Goal: Task Accomplishment & Management: Use online tool/utility

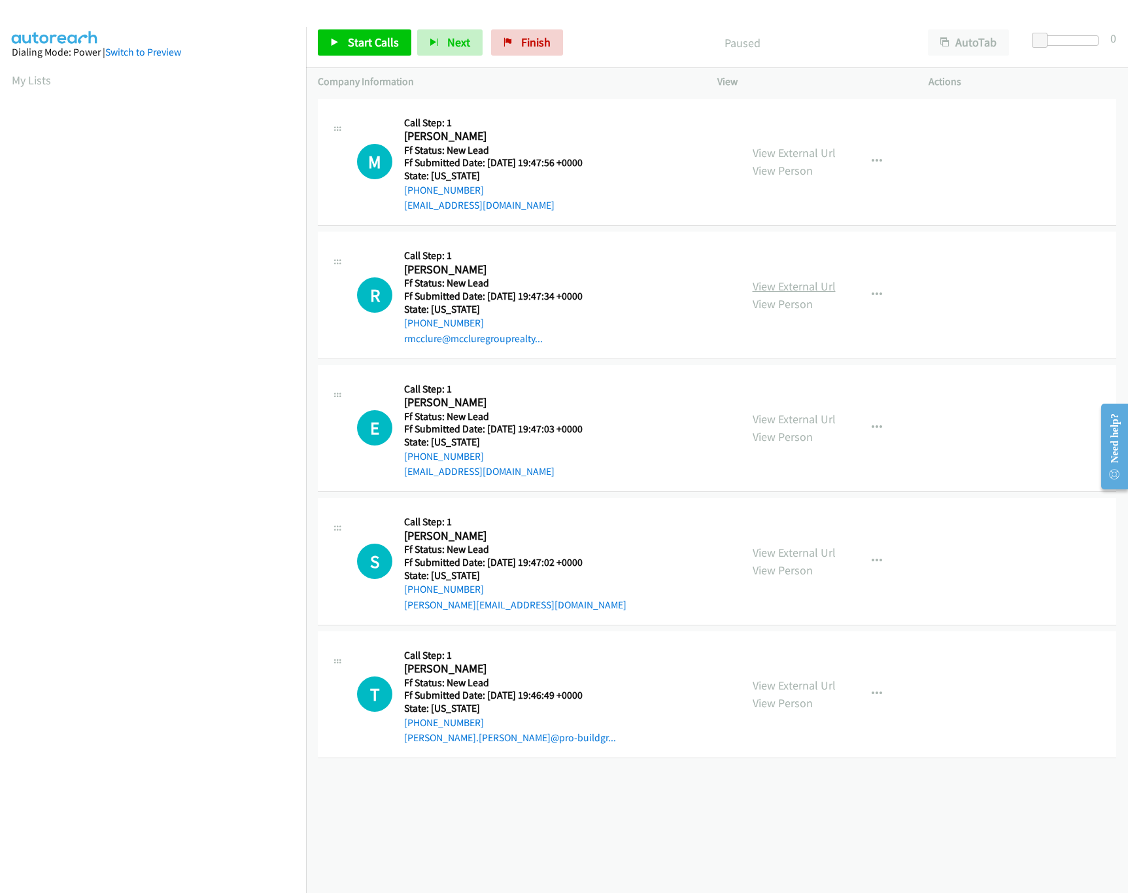
click at [763, 279] on link "View External Url" at bounding box center [794, 286] width 83 height 15
click at [778, 148] on link "View External Url" at bounding box center [794, 152] width 83 height 15
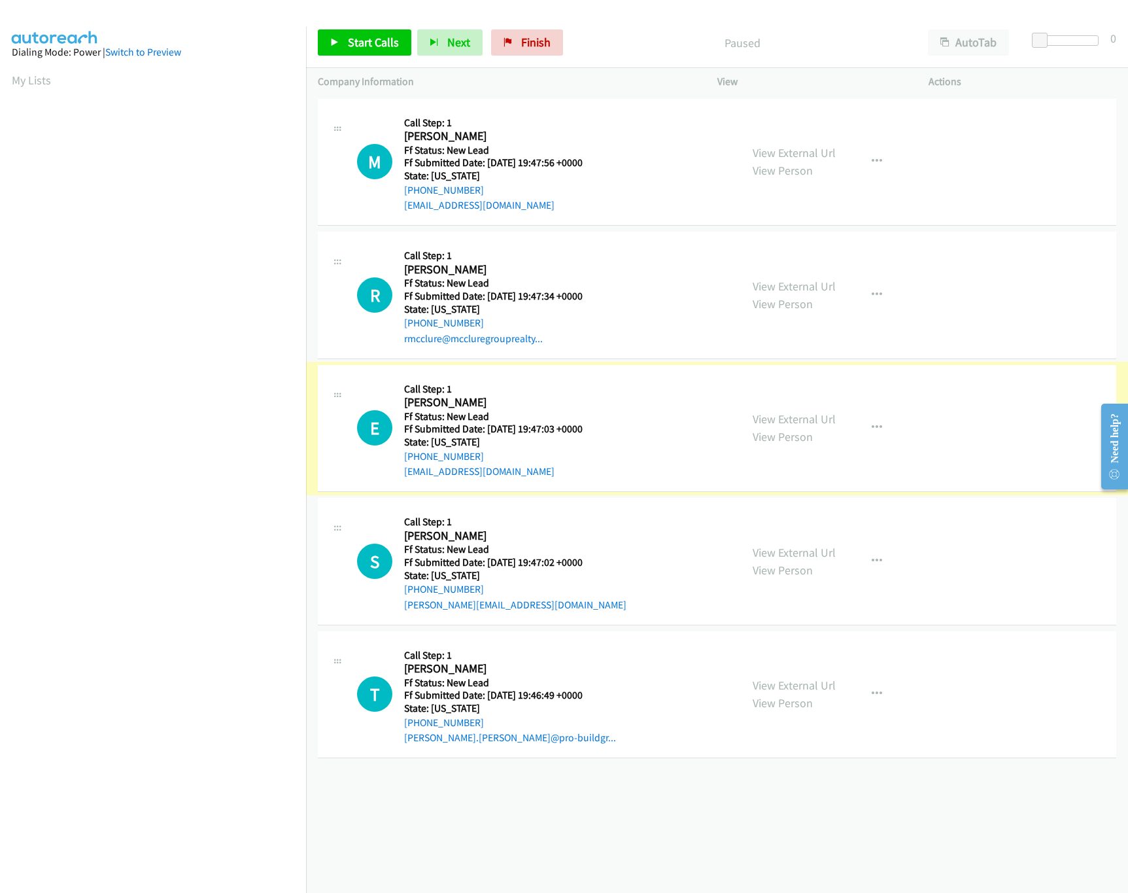
click at [781, 424] on link "View External Url" at bounding box center [794, 418] width 83 height 15
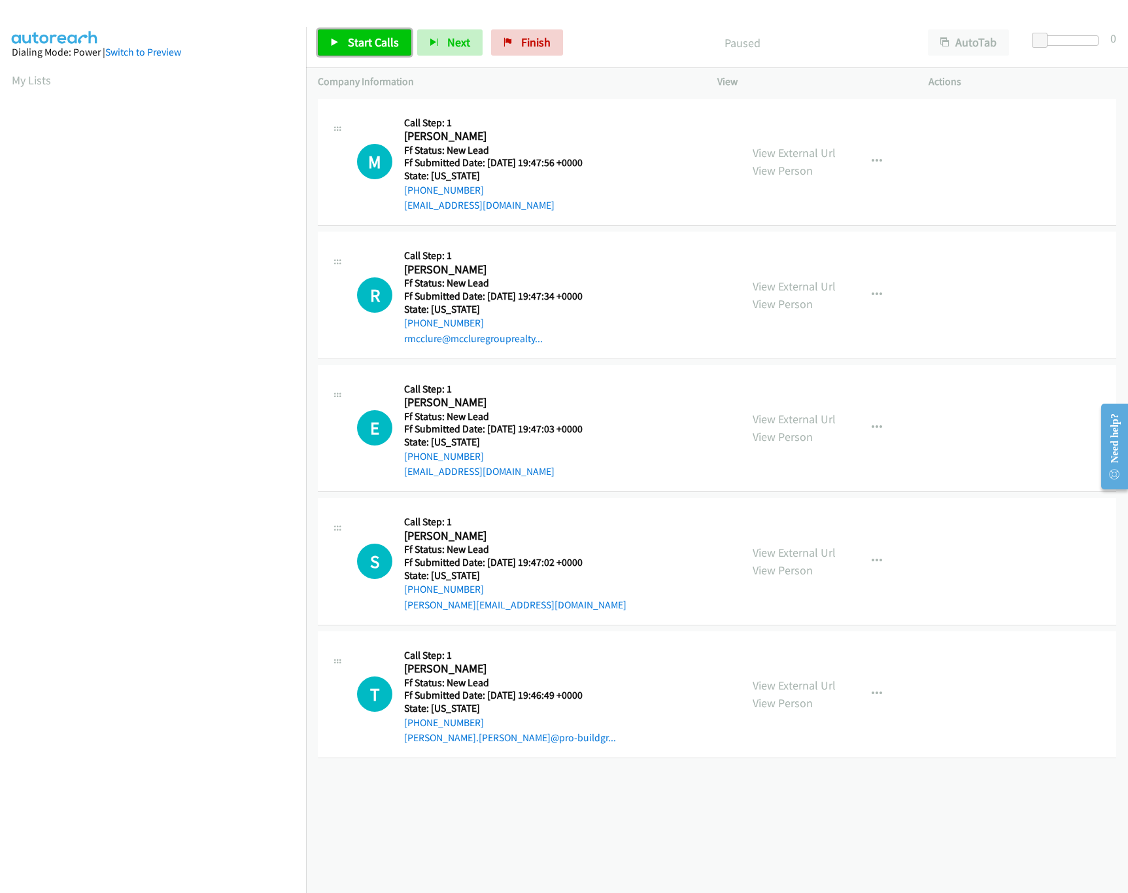
click at [354, 47] on span "Start Calls" at bounding box center [373, 42] width 51 height 15
click at [663, 815] on div "+1 415-964-1034 Call failed - Please reload the list and try again The Callbar …" at bounding box center [717, 493] width 822 height 797
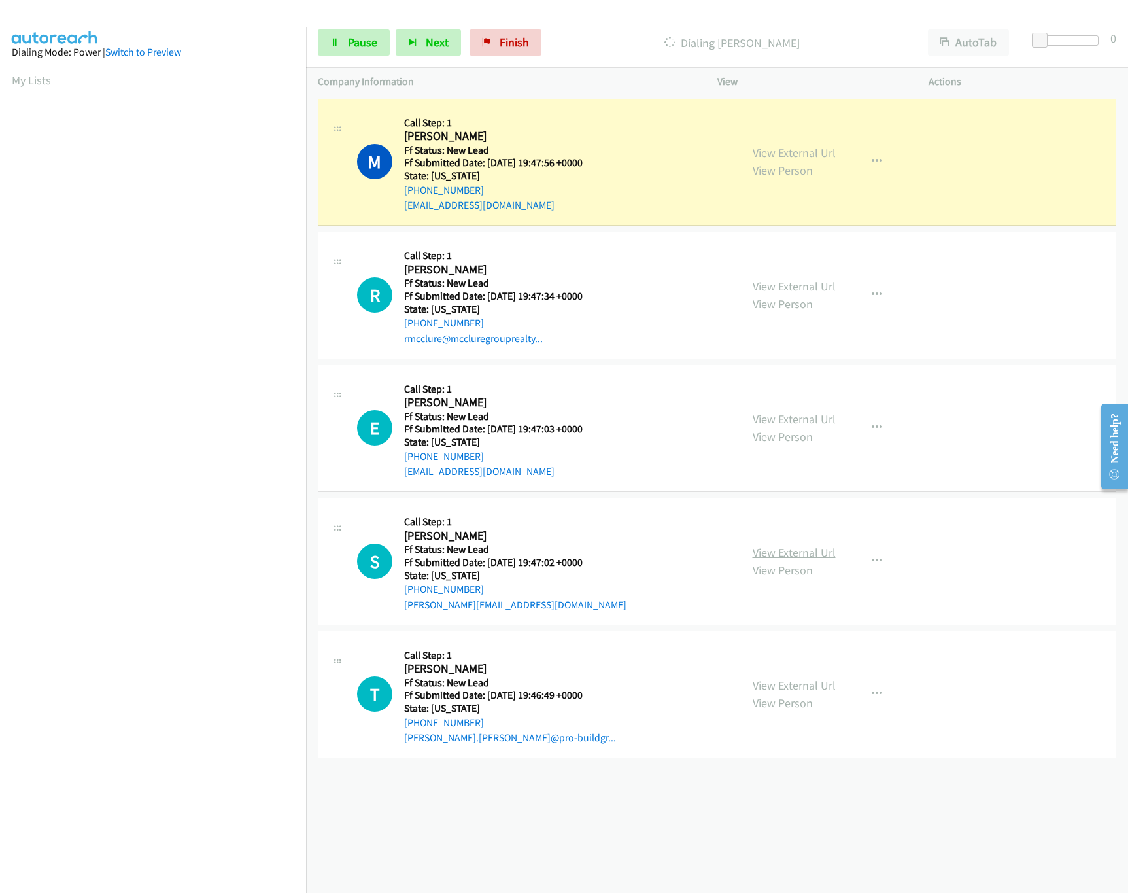
click at [776, 550] on link "View External Url" at bounding box center [794, 552] width 83 height 15
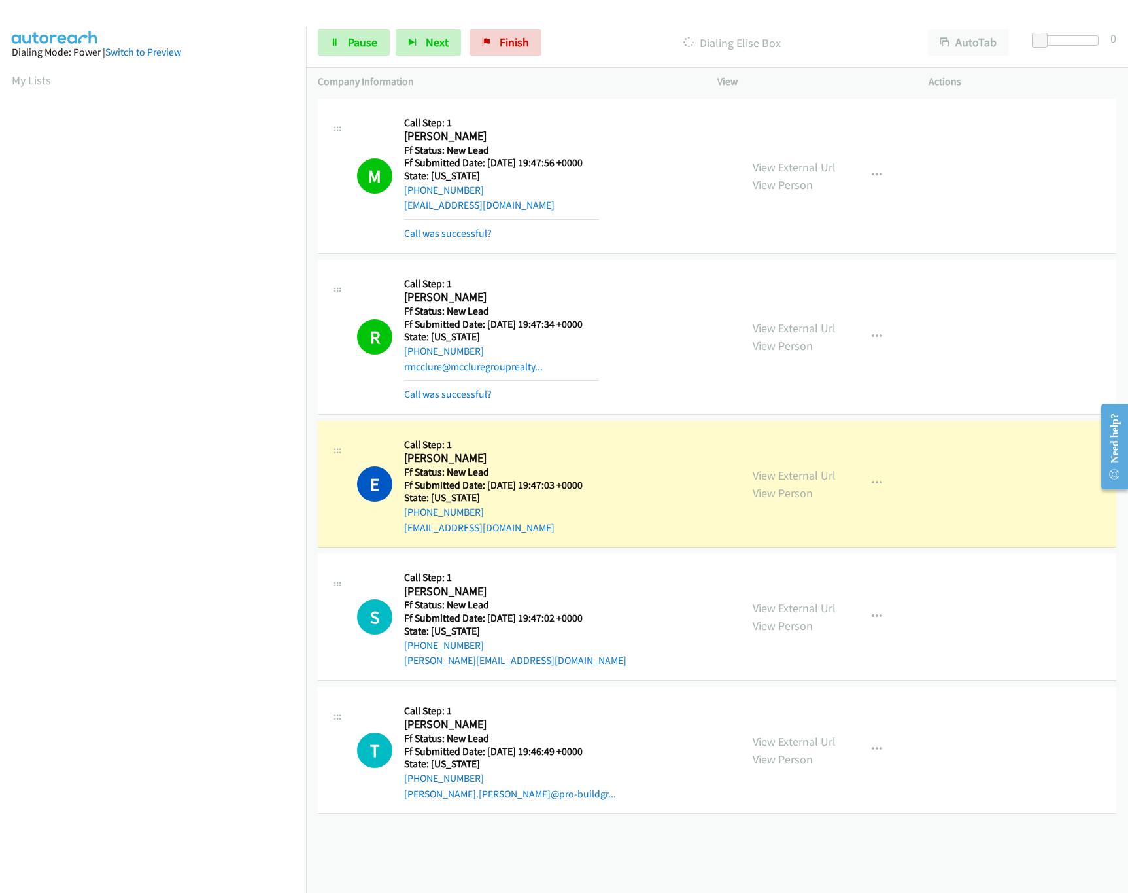
click at [354, 58] on div "Start Calls Pause Next Finish Dialing Elise Box AutoTab AutoTab 0" at bounding box center [717, 43] width 822 height 50
click at [360, 41] on span "Pause" at bounding box center [362, 42] width 29 height 15
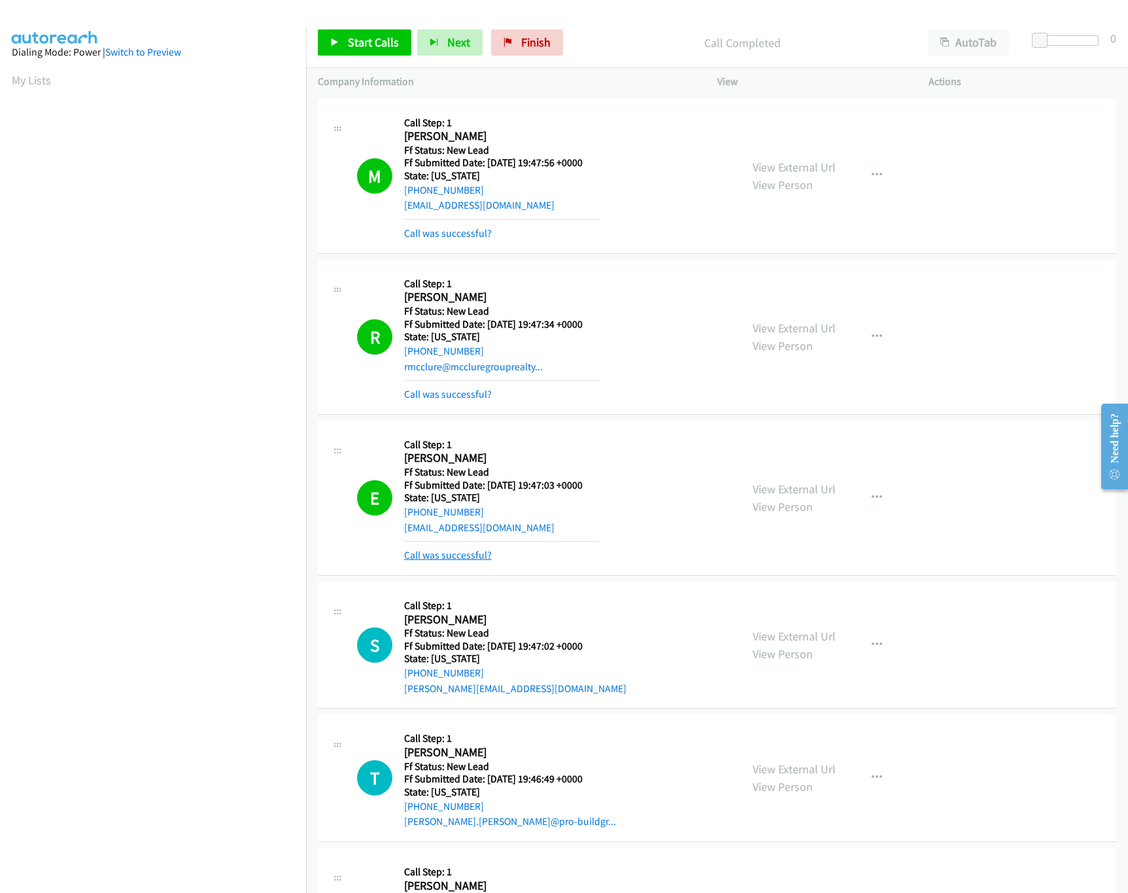
click at [428, 559] on link "Call was successful?" at bounding box center [448, 555] width 88 height 12
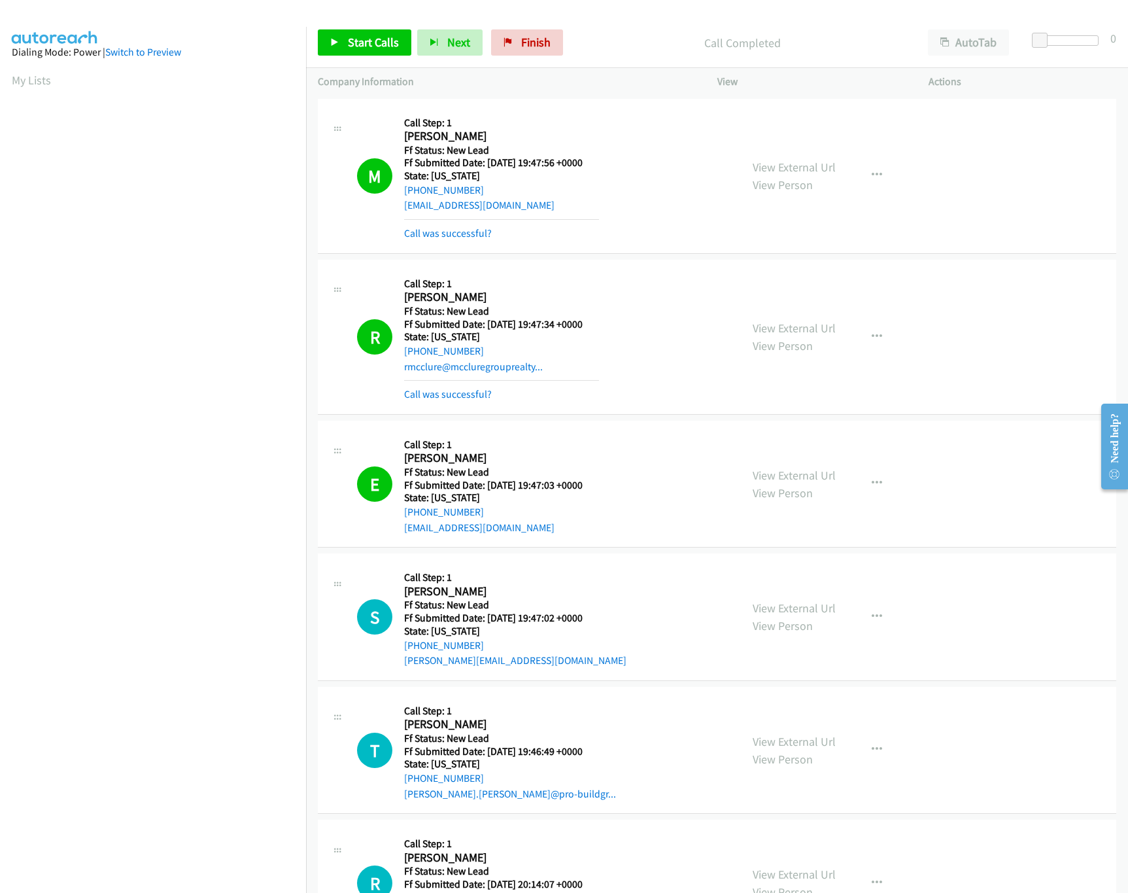
click at [160, 863] on nav "Dialing Mode: Power | Switch to Preview My Lists" at bounding box center [153, 473] width 307 height 893
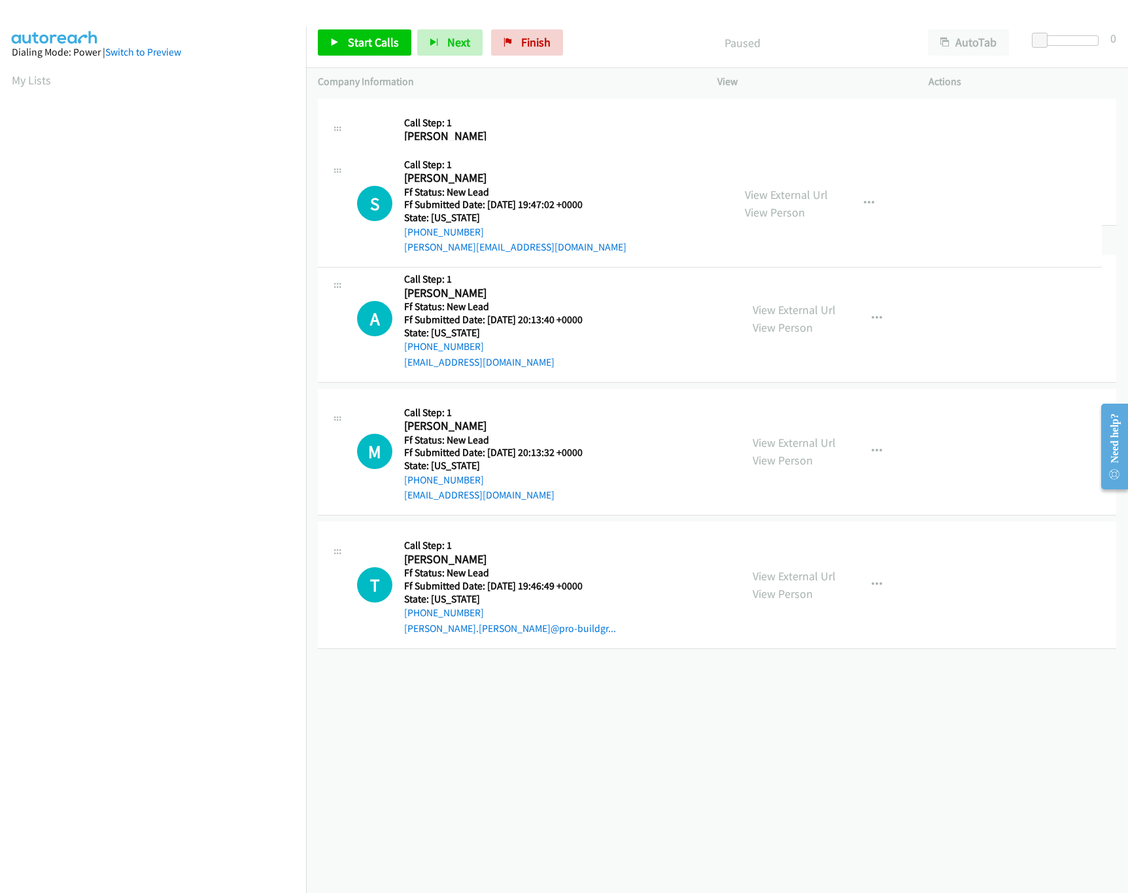
drag, startPoint x: 530, startPoint y: 563, endPoint x: 642, endPoint y: 140, distance: 437.5
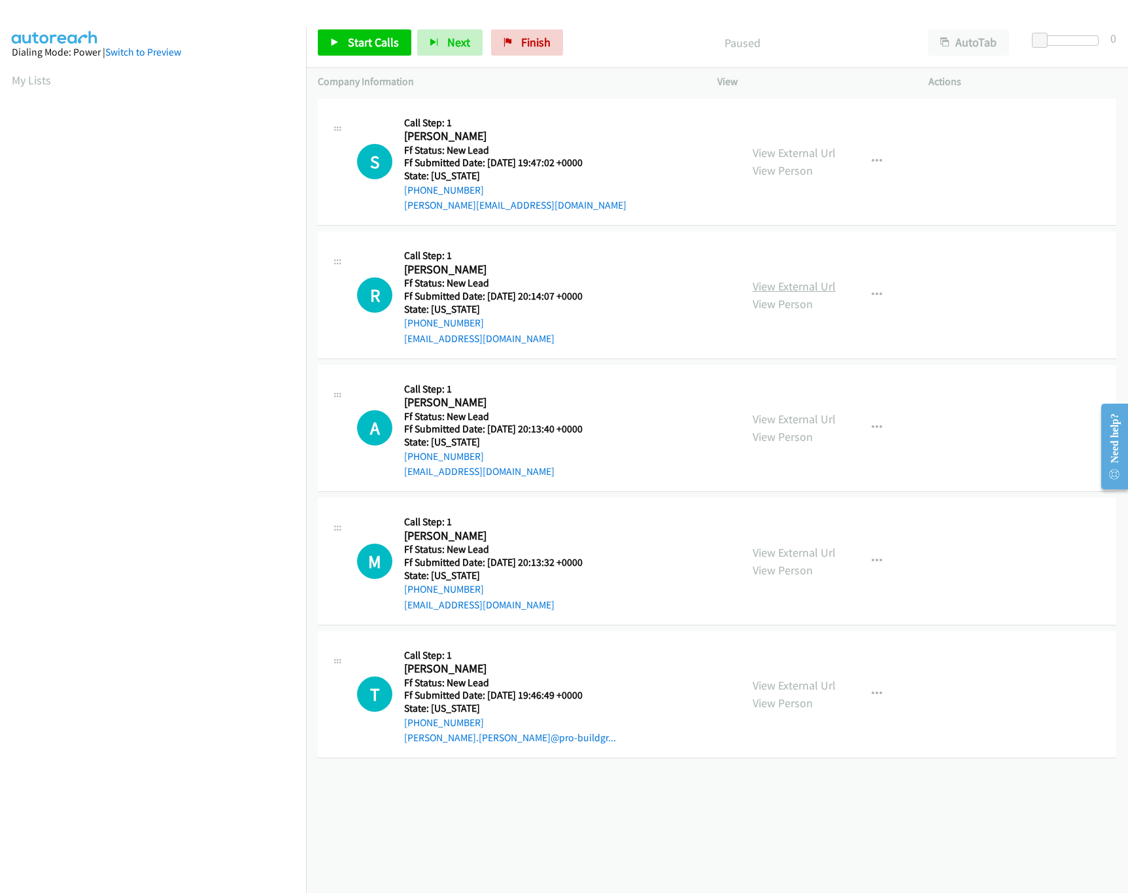
click at [767, 281] on link "View External Url" at bounding box center [794, 286] width 83 height 15
click at [757, 422] on link "View External Url" at bounding box center [794, 418] width 83 height 15
click at [347, 57] on div "Start Calls Pause Next Finish Paused AutoTab AutoTab 0" at bounding box center [717, 43] width 822 height 50
click at [352, 38] on span "Start Calls" at bounding box center [373, 42] width 51 height 15
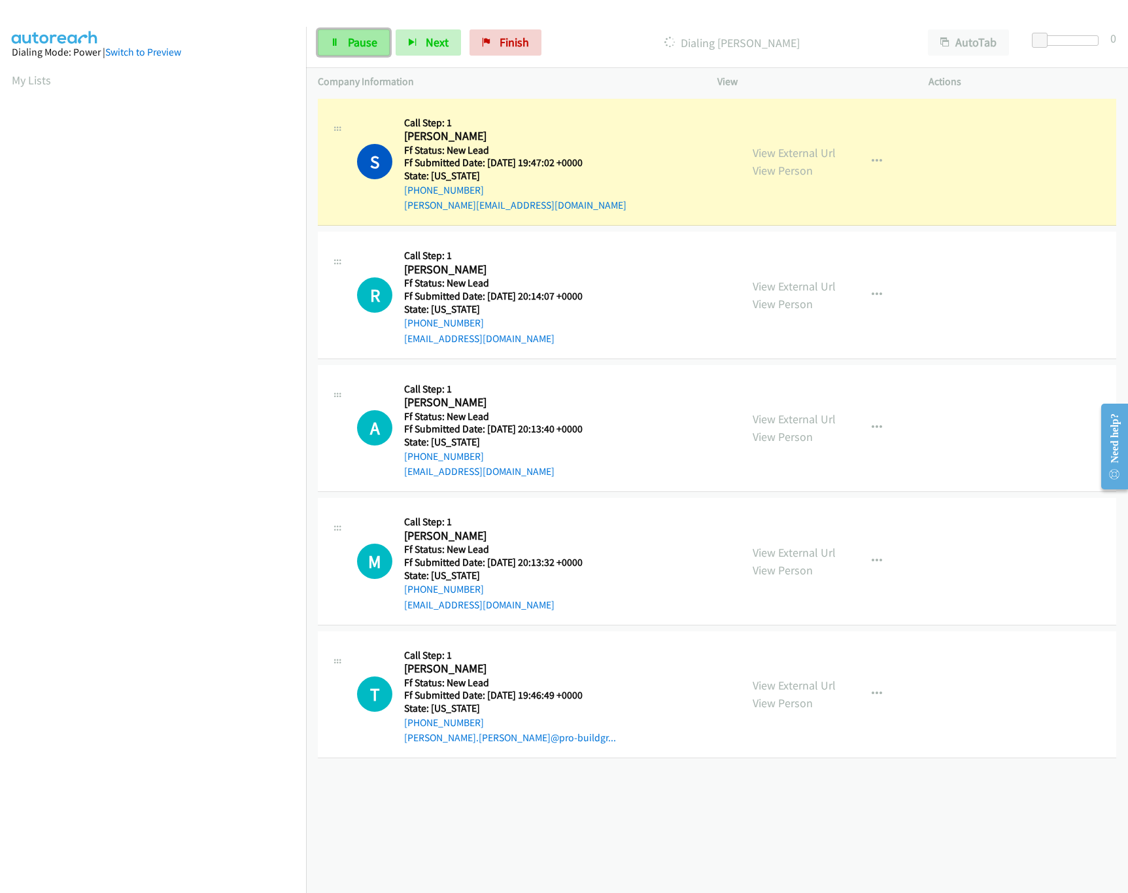
click at [371, 45] on span "Pause" at bounding box center [362, 42] width 29 height 15
click at [636, 24] on div "Start Calls Pause Next Finish Paused AutoTab AutoTab 0" at bounding box center [717, 43] width 822 height 50
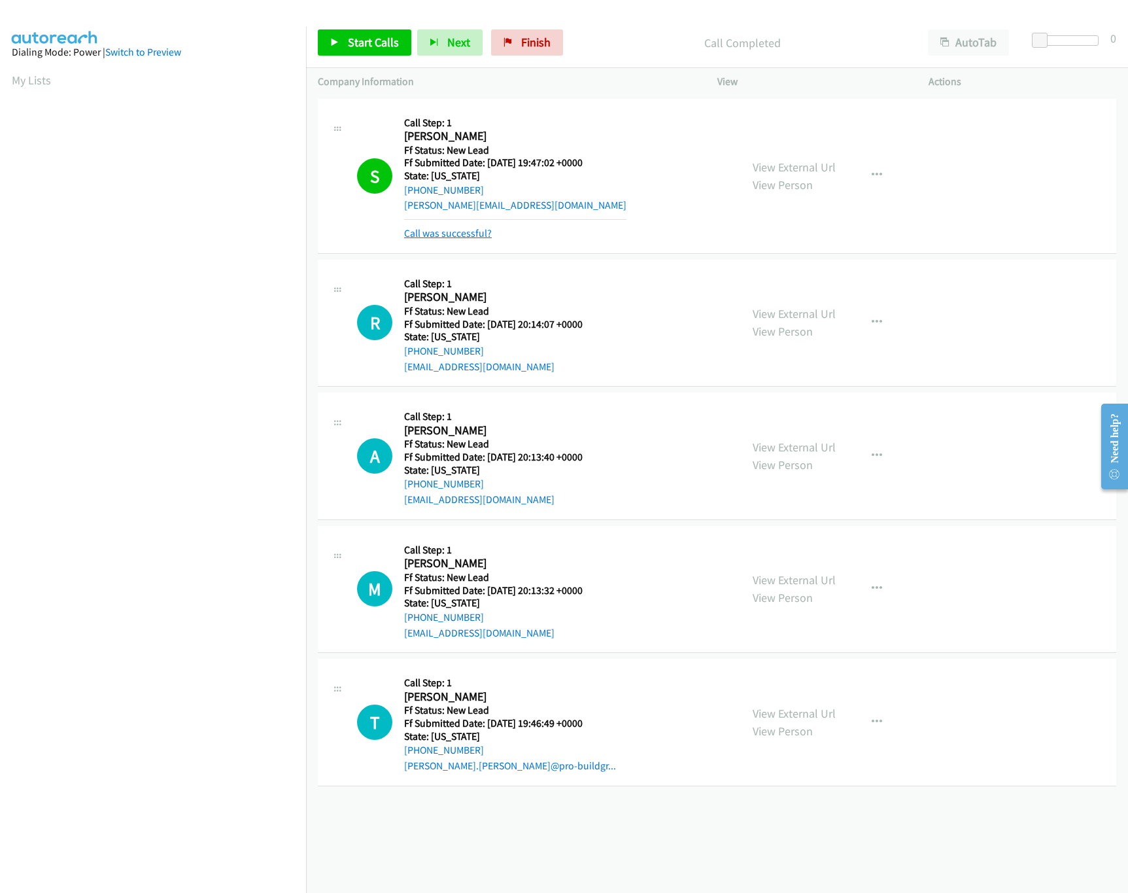
click at [459, 228] on link "Call was successful?" at bounding box center [448, 233] width 88 height 12
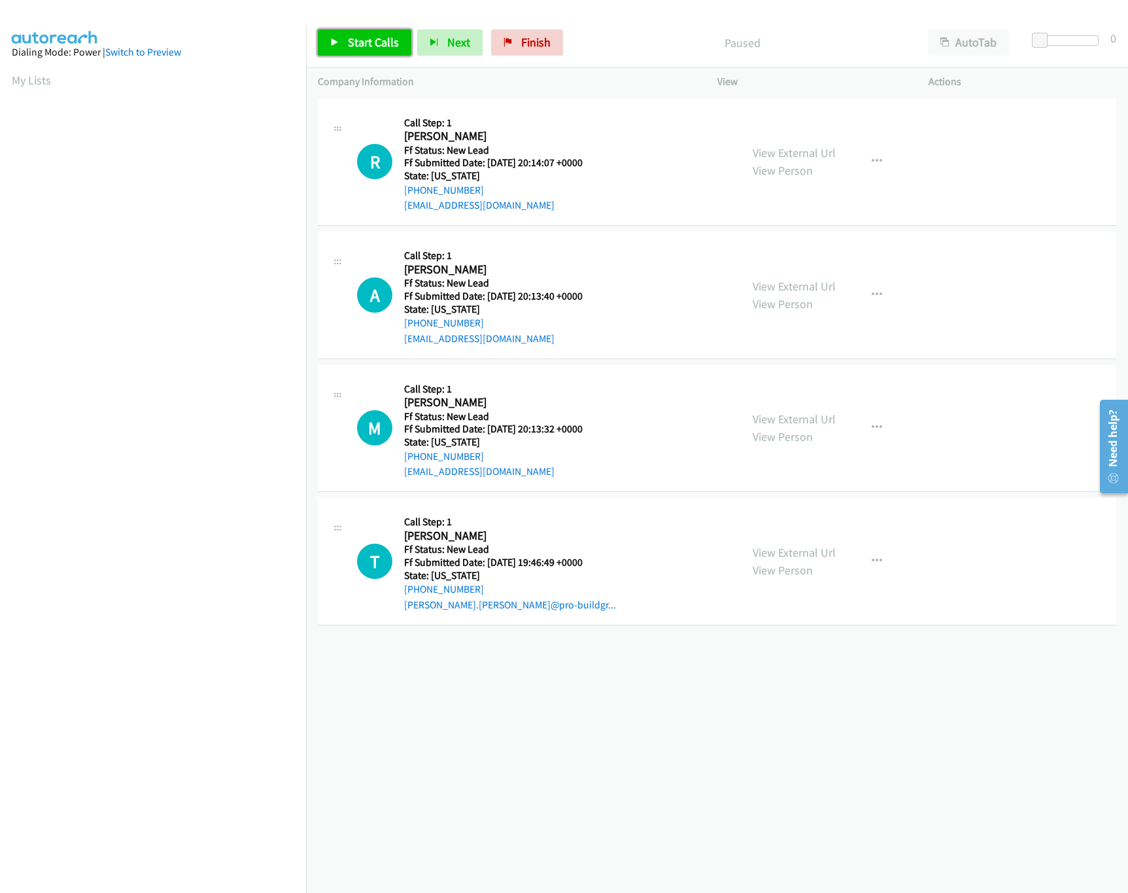
click at [377, 48] on span "Start Calls" at bounding box center [373, 42] width 51 height 15
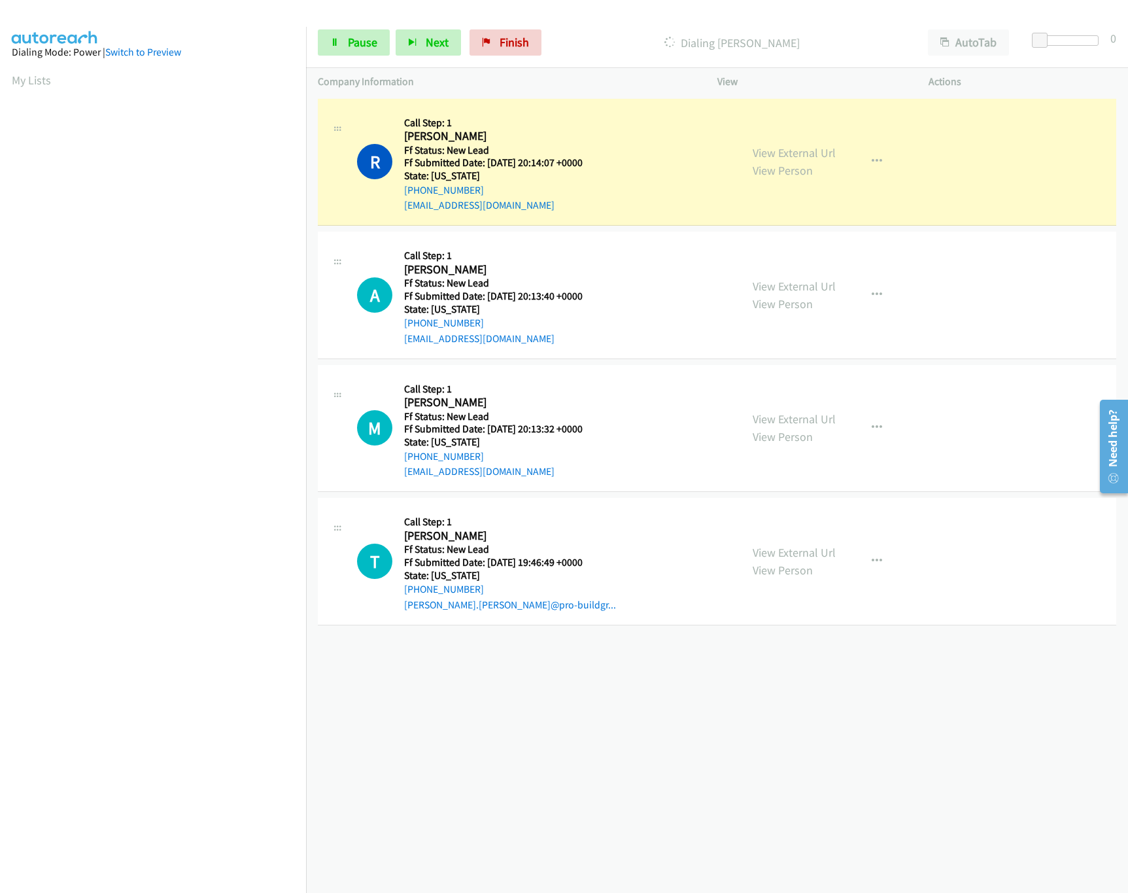
click at [502, 732] on div "+1 415-964-1034 Call failed - Please reload the list and try again The Callbar …" at bounding box center [717, 493] width 822 height 797
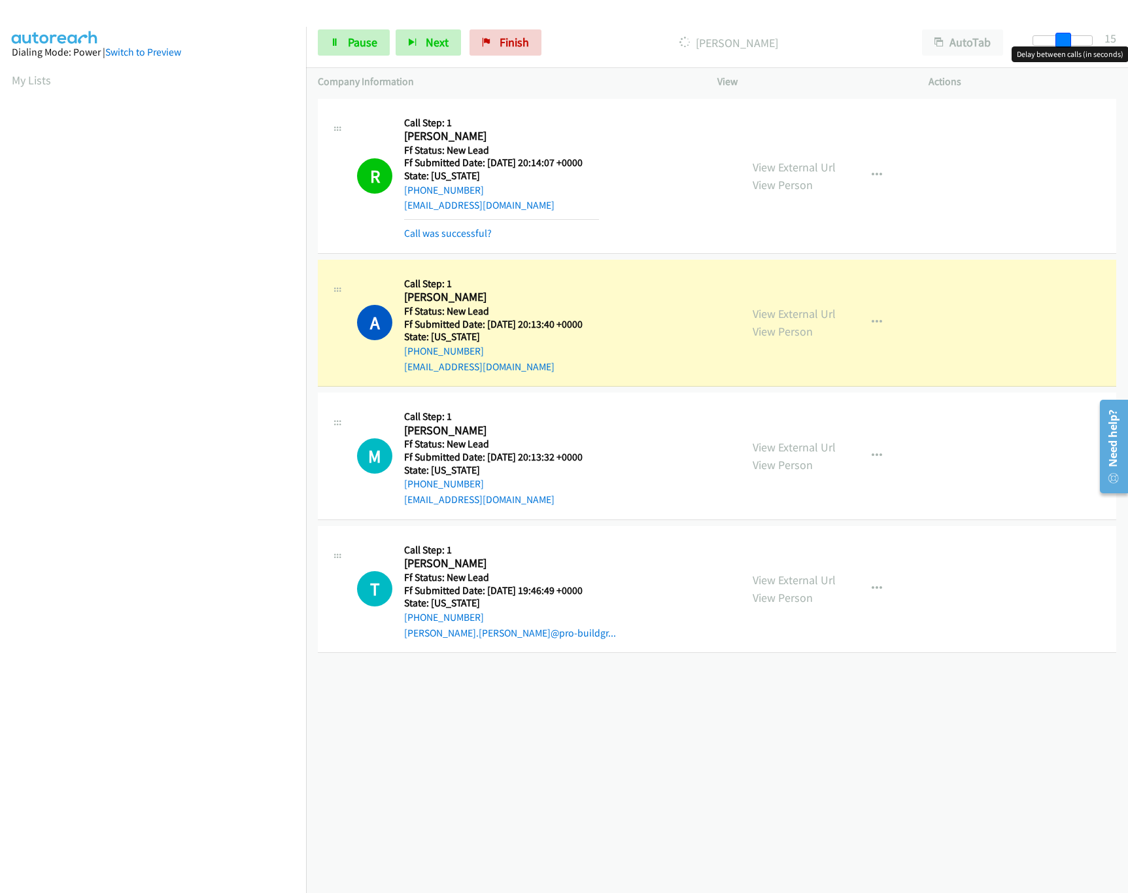
drag, startPoint x: 1044, startPoint y: 35, endPoint x: 1077, endPoint y: 41, distance: 33.9
click at [1077, 41] on div at bounding box center [1063, 40] width 60 height 10
click at [785, 452] on link "View External Url" at bounding box center [794, 446] width 83 height 15
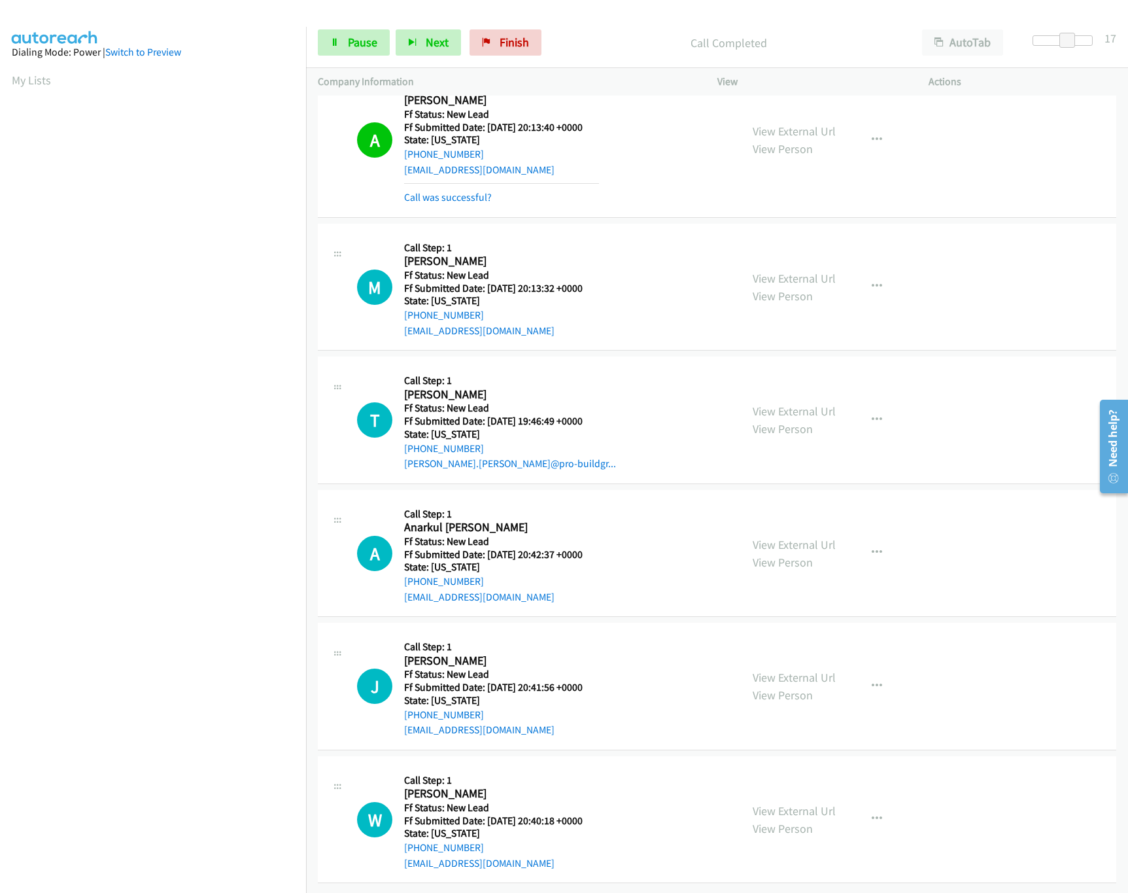
scroll to position [214, 0]
click at [770, 404] on link "View External Url" at bounding box center [794, 411] width 83 height 15
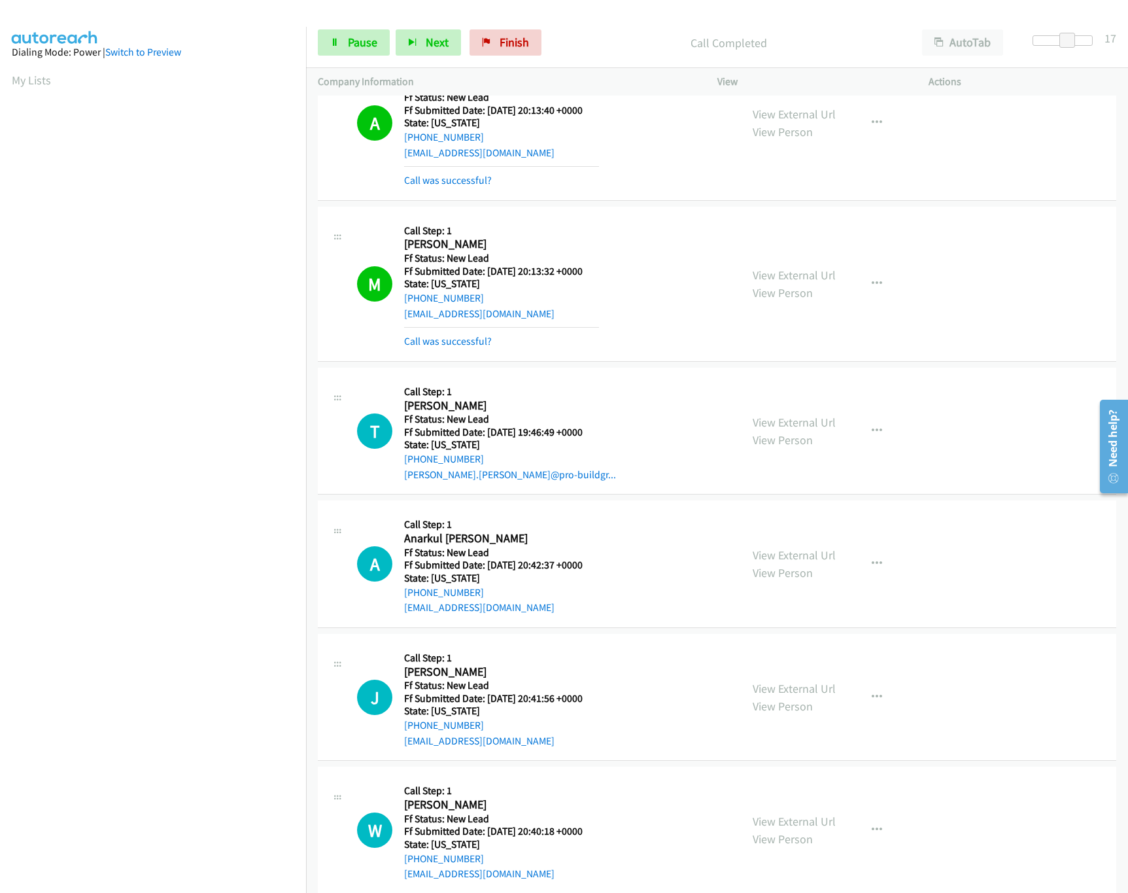
scroll to position [242, 0]
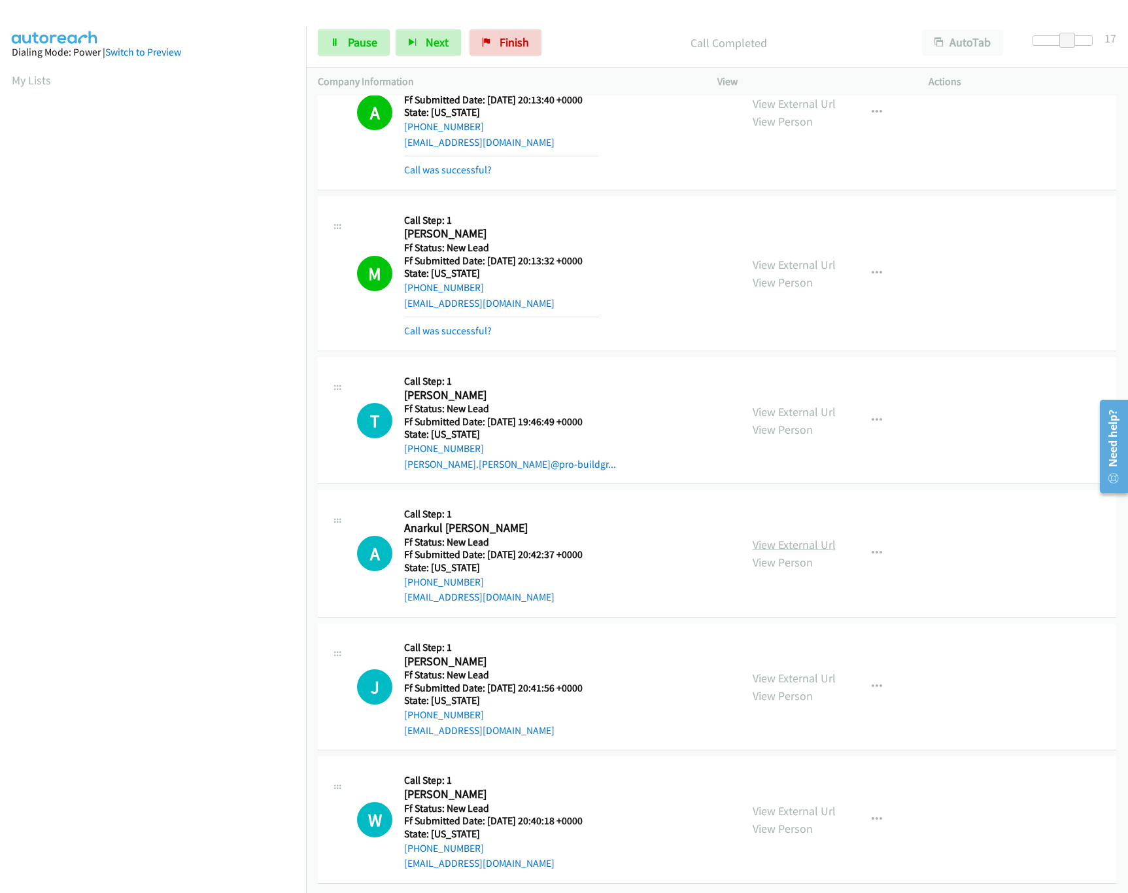
click at [759, 537] on link "View External Url" at bounding box center [794, 544] width 83 height 15
click at [757, 670] on link "View External Url" at bounding box center [794, 677] width 83 height 15
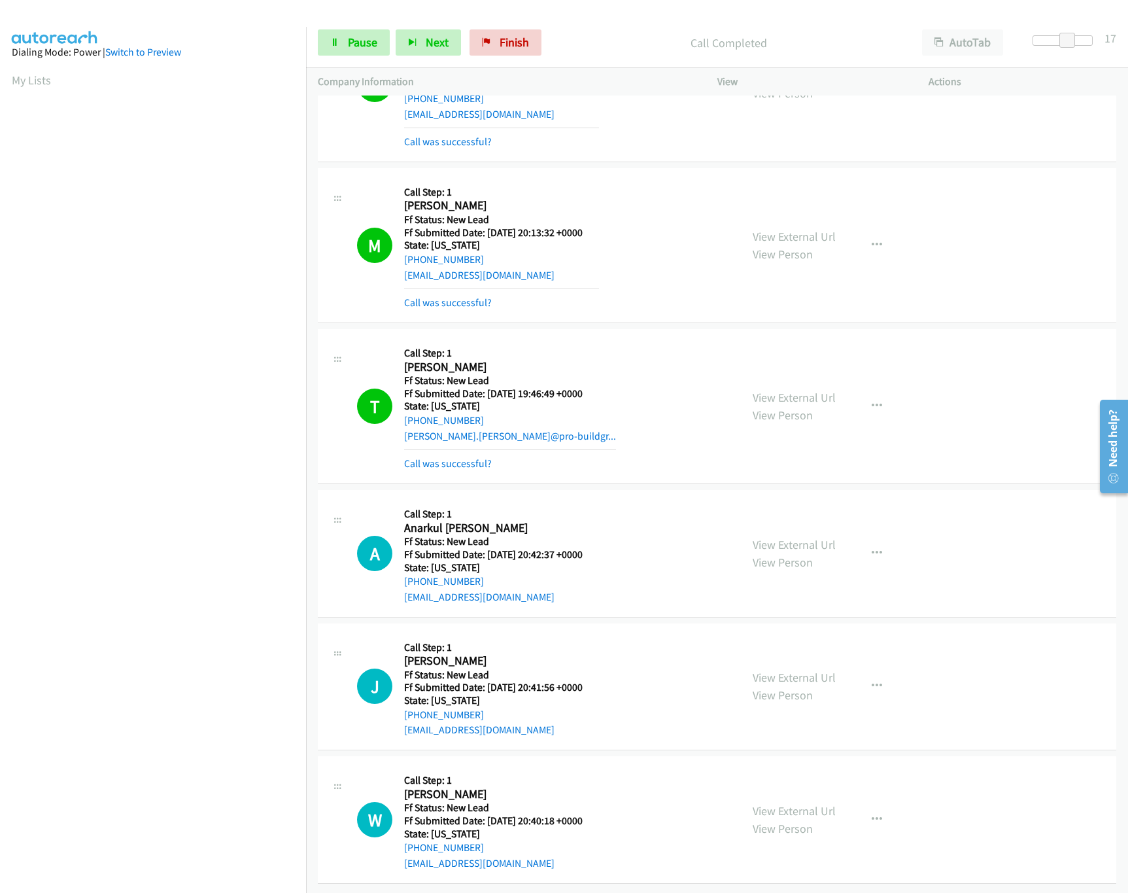
scroll to position [271, 0]
click at [809, 670] on link "View External Url" at bounding box center [794, 677] width 83 height 15
click at [765, 803] on link "View External Url" at bounding box center [794, 810] width 83 height 15
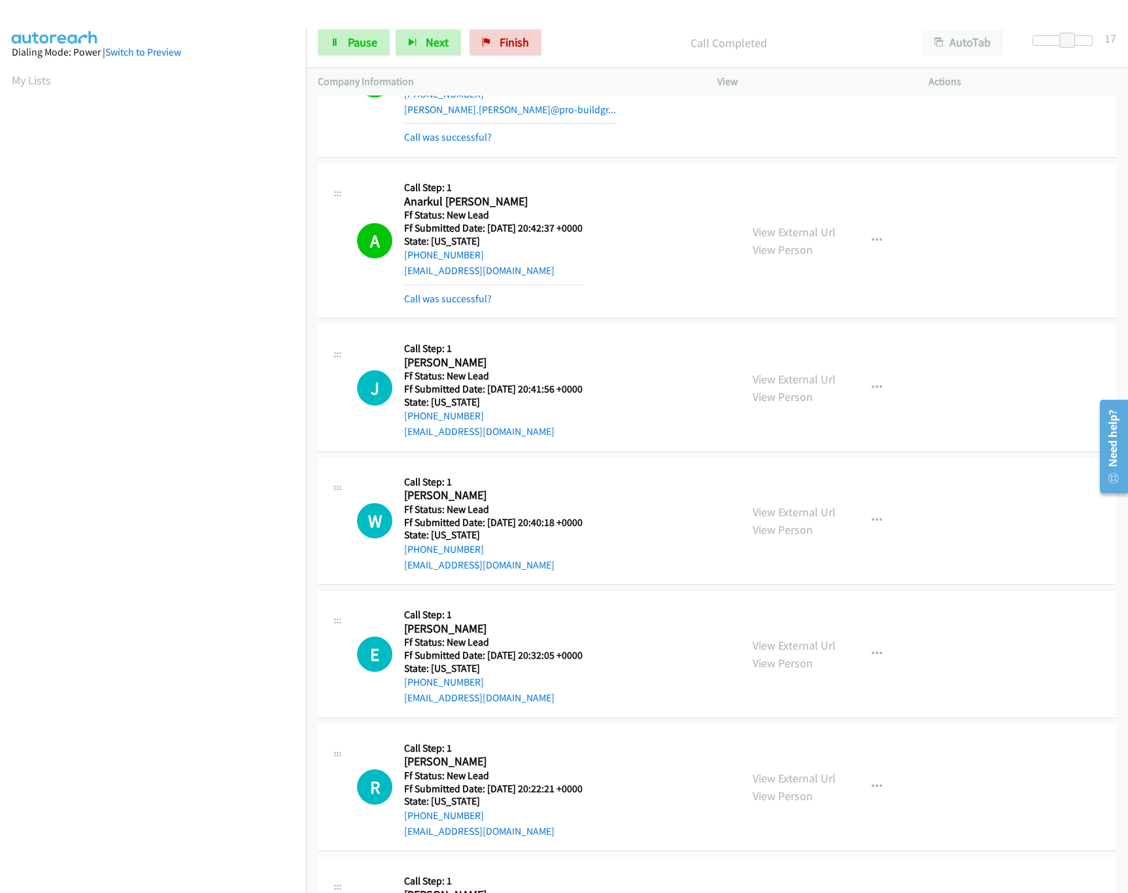
scroll to position [698, 0]
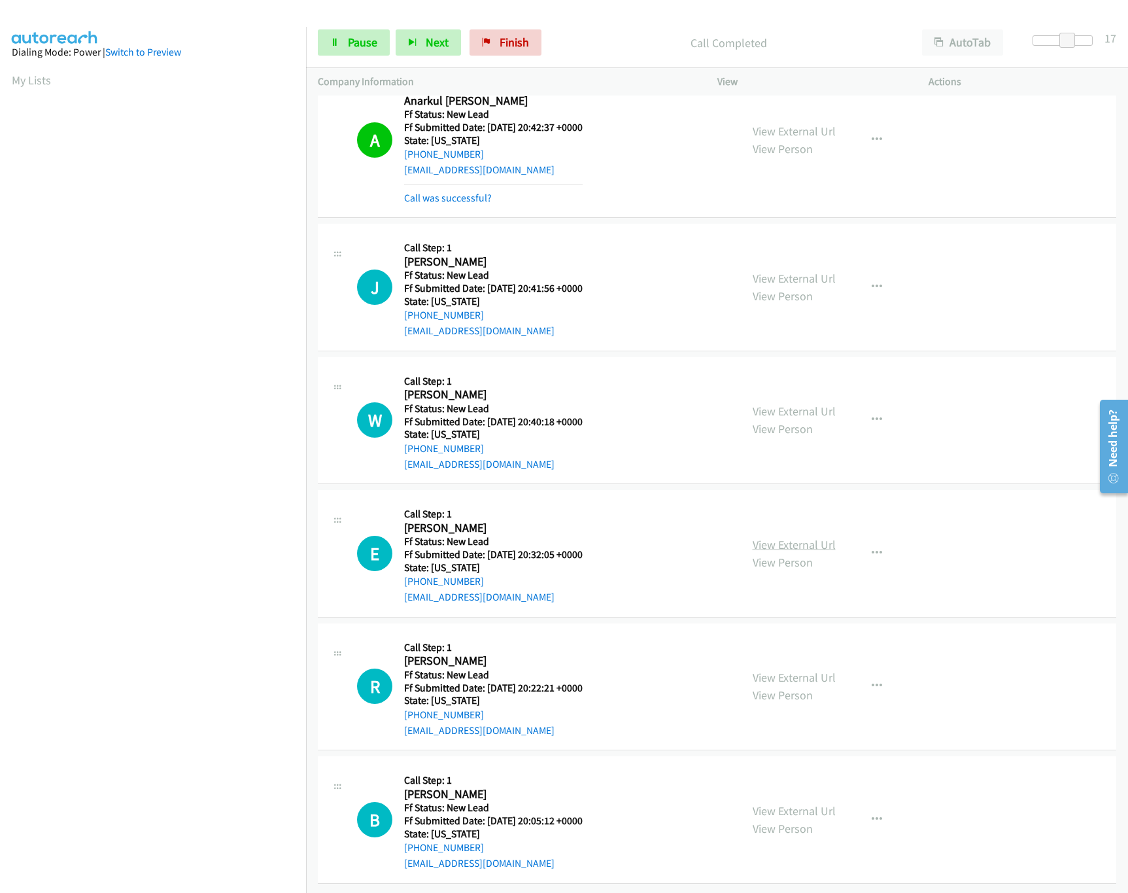
click at [806, 537] on link "View External Url" at bounding box center [794, 544] width 83 height 15
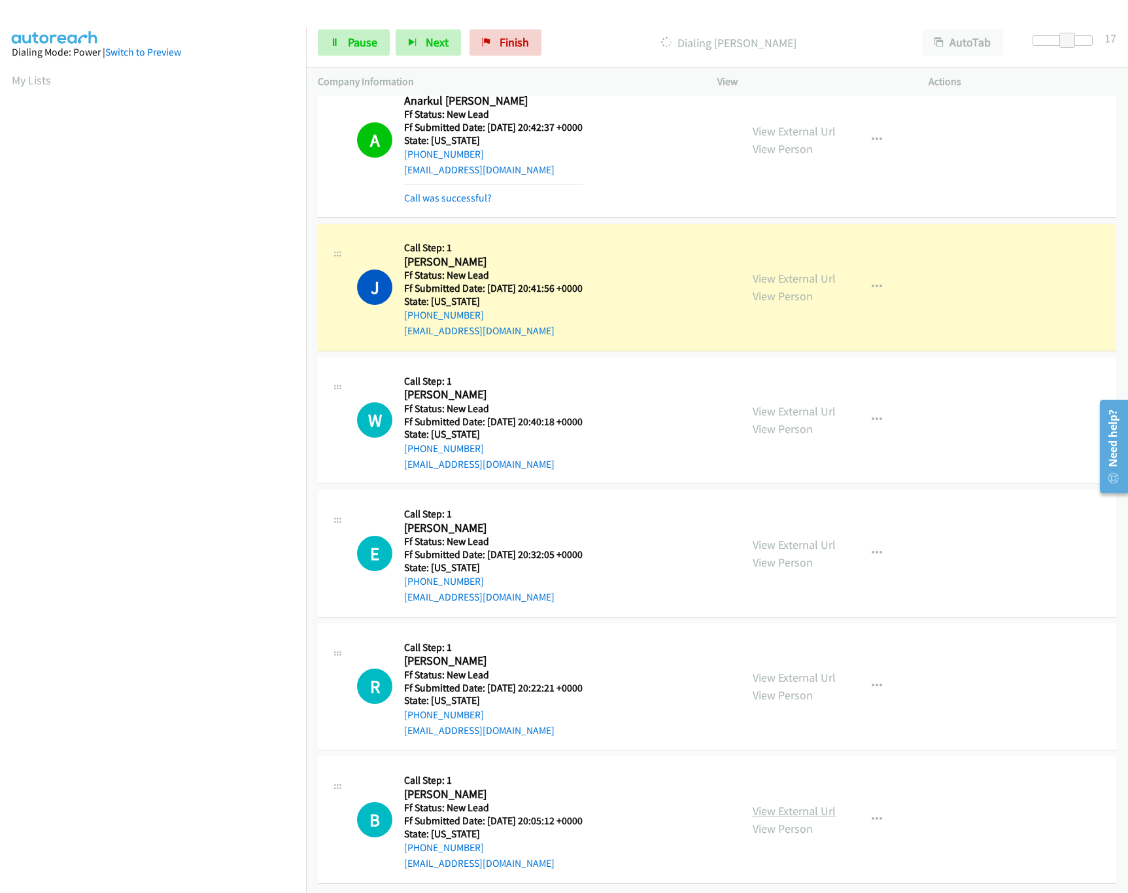
click at [793, 803] on link "View External Url" at bounding box center [794, 810] width 83 height 15
click at [815, 670] on link "View External Url" at bounding box center [794, 677] width 83 height 15
click at [363, 37] on span "Pause" at bounding box center [362, 42] width 29 height 15
click at [355, 39] on span "Pause" at bounding box center [362, 42] width 29 height 15
click at [542, 50] on link "Finish" at bounding box center [527, 42] width 72 height 26
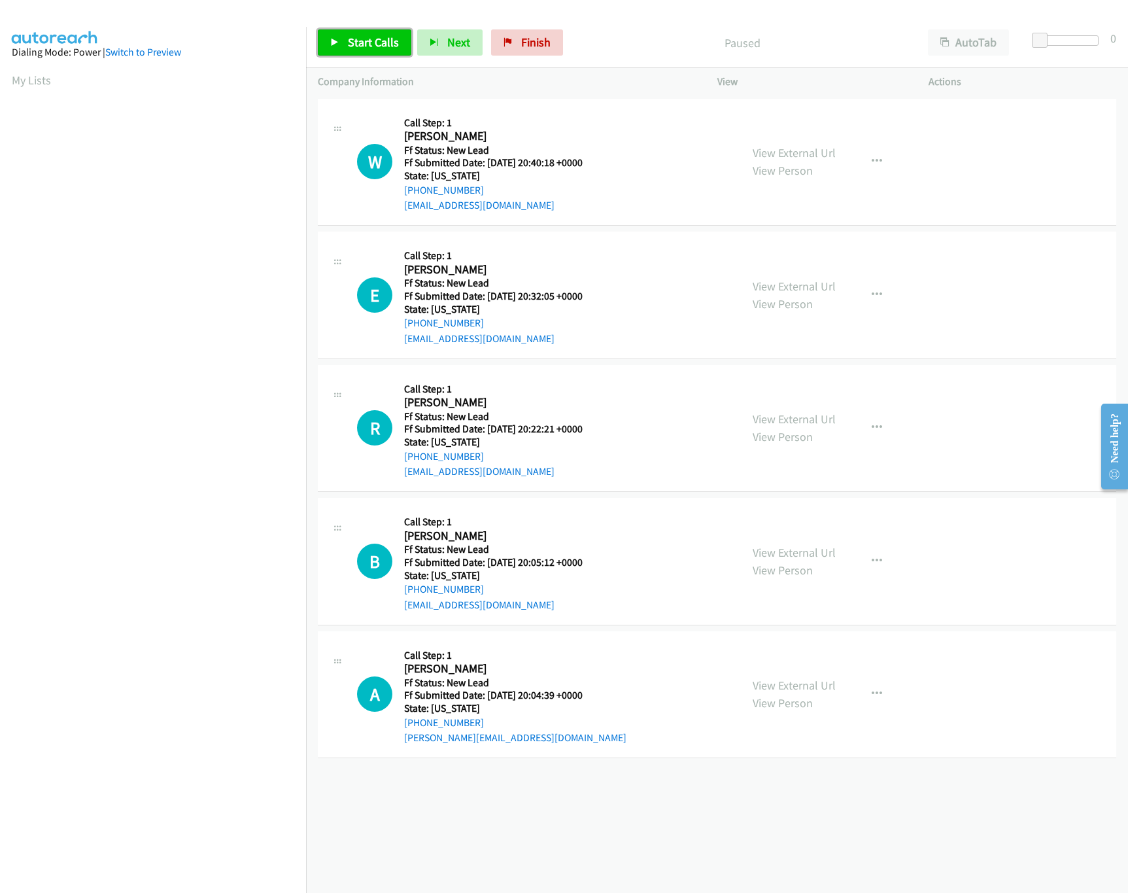
click at [339, 41] on link "Start Calls" at bounding box center [365, 42] width 94 height 26
click at [764, 689] on link "View External Url" at bounding box center [794, 685] width 83 height 15
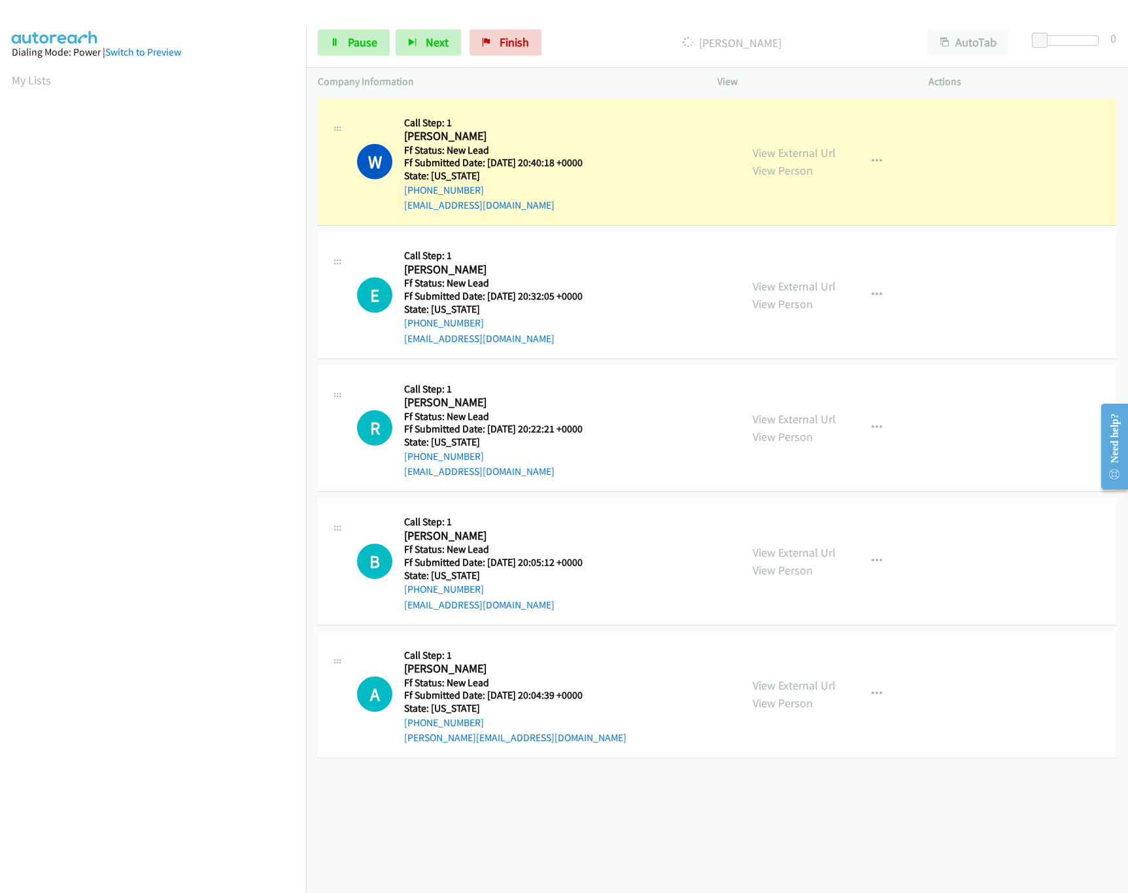
click at [646, 797] on div "[PHONE_NUMBER] Call failed - Please reload the list and try again The Callbar F…" at bounding box center [717, 493] width 822 height 797
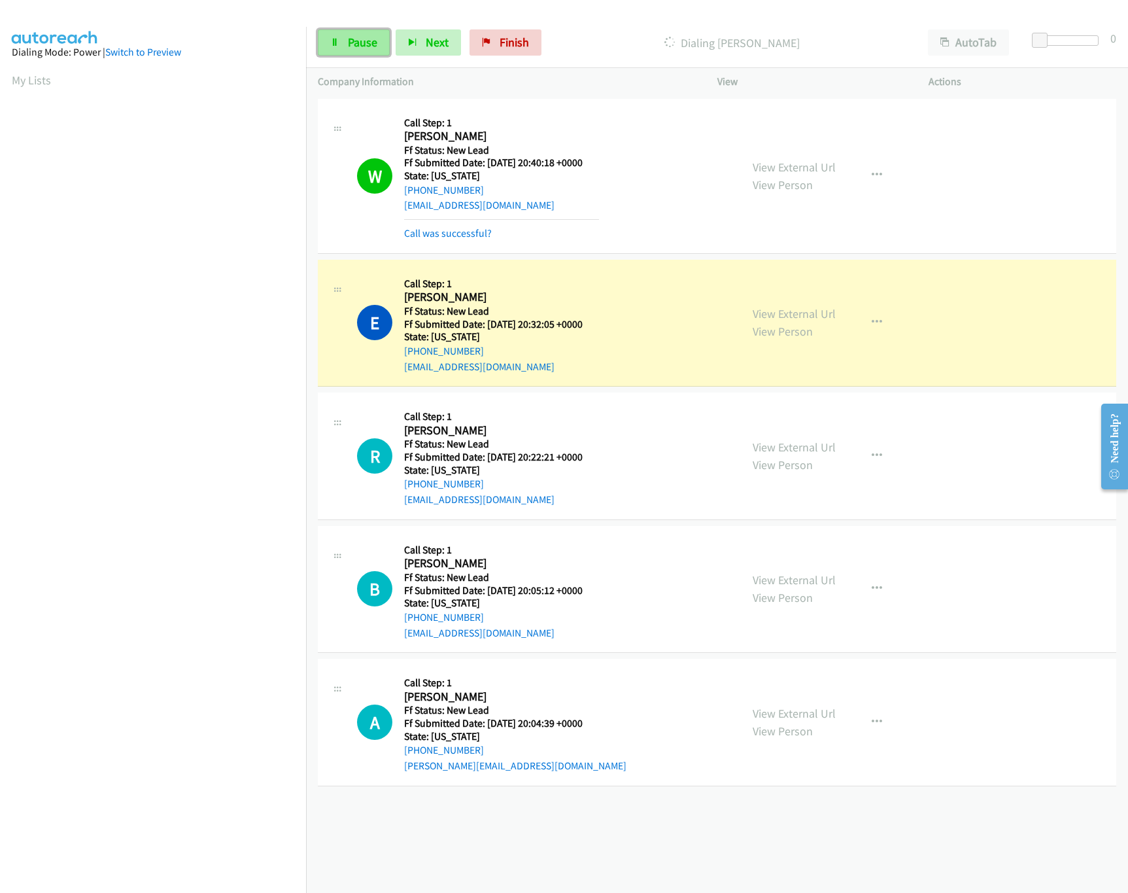
click at [354, 46] on span "Pause" at bounding box center [362, 42] width 29 height 15
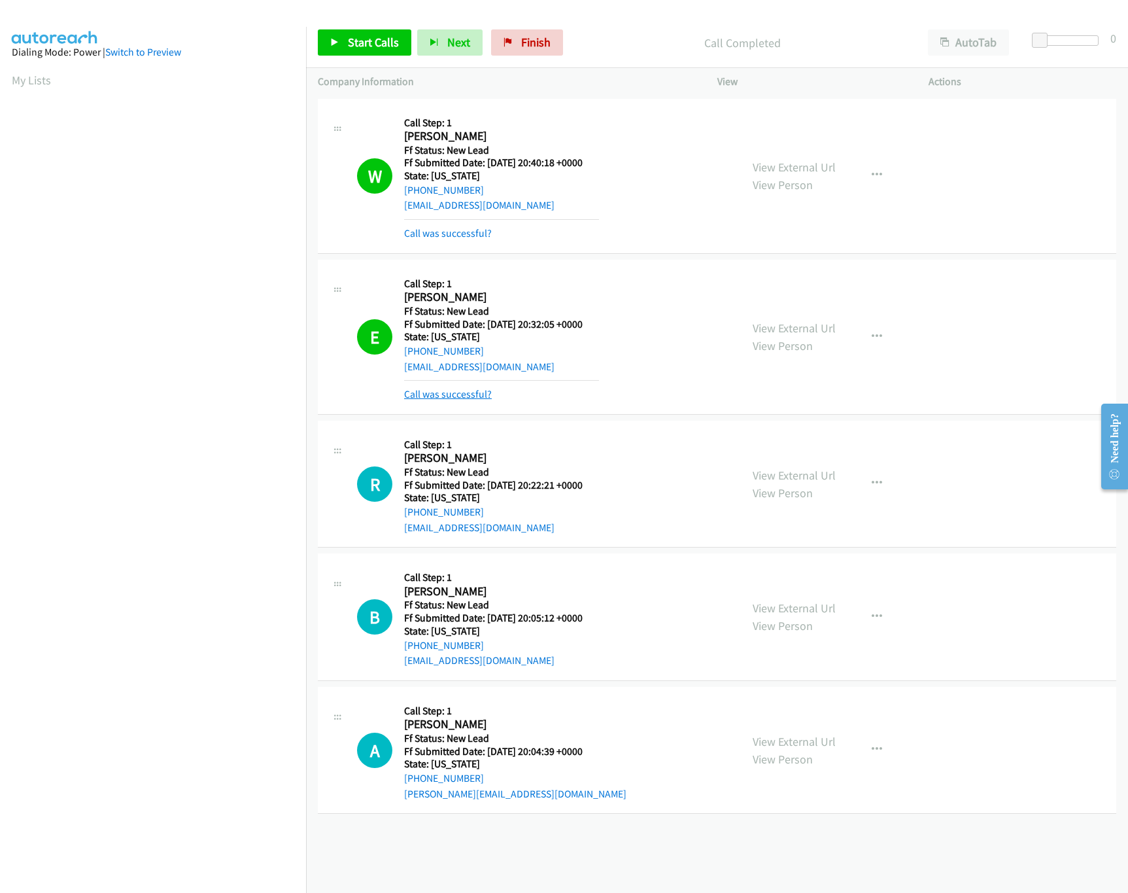
click at [453, 391] on link "Call was successful?" at bounding box center [448, 394] width 88 height 12
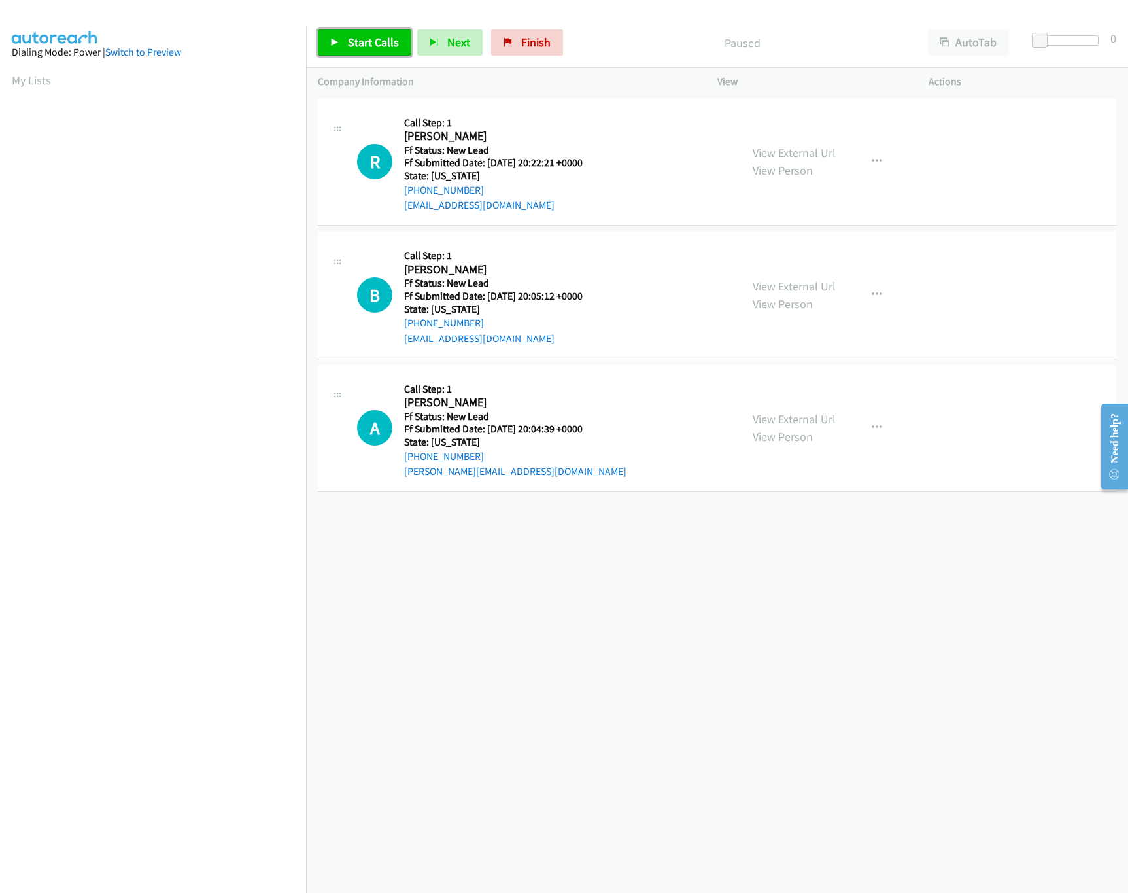
click at [364, 36] on span "Start Calls" at bounding box center [373, 42] width 51 height 15
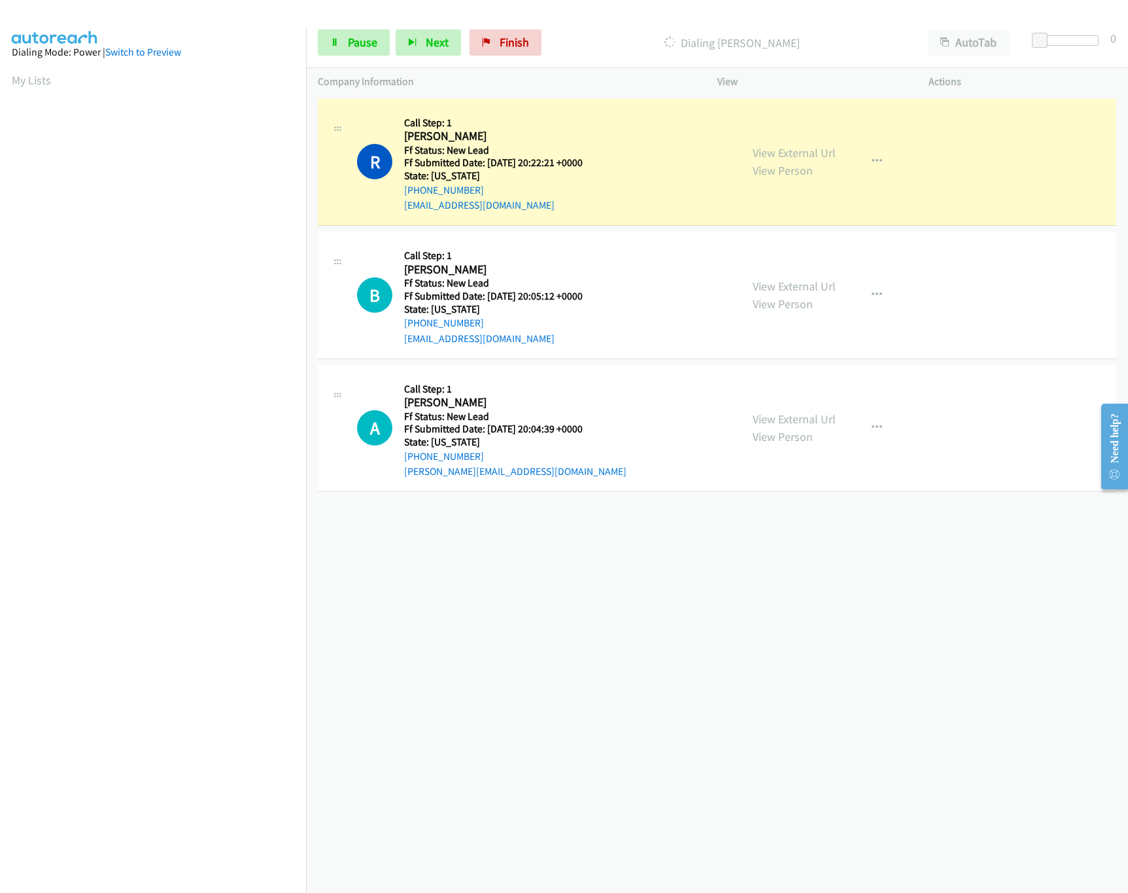
click at [687, 540] on div "+1 415-964-1034 Call failed - Please reload the list and try again The Callbar …" at bounding box center [717, 493] width 822 height 797
click at [361, 29] on link "Pause" at bounding box center [354, 42] width 72 height 26
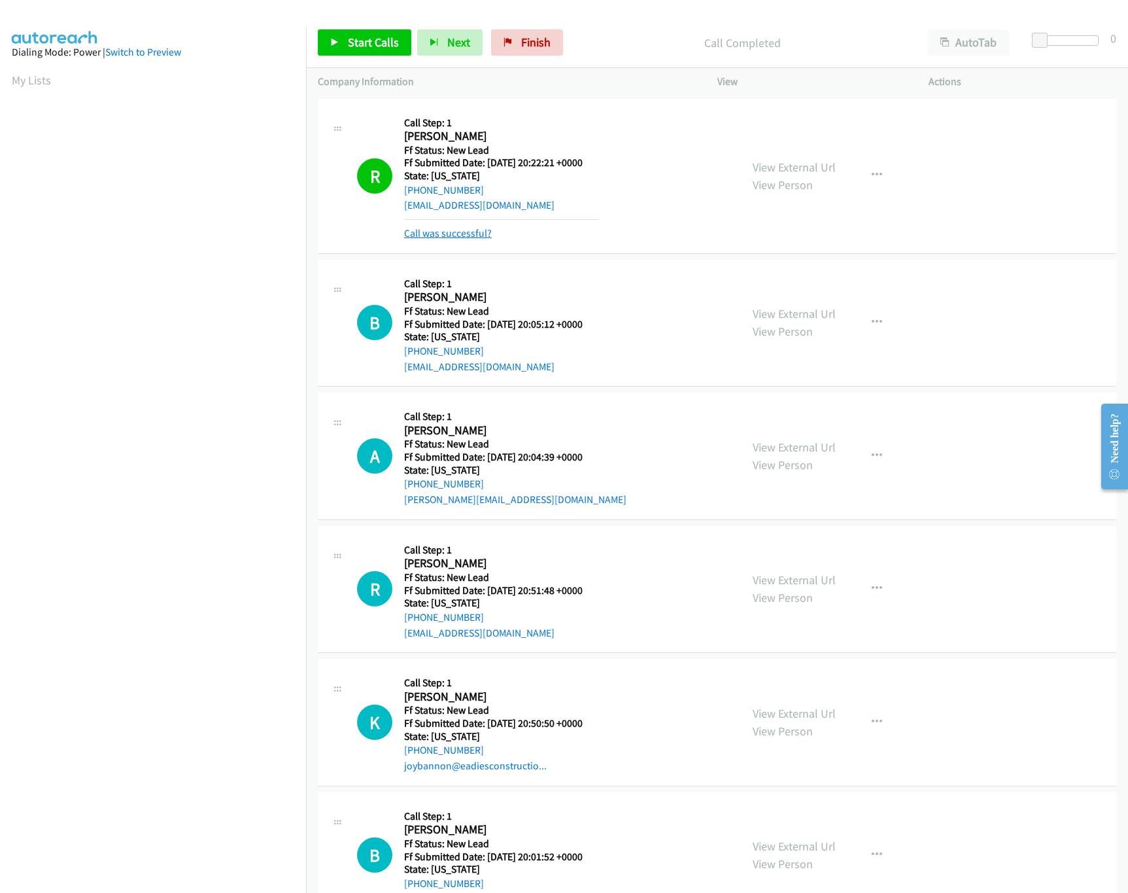
click at [454, 236] on link "Call was successful?" at bounding box center [448, 233] width 88 height 12
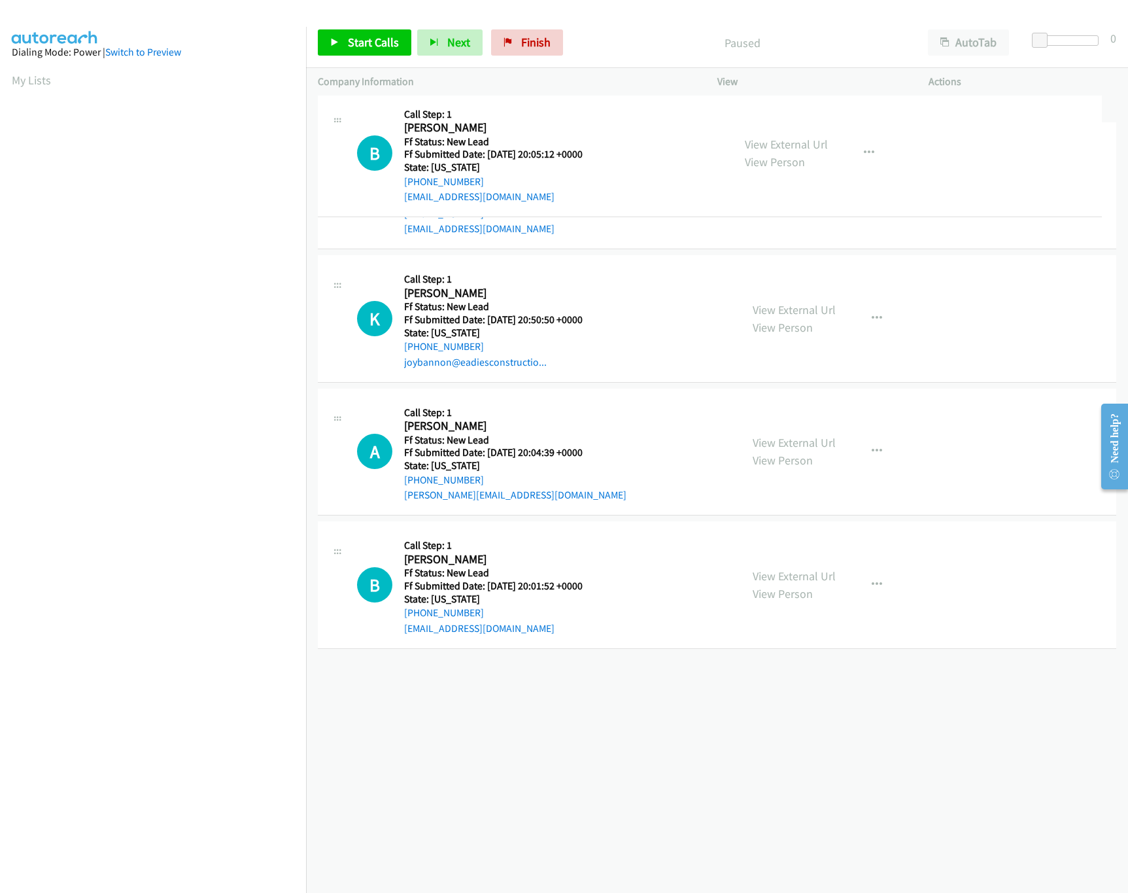
drag, startPoint x: 477, startPoint y: 436, endPoint x: 510, endPoint y: 157, distance: 281.2
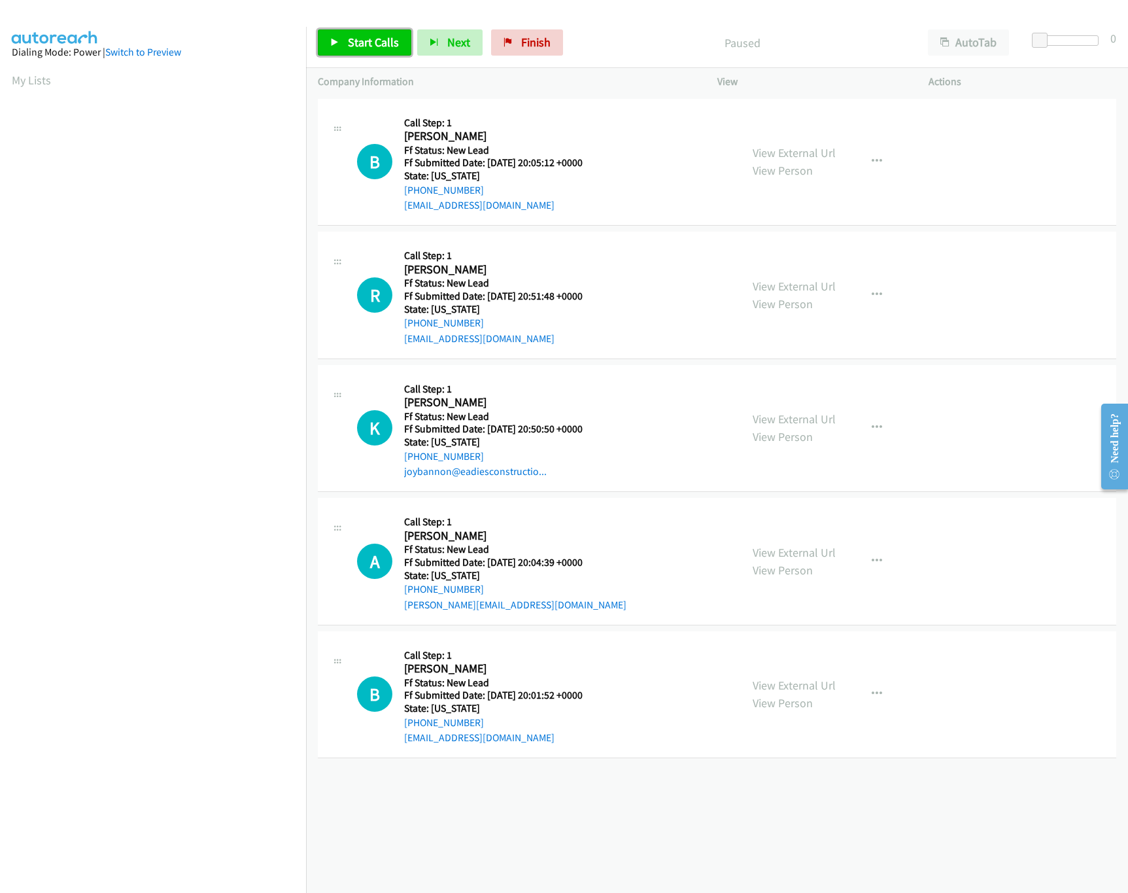
click at [348, 33] on link "Start Calls" at bounding box center [365, 42] width 94 height 26
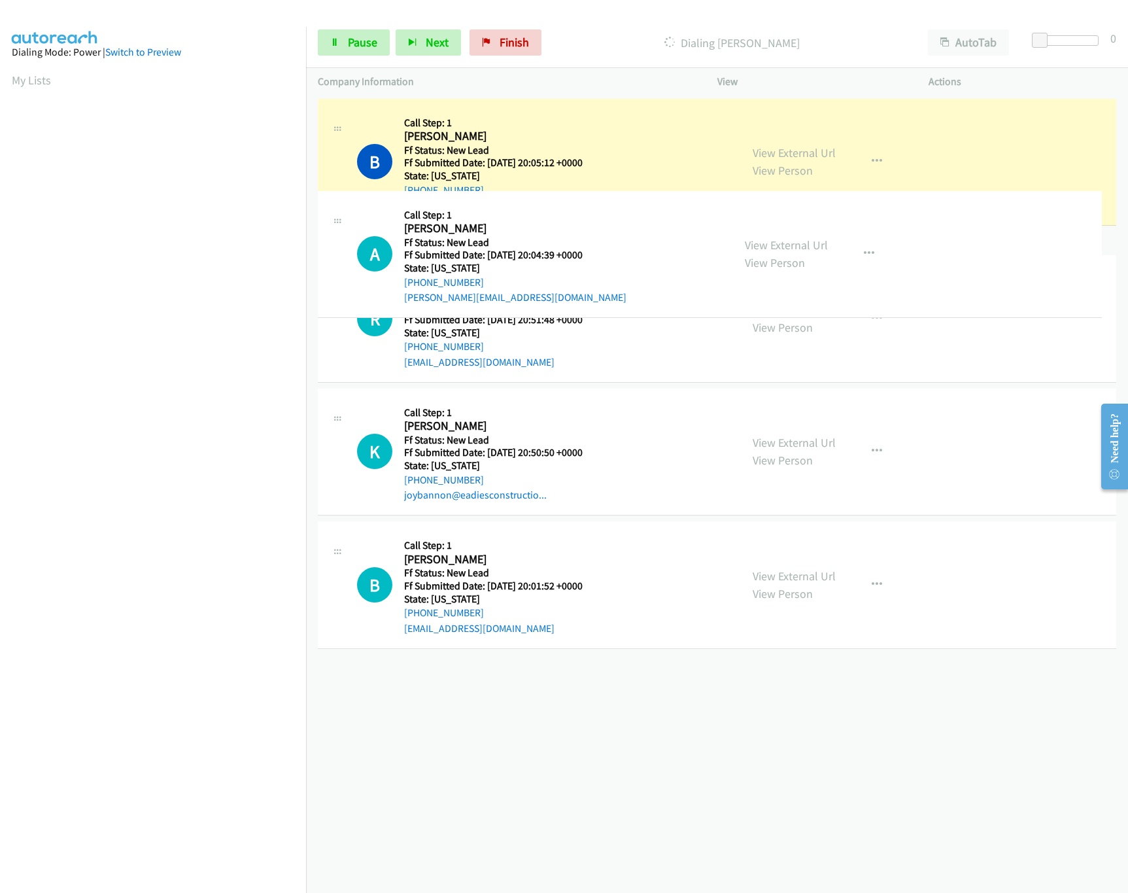
drag, startPoint x: 519, startPoint y: 556, endPoint x: 609, endPoint y: 248, distance: 321.0
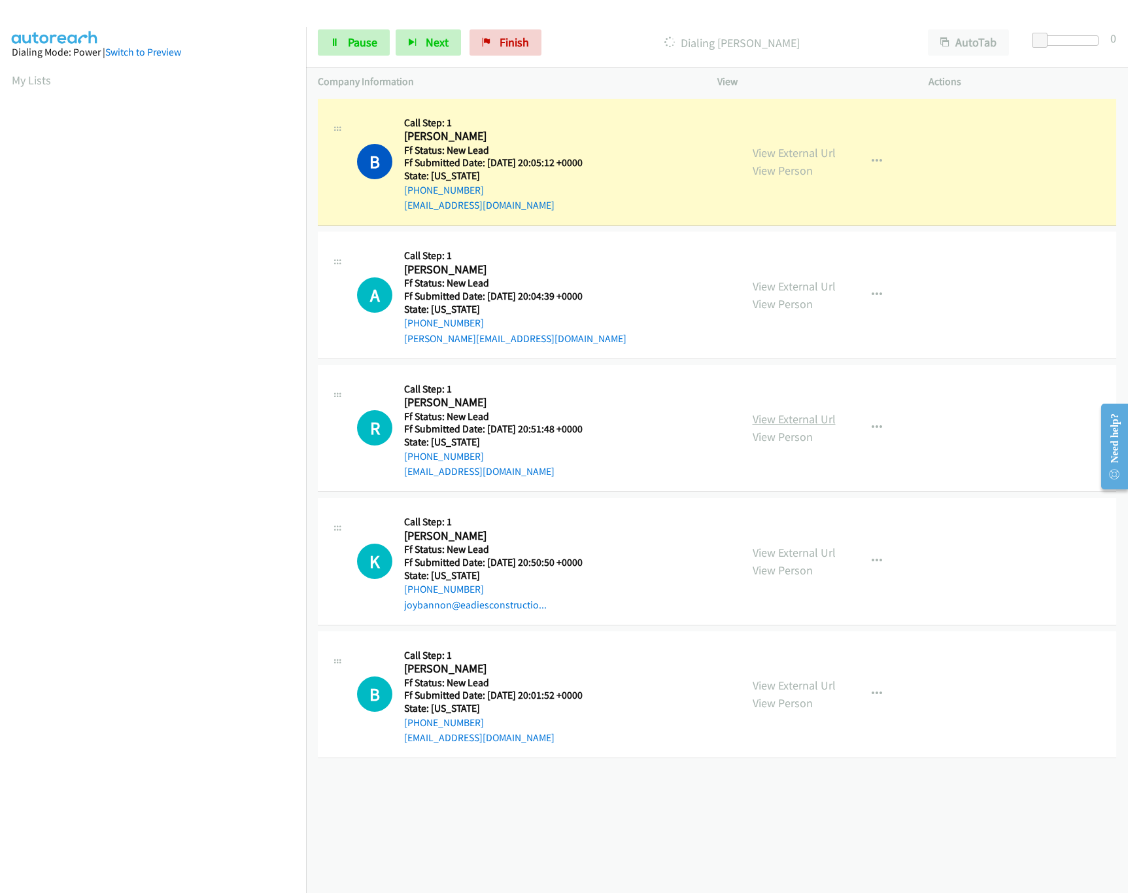
click at [768, 422] on link "View External Url" at bounding box center [794, 418] width 83 height 15
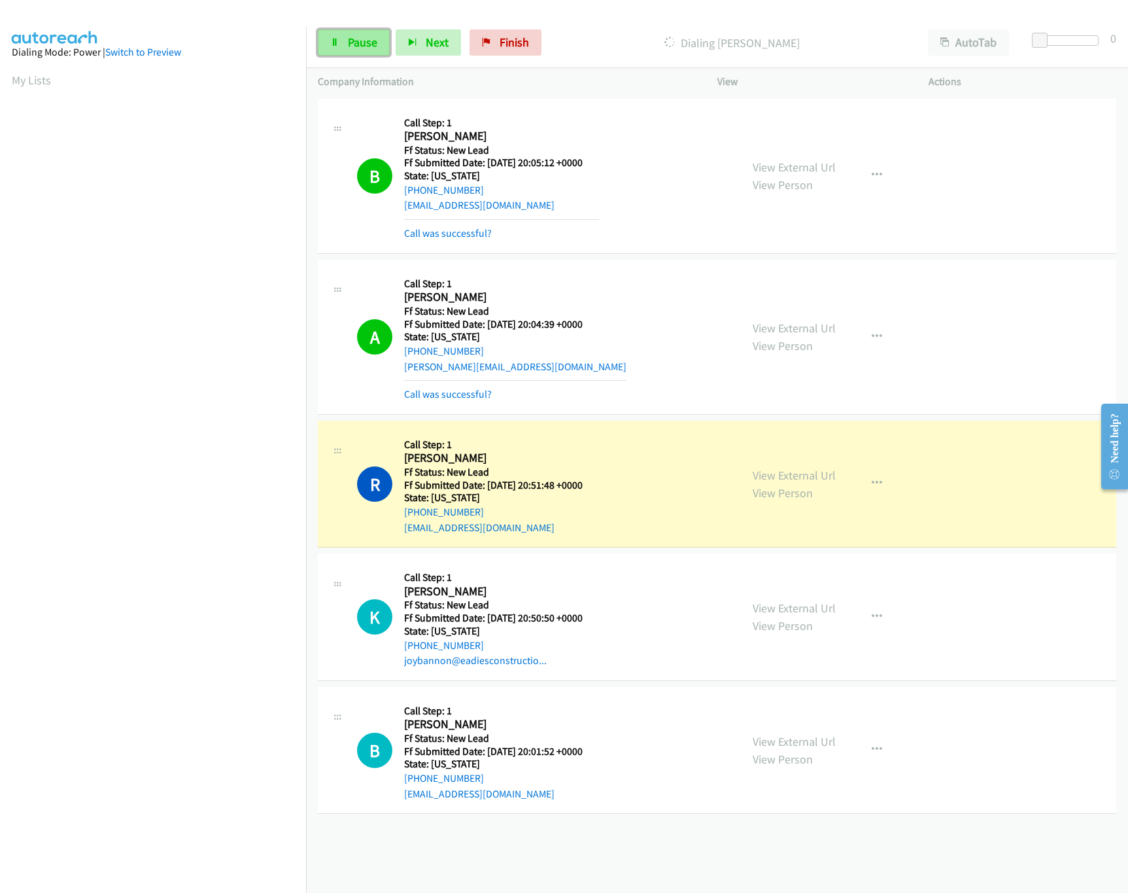
click at [358, 38] on span "Pause" at bounding box center [362, 42] width 29 height 15
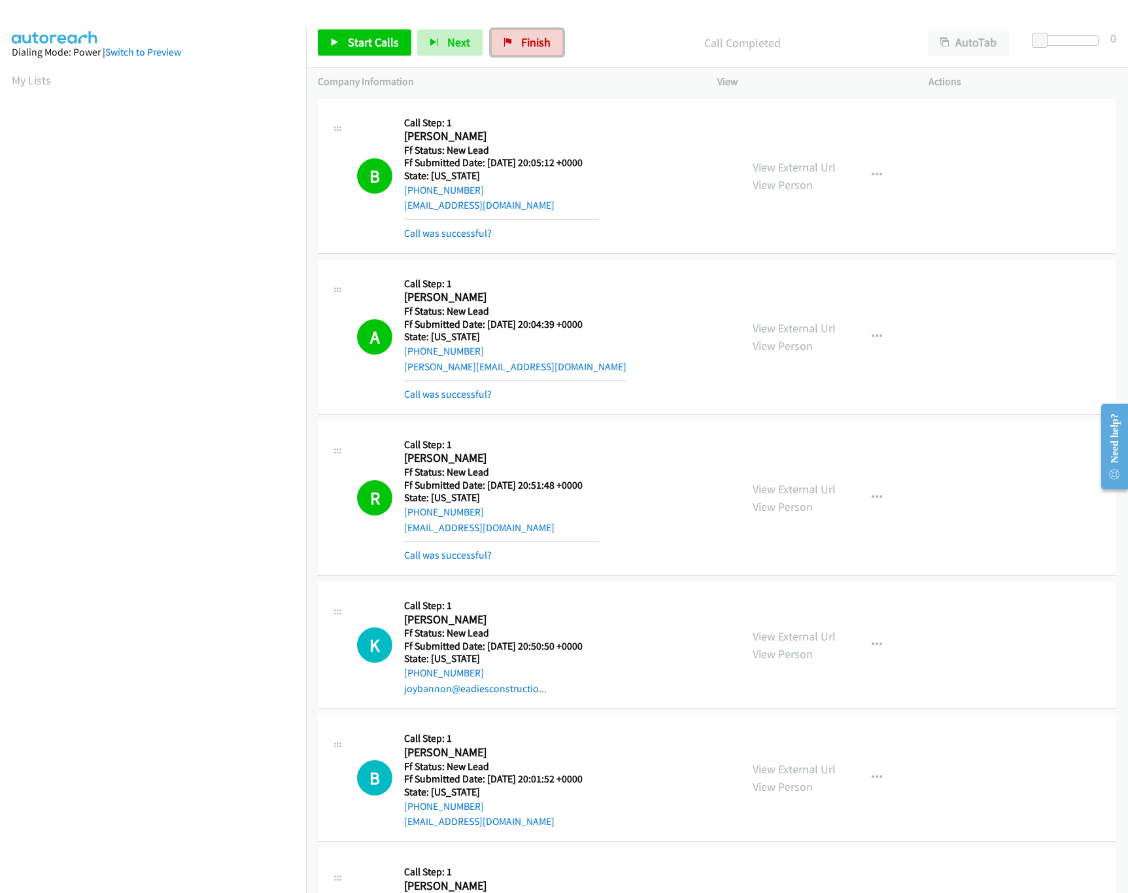
drag, startPoint x: 534, startPoint y: 41, endPoint x: 604, endPoint y: 73, distance: 77.0
click at [534, 41] on span "Finish" at bounding box center [535, 42] width 29 height 15
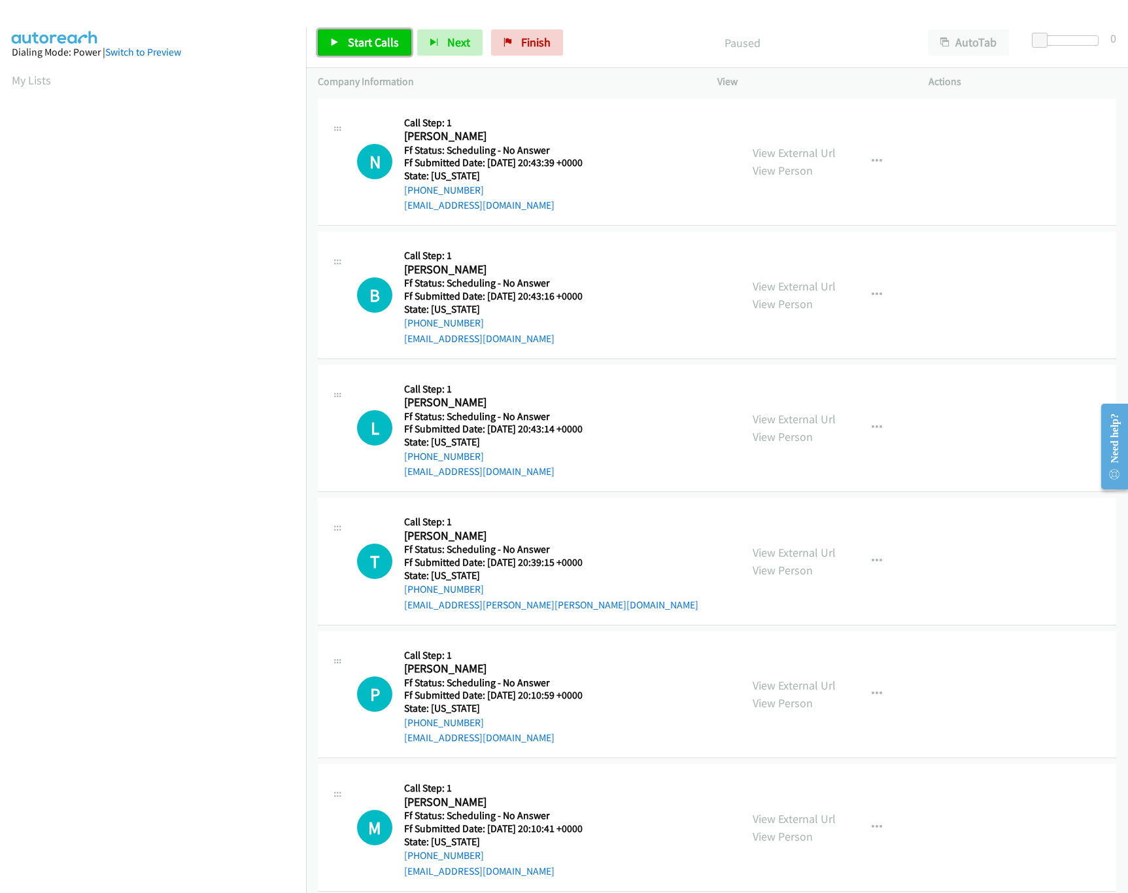
click at [377, 43] on span "Start Calls" at bounding box center [373, 42] width 51 height 15
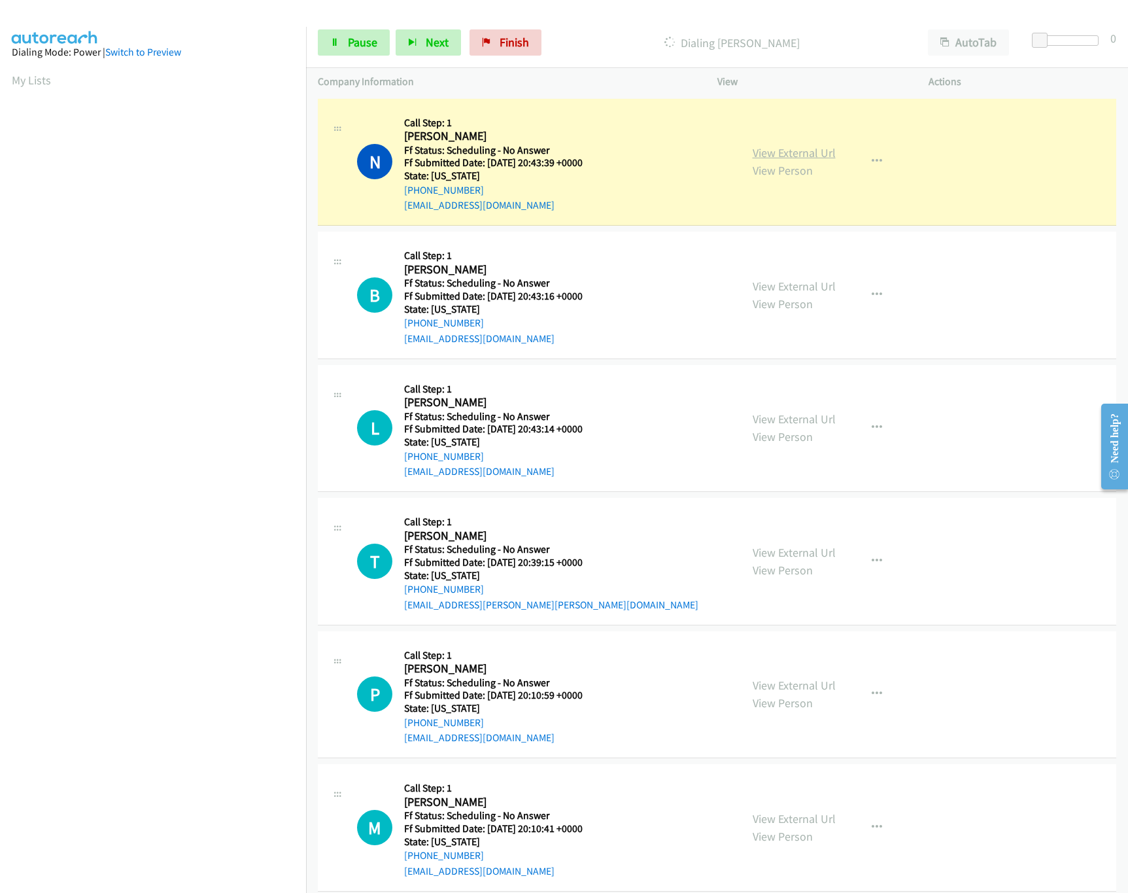
click at [768, 150] on link "View External Url" at bounding box center [794, 152] width 83 height 15
click at [753, 284] on link "View External Url" at bounding box center [794, 286] width 83 height 15
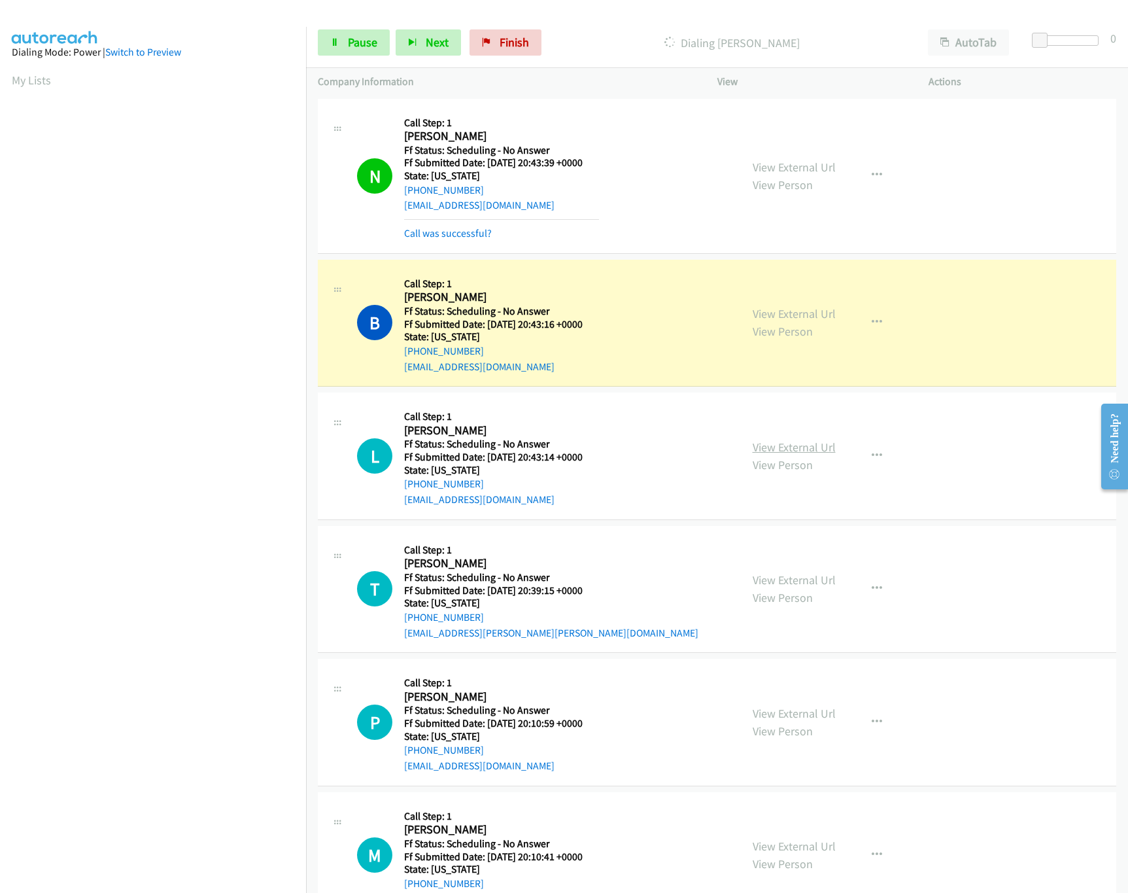
click at [771, 445] on link "View External Url" at bounding box center [794, 446] width 83 height 15
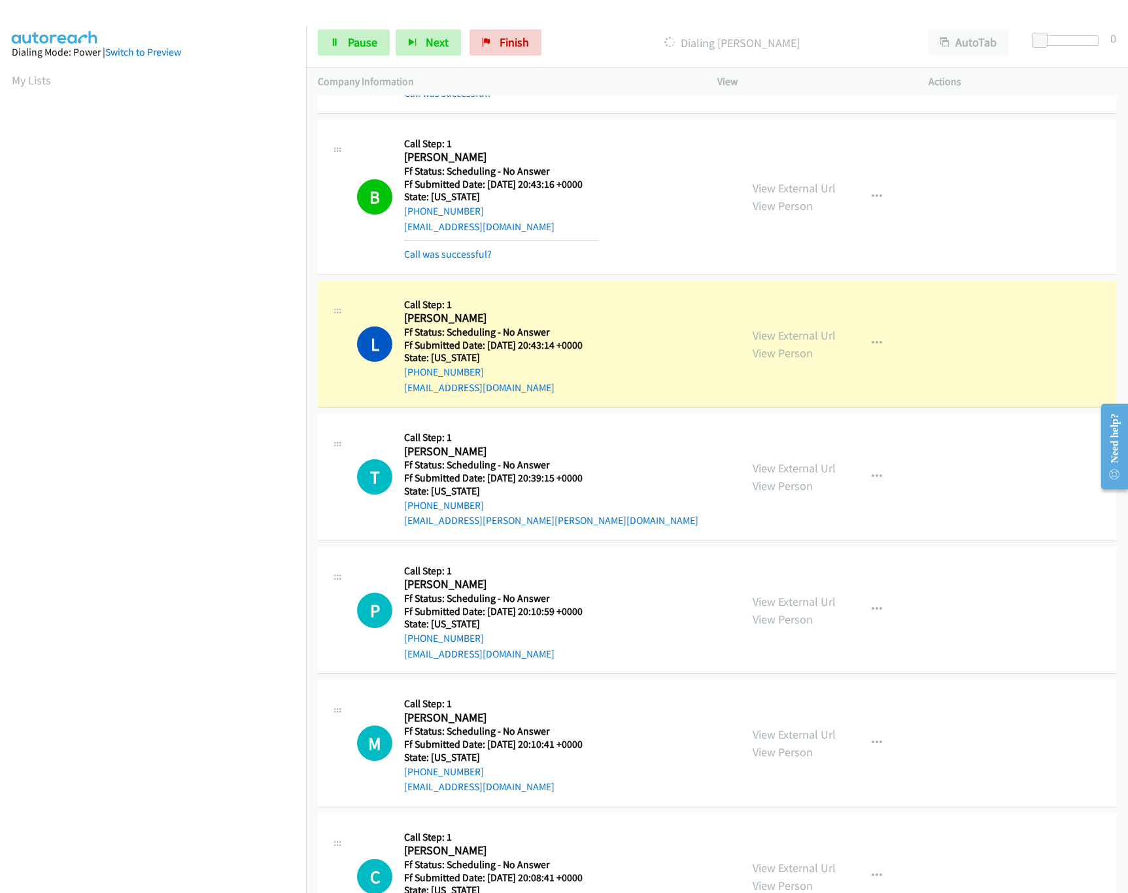
scroll to position [262, 0]
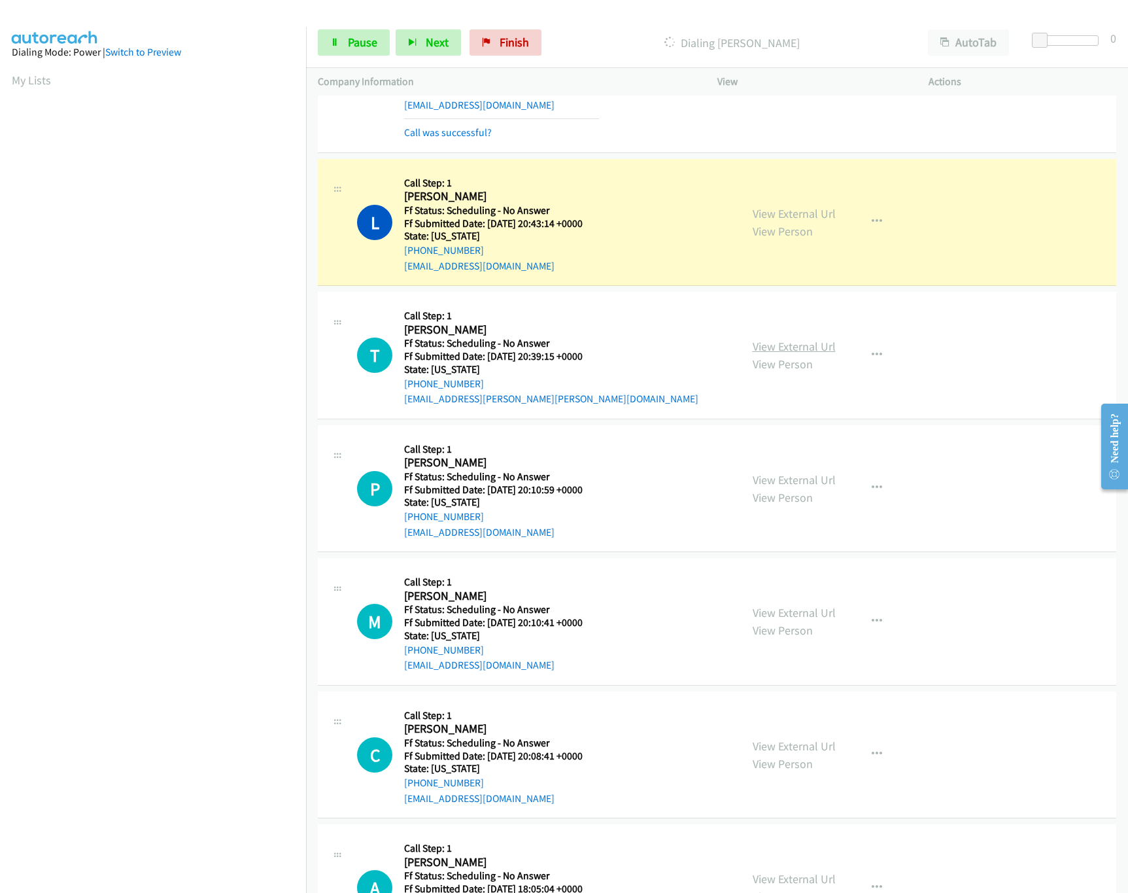
click at [772, 349] on link "View External Url" at bounding box center [794, 346] width 83 height 15
click at [341, 50] on link "Pause" at bounding box center [354, 42] width 72 height 26
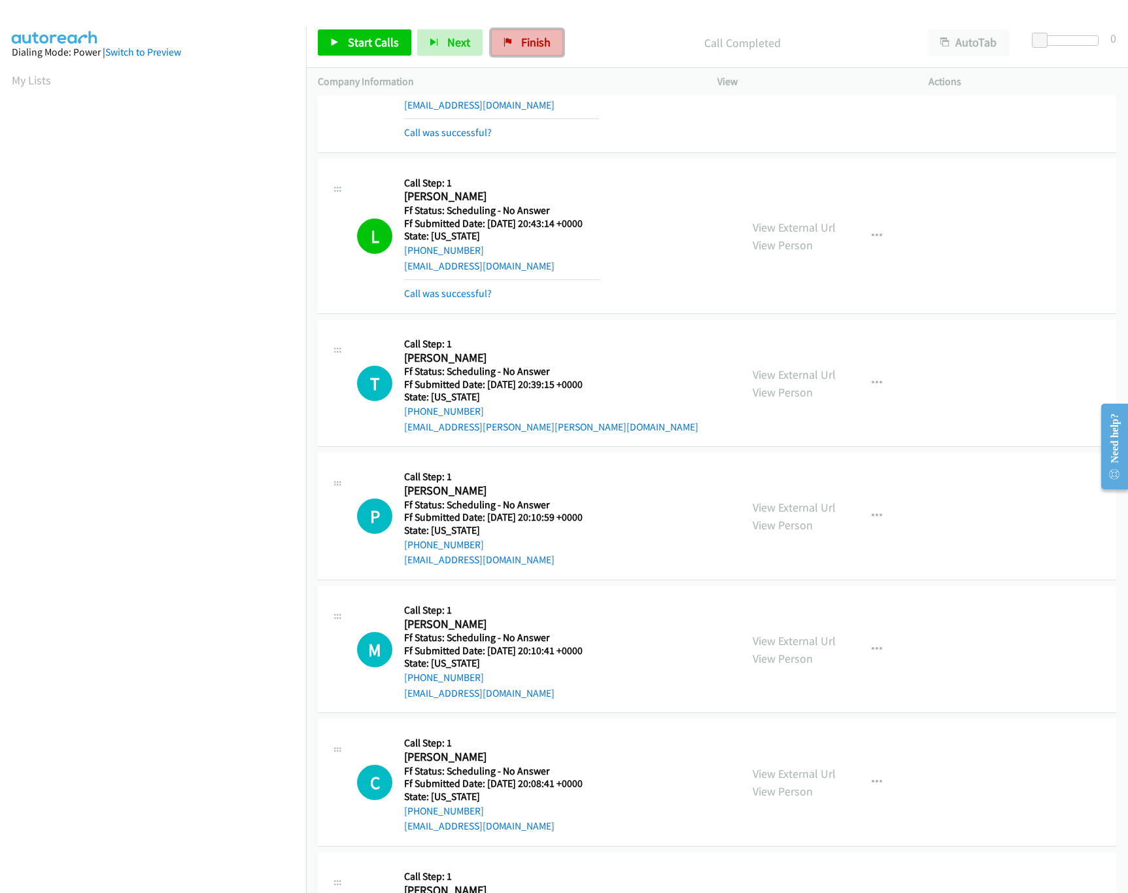
click at [507, 45] on icon at bounding box center [508, 43] width 9 height 9
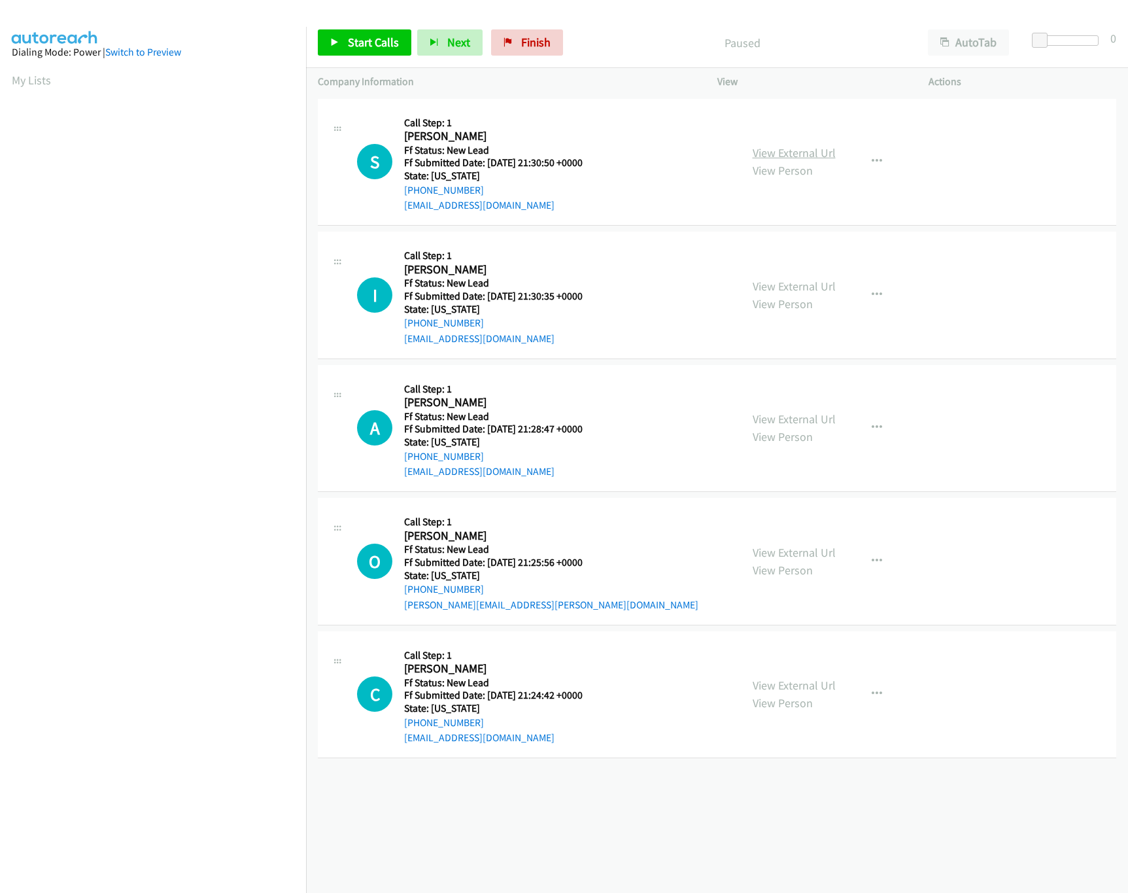
click at [804, 152] on link "View External Url" at bounding box center [794, 152] width 83 height 15
click at [368, 33] on link "Start Calls" at bounding box center [365, 42] width 94 height 26
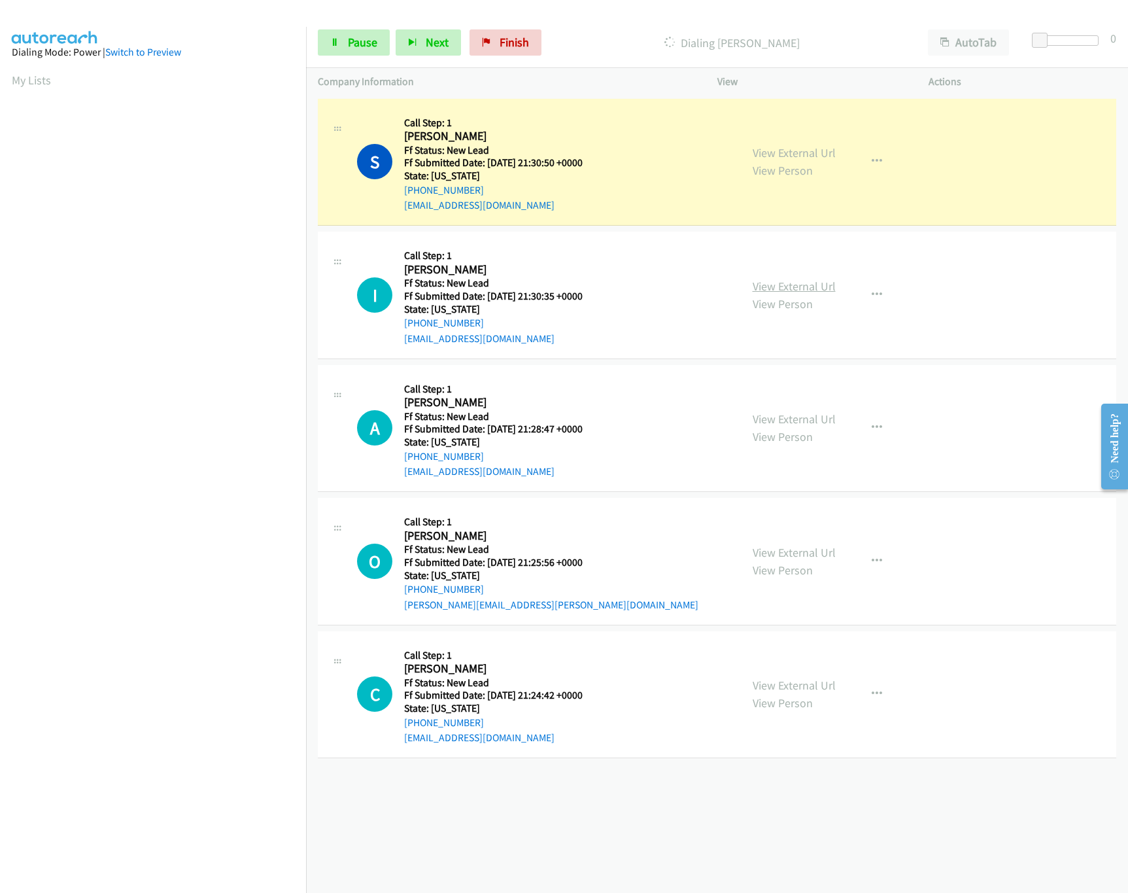
click at [808, 279] on link "View External Url" at bounding box center [794, 286] width 83 height 15
click at [359, 52] on link "Pause" at bounding box center [354, 42] width 72 height 26
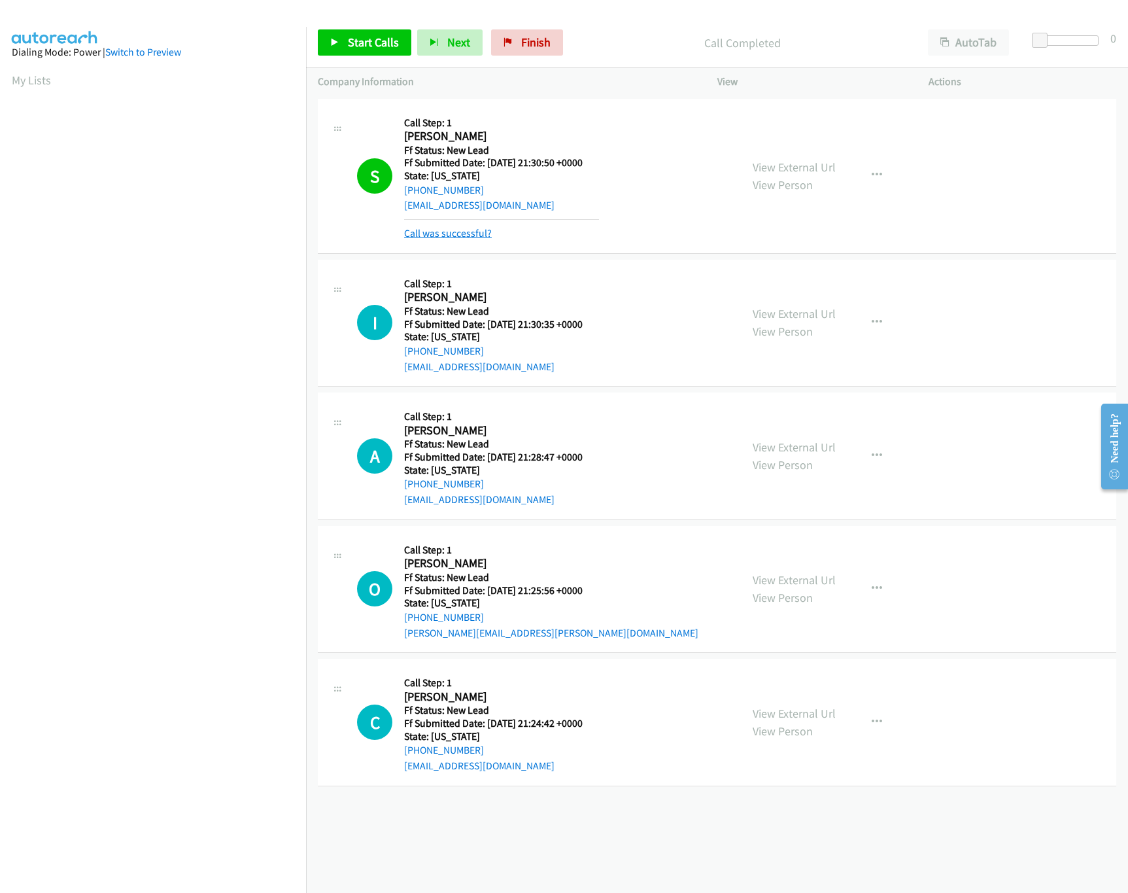
click at [446, 236] on link "Call was successful?" at bounding box center [448, 233] width 88 height 12
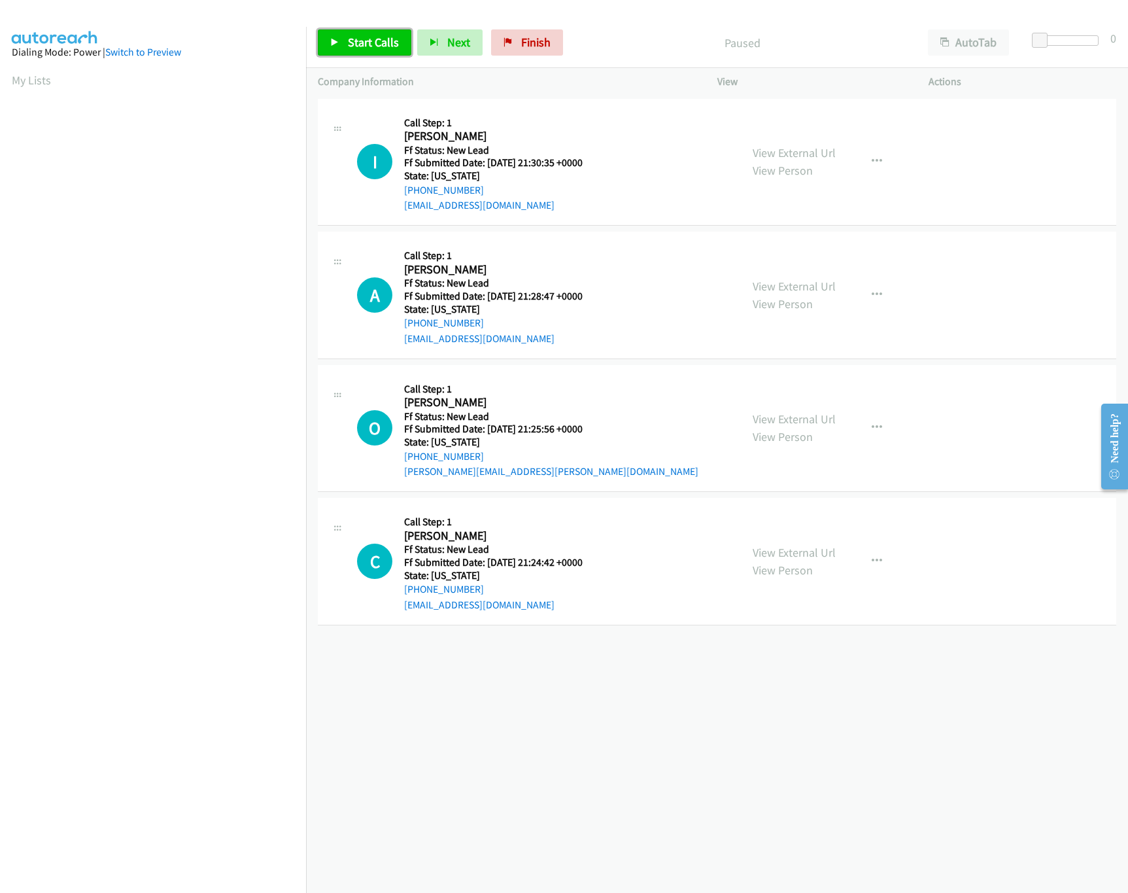
click at [373, 46] on span "Start Calls" at bounding box center [373, 42] width 51 height 15
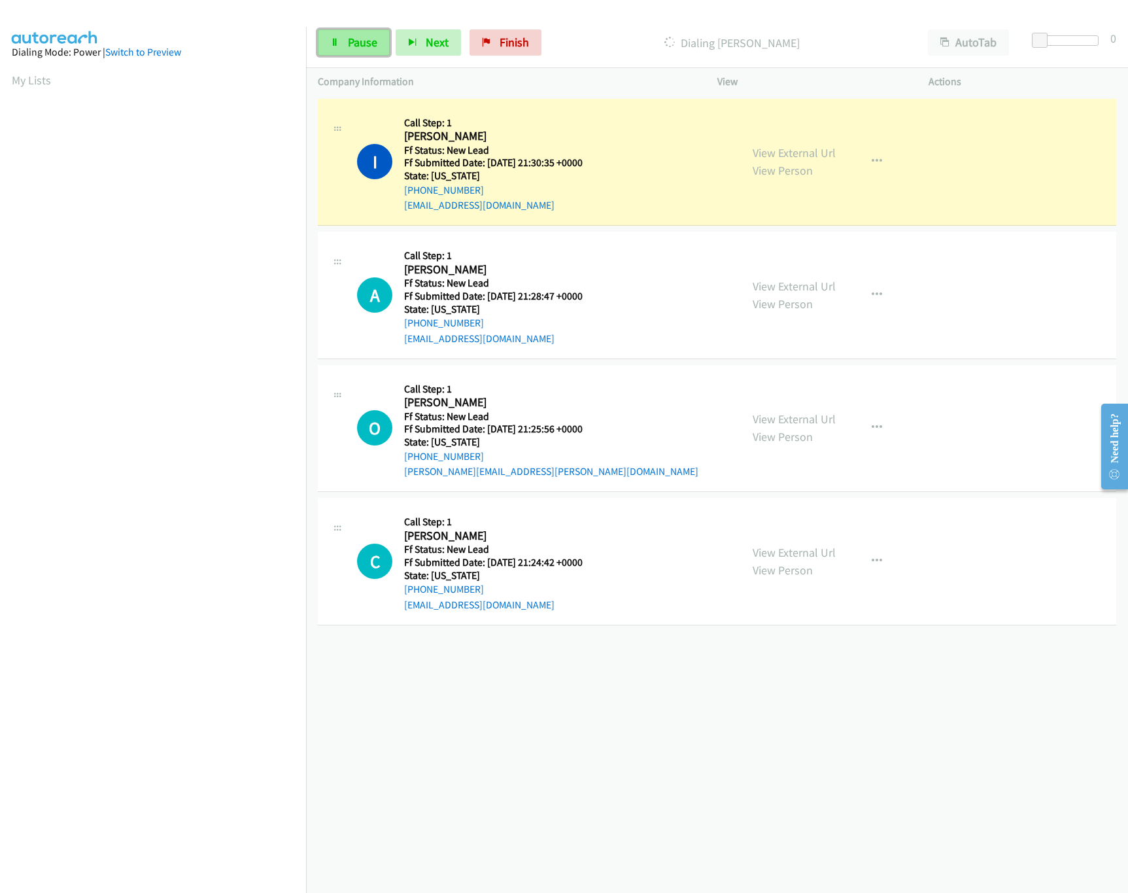
click at [334, 47] on link "Pause" at bounding box center [354, 42] width 72 height 26
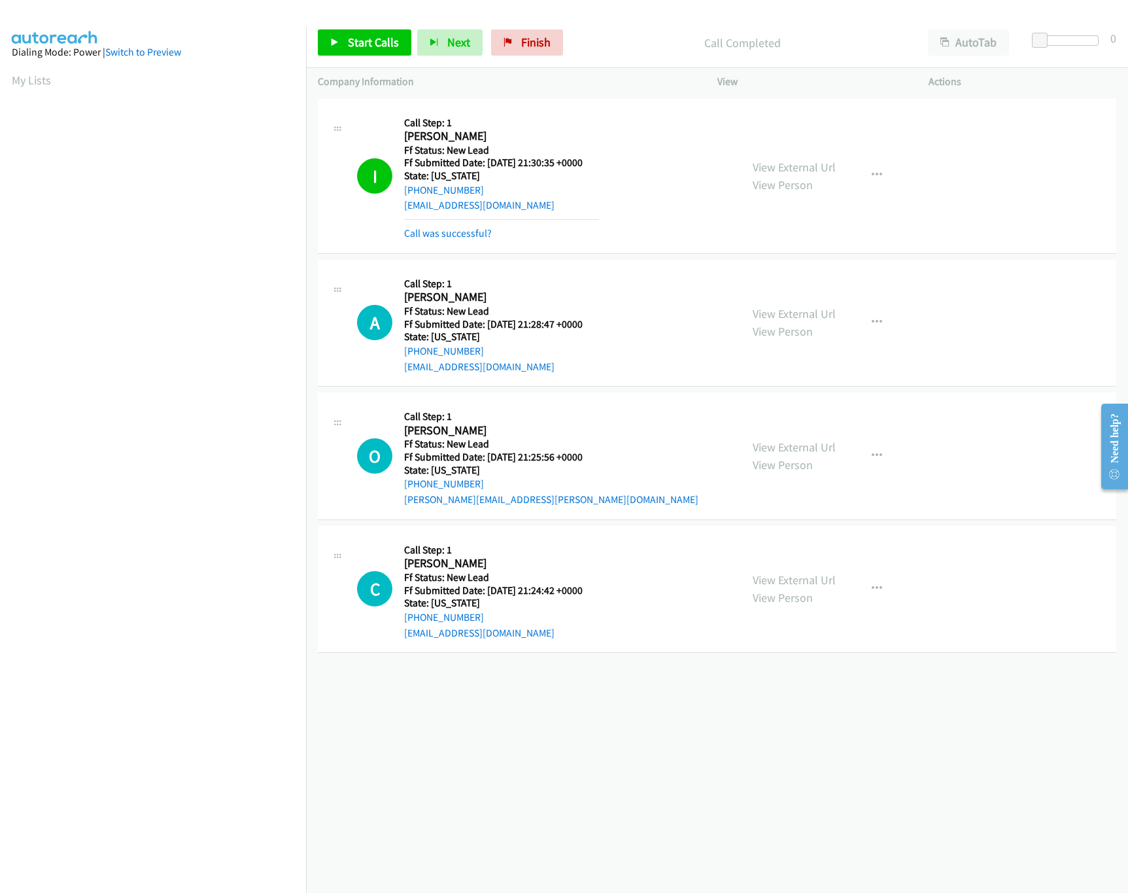
click at [436, 224] on mb0 "Call was successful?" at bounding box center [501, 230] width 195 height 22
click at [436, 226] on div "Call was successful?" at bounding box center [501, 234] width 195 height 16
click at [436, 236] on link "Call was successful?" at bounding box center [448, 233] width 88 height 12
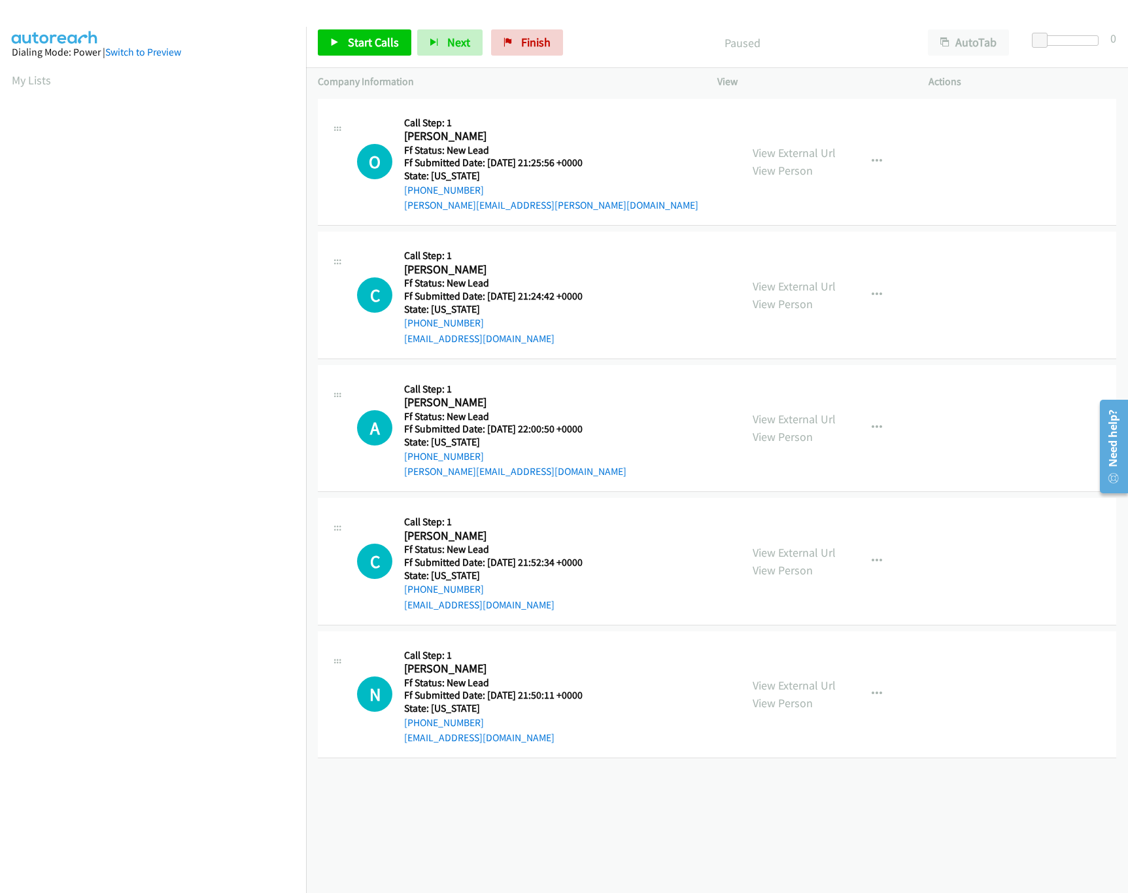
click at [477, 802] on div "[PHONE_NUMBER] Call failed - Please reload the list and try again The Callbar F…" at bounding box center [717, 493] width 822 height 797
click at [544, 35] on span "Finish" at bounding box center [535, 42] width 29 height 15
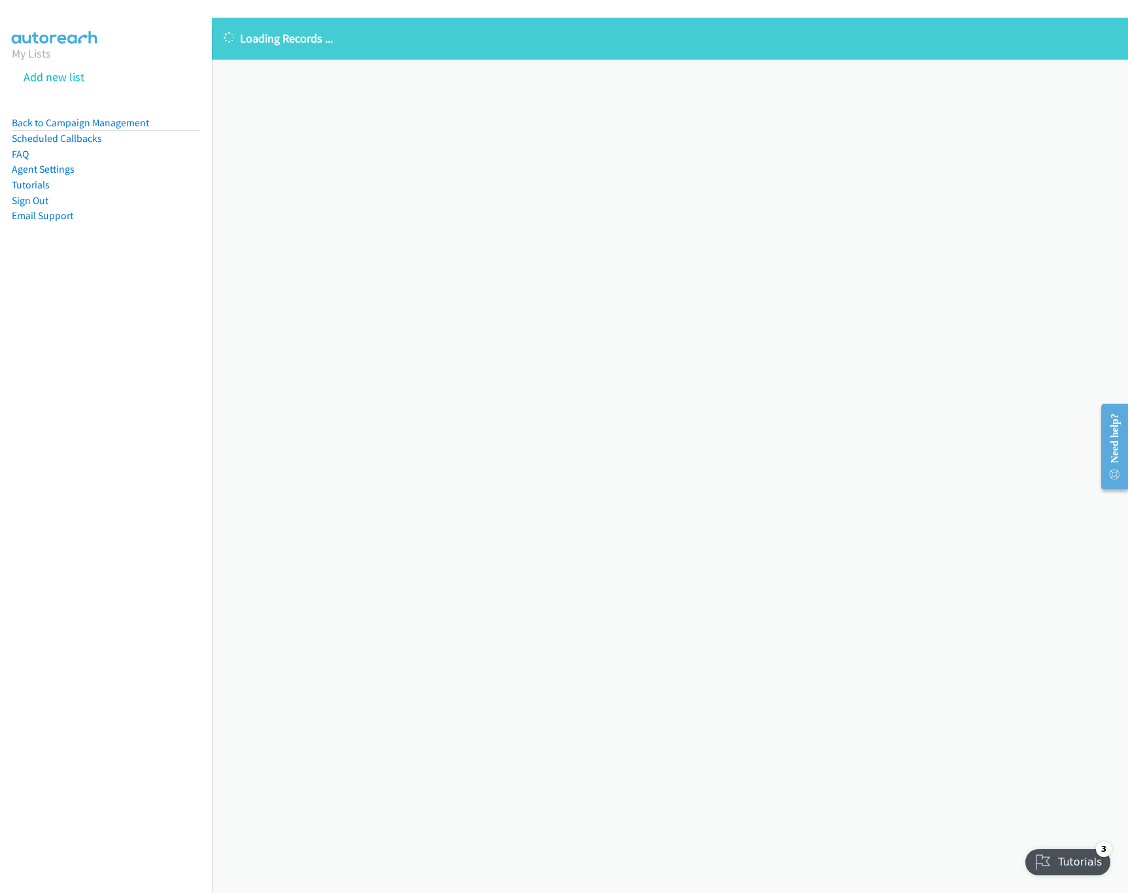
click at [563, 507] on div "Loading Records ... Sorry, something went wrong please try again." at bounding box center [670, 455] width 916 height 875
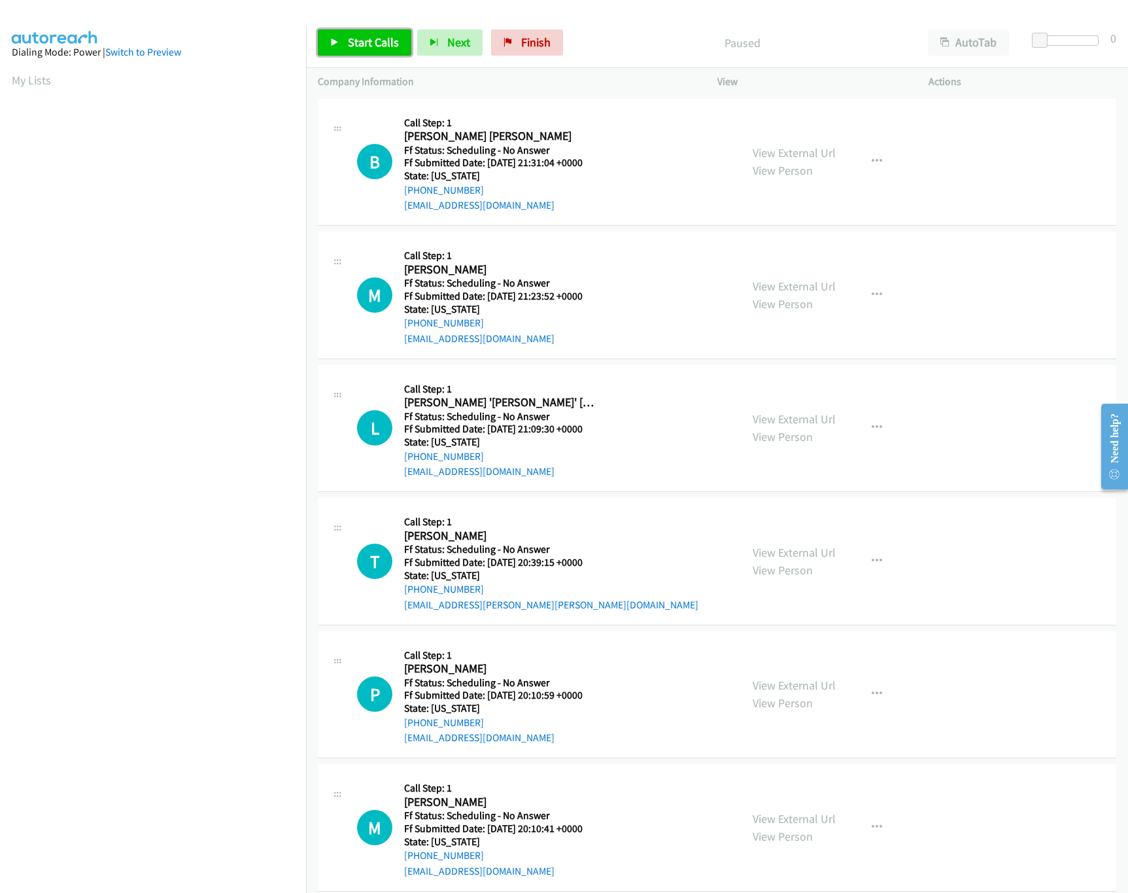
click at [381, 43] on span "Start Calls" at bounding box center [373, 42] width 51 height 15
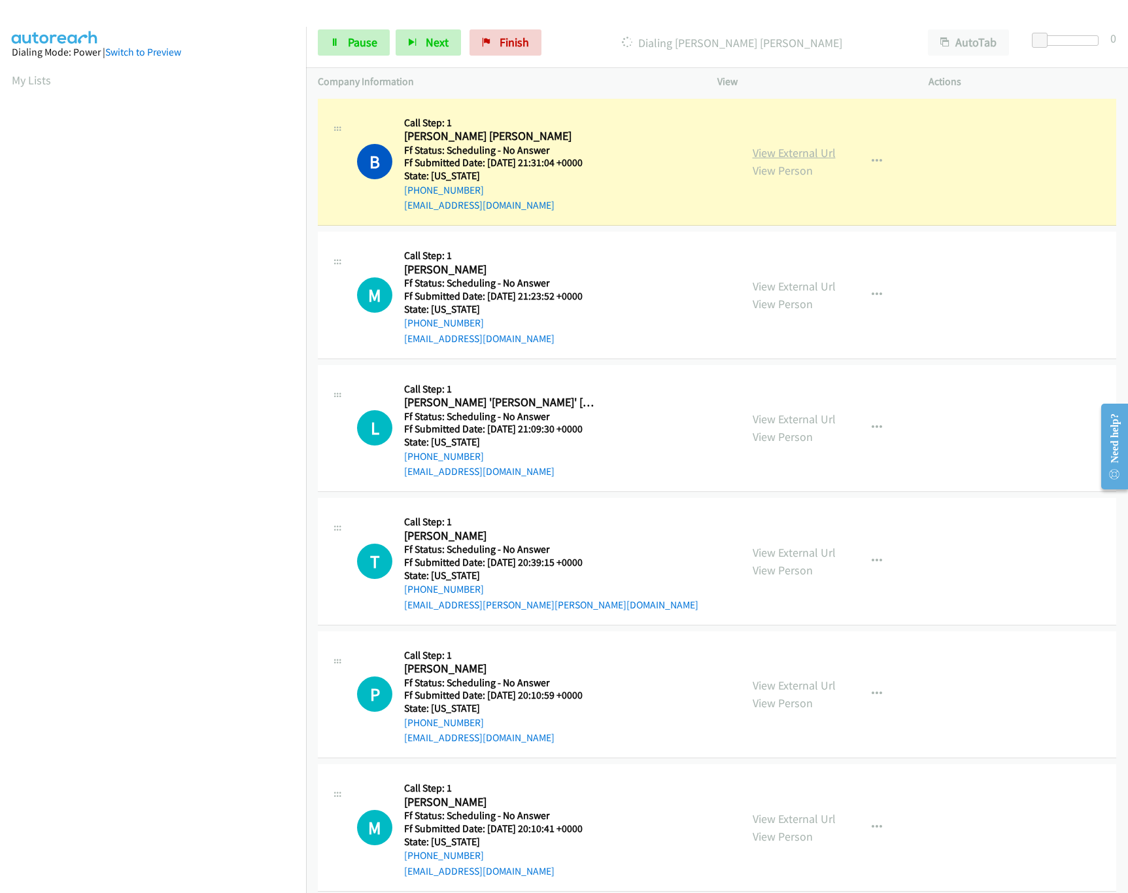
click at [795, 146] on link "View External Url" at bounding box center [794, 152] width 83 height 15
click at [777, 279] on link "View External Url" at bounding box center [794, 286] width 83 height 15
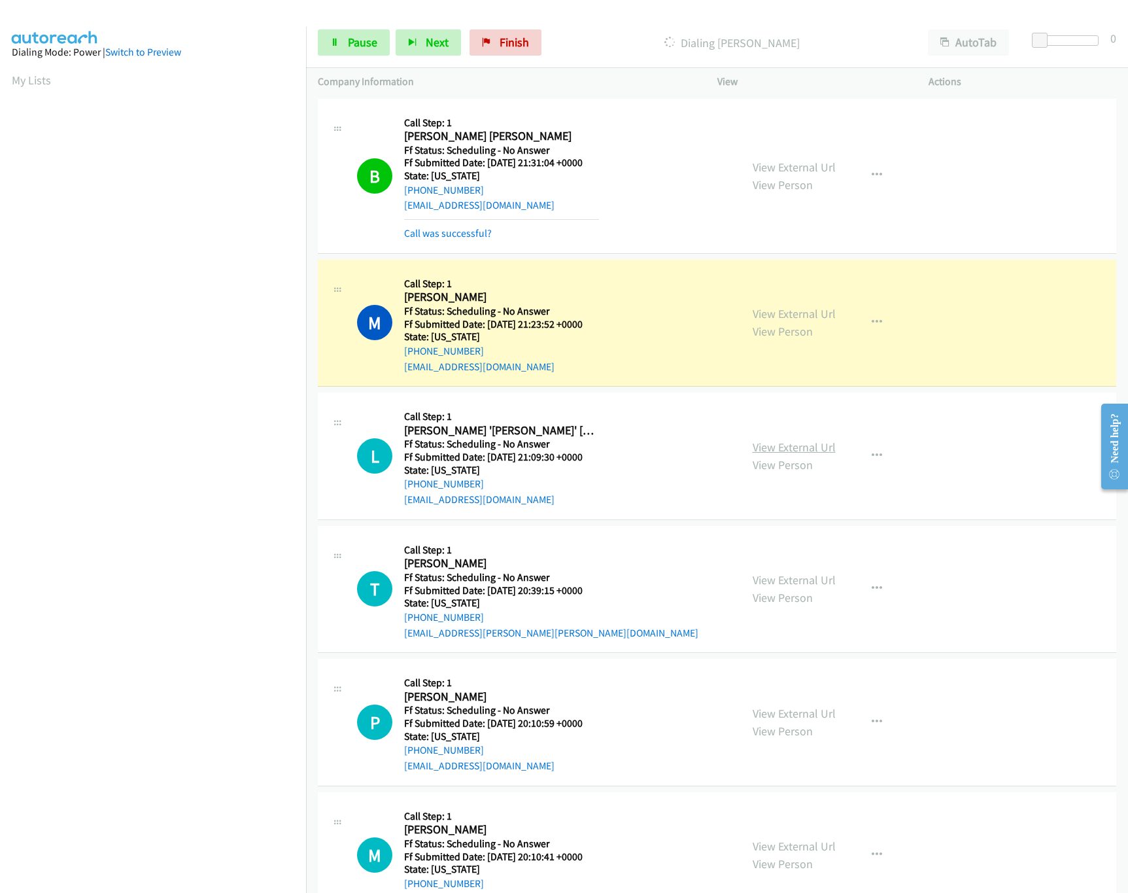
click at [776, 452] on link "View External Url" at bounding box center [794, 446] width 83 height 15
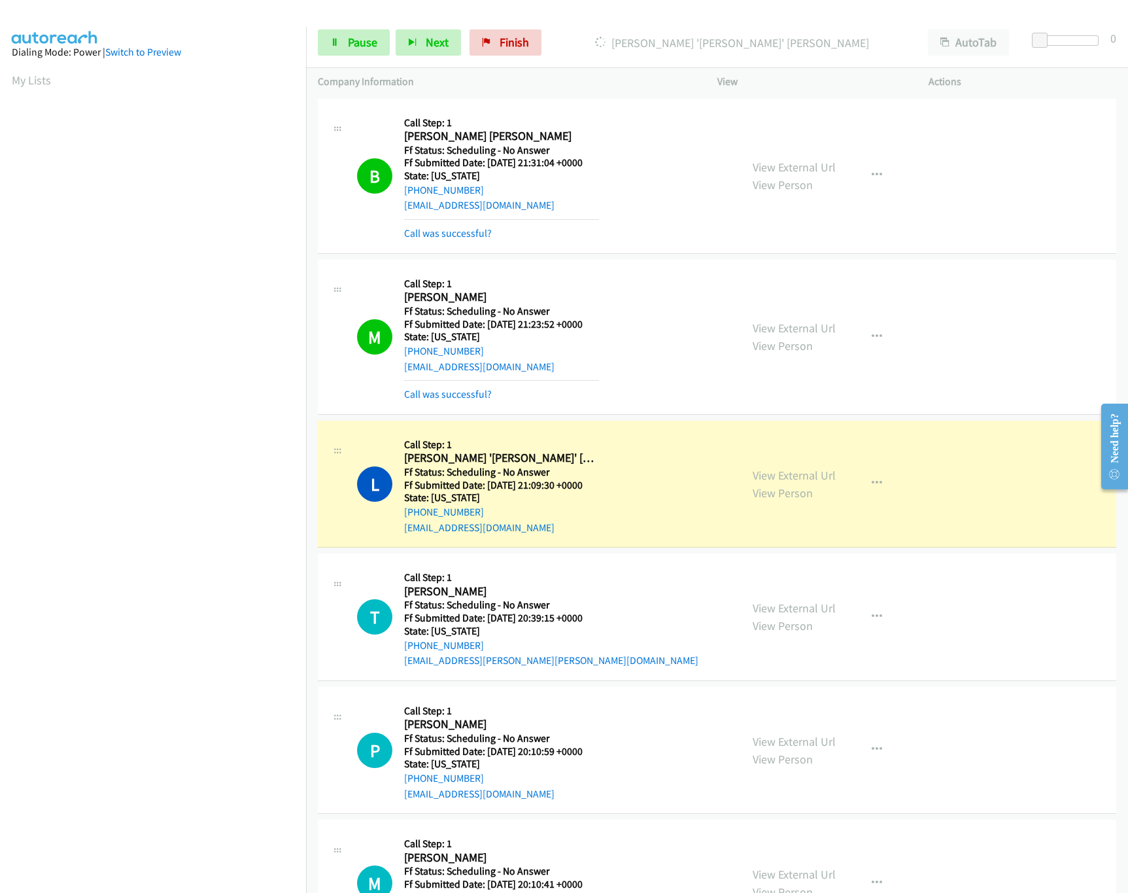
scroll to position [262, 0]
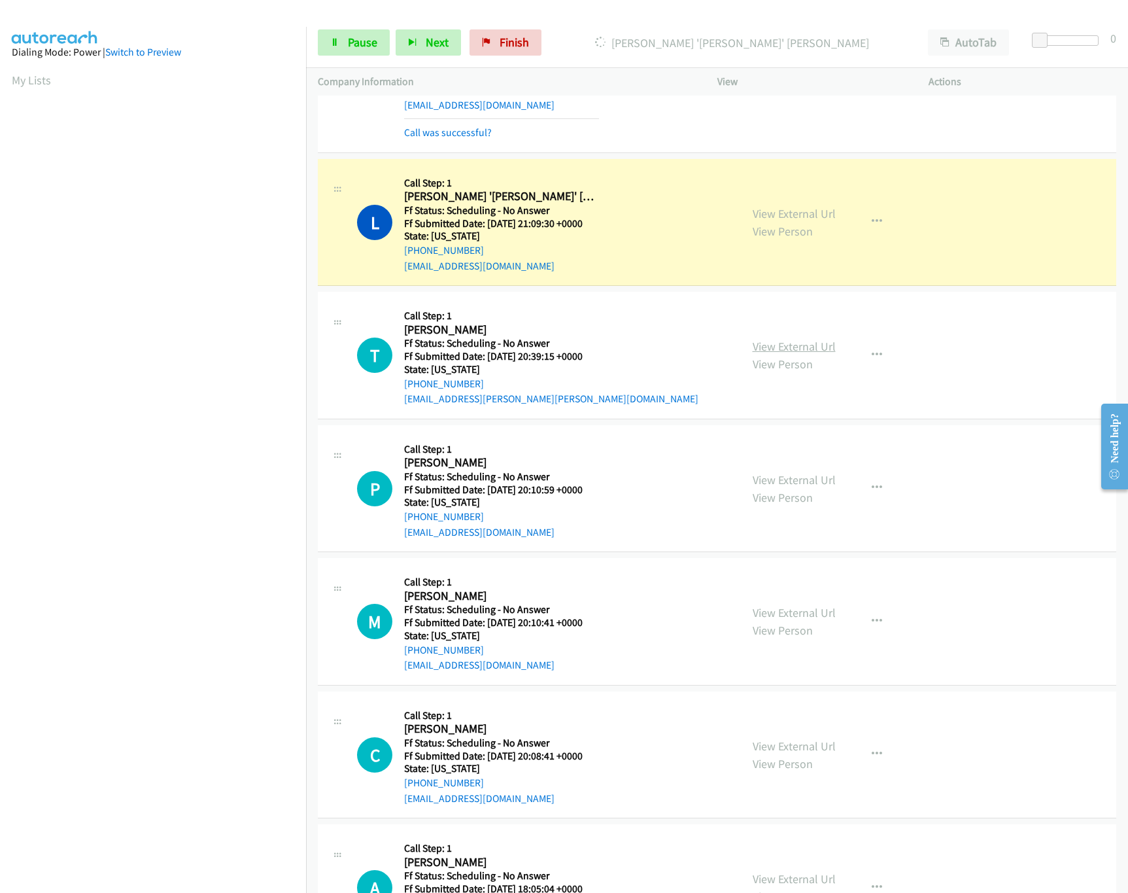
click at [780, 343] on link "View External Url" at bounding box center [794, 346] width 83 height 15
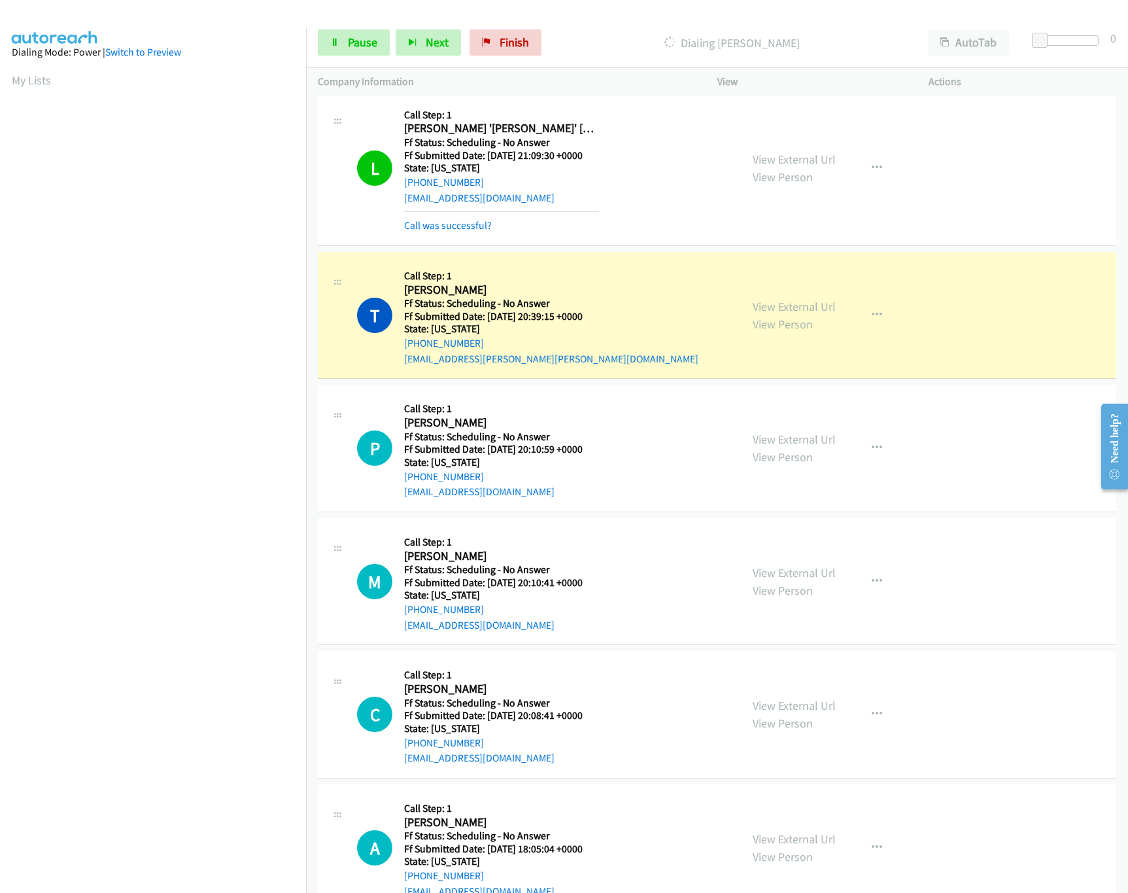
scroll to position [392, 0]
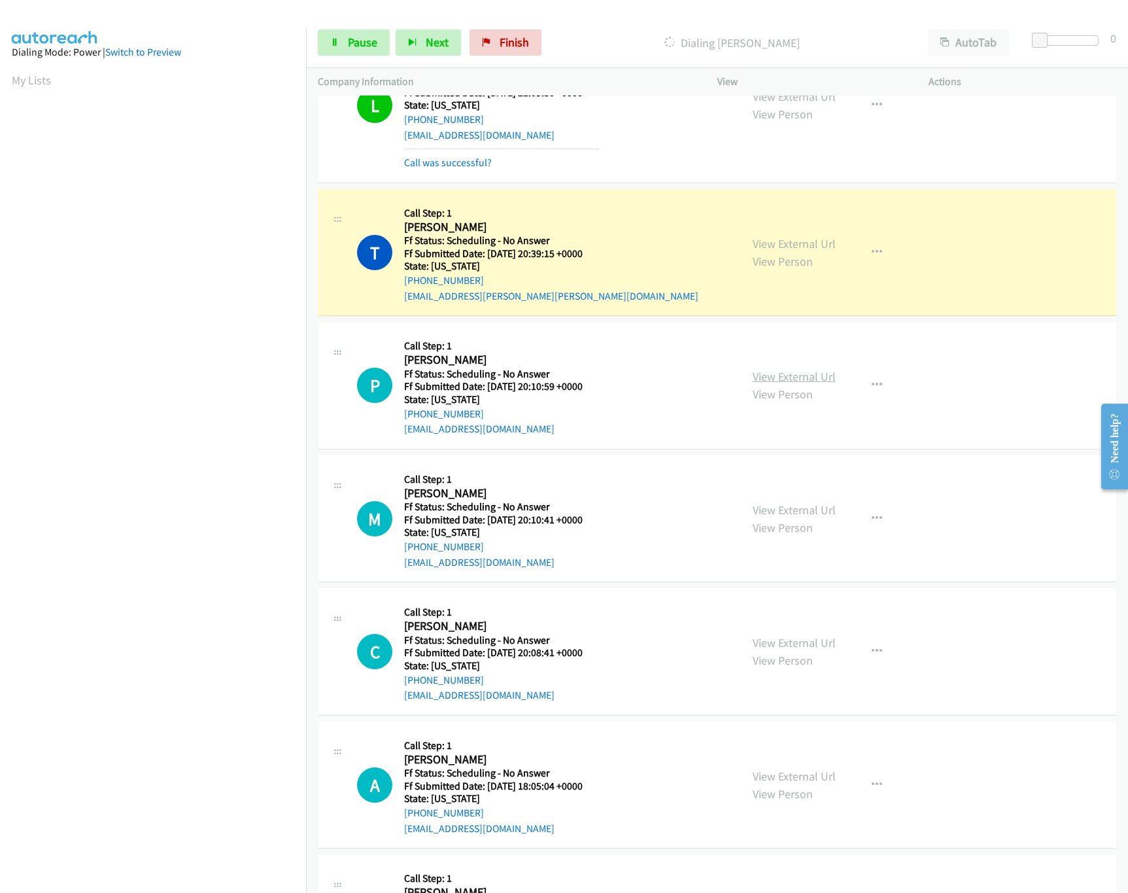
click at [816, 381] on link "View External Url" at bounding box center [794, 376] width 83 height 15
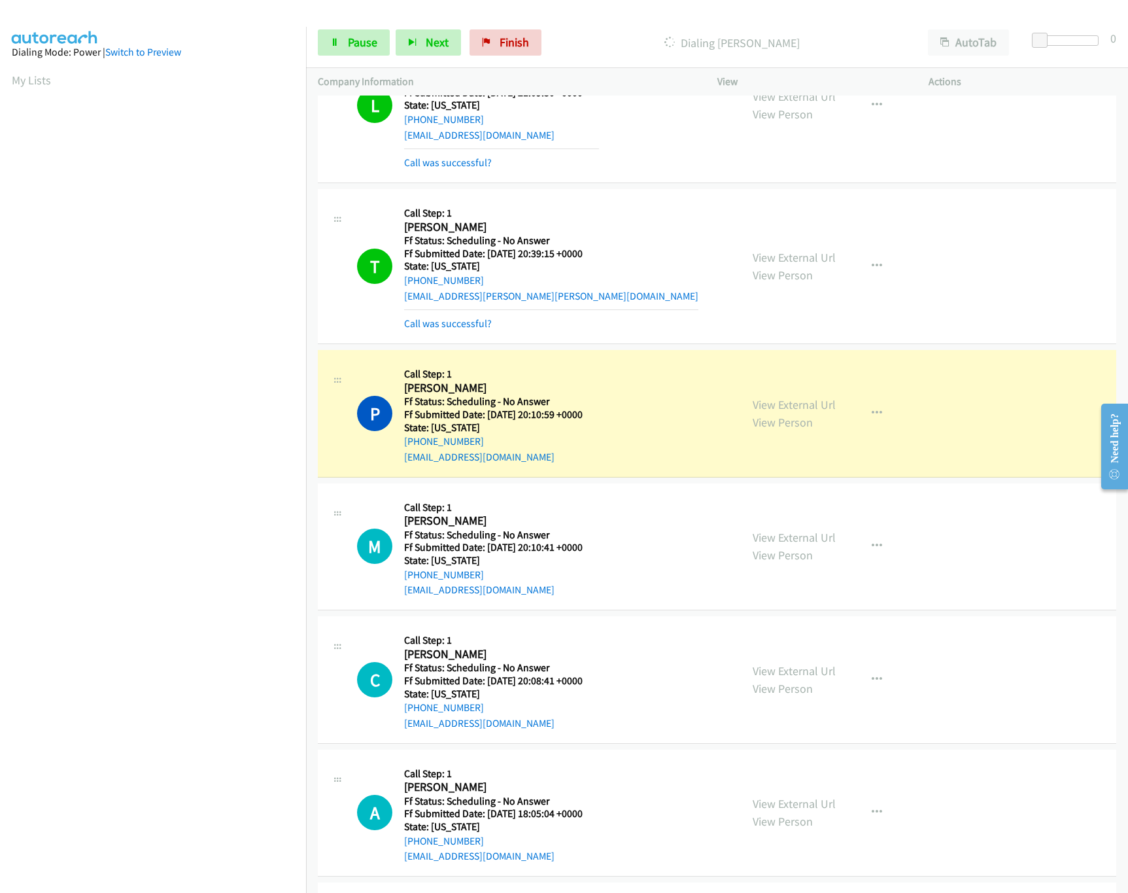
scroll to position [523, 0]
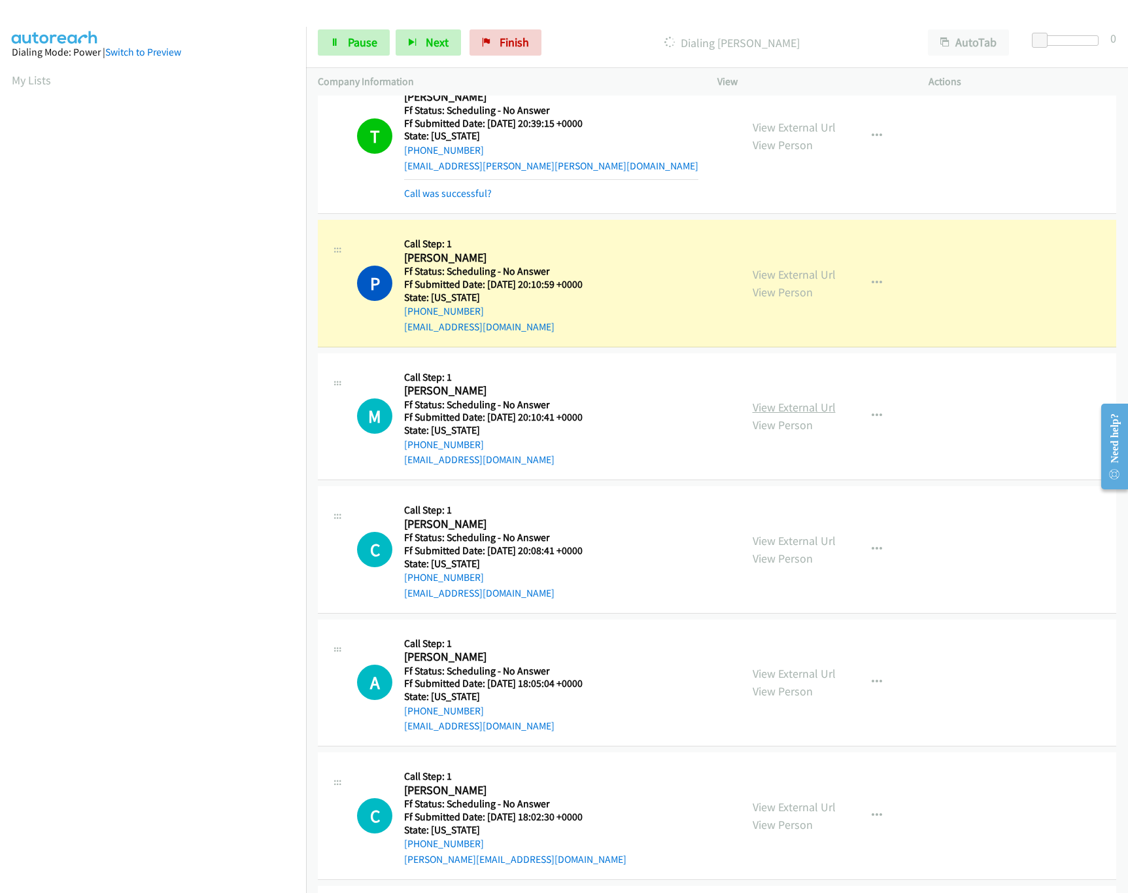
click at [787, 415] on link "View External Url" at bounding box center [794, 407] width 83 height 15
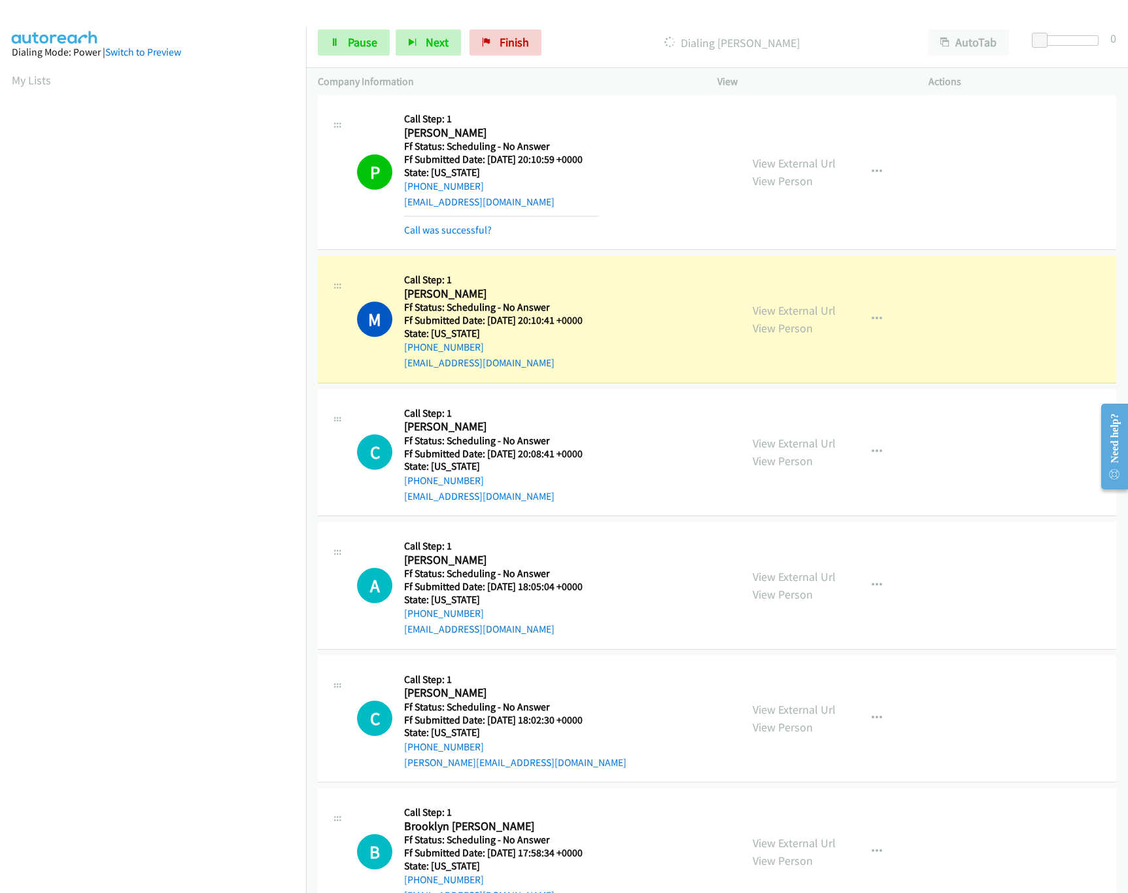
scroll to position [785, 0]
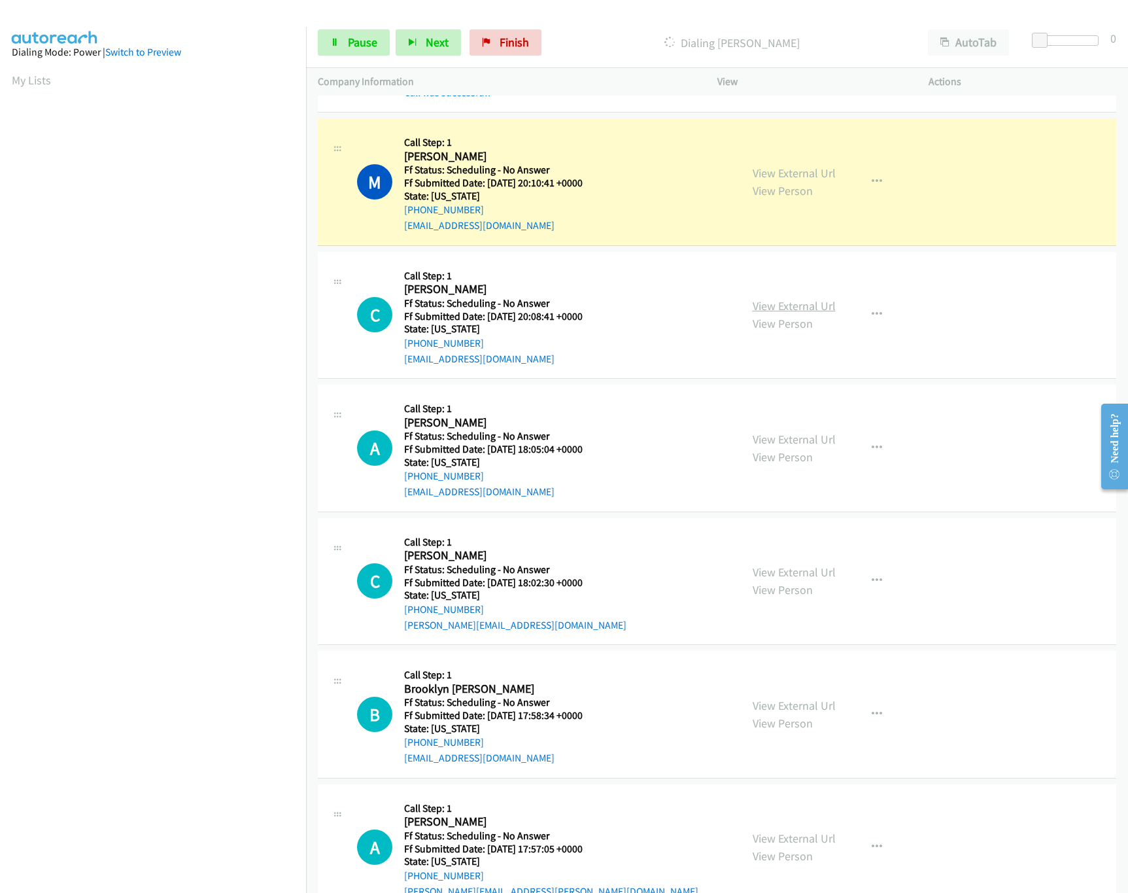
click at [807, 303] on link "View External Url" at bounding box center [794, 305] width 83 height 15
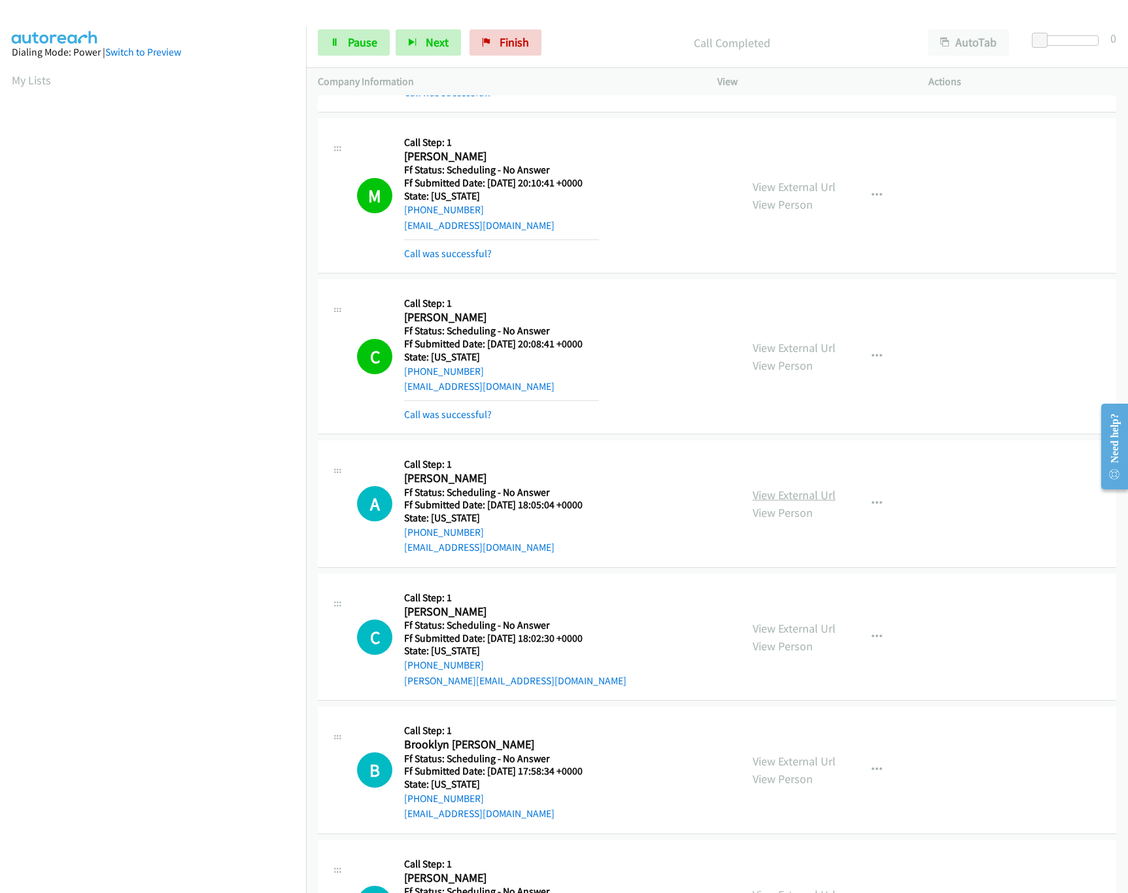
click at [759, 497] on link "View External Url" at bounding box center [794, 494] width 83 height 15
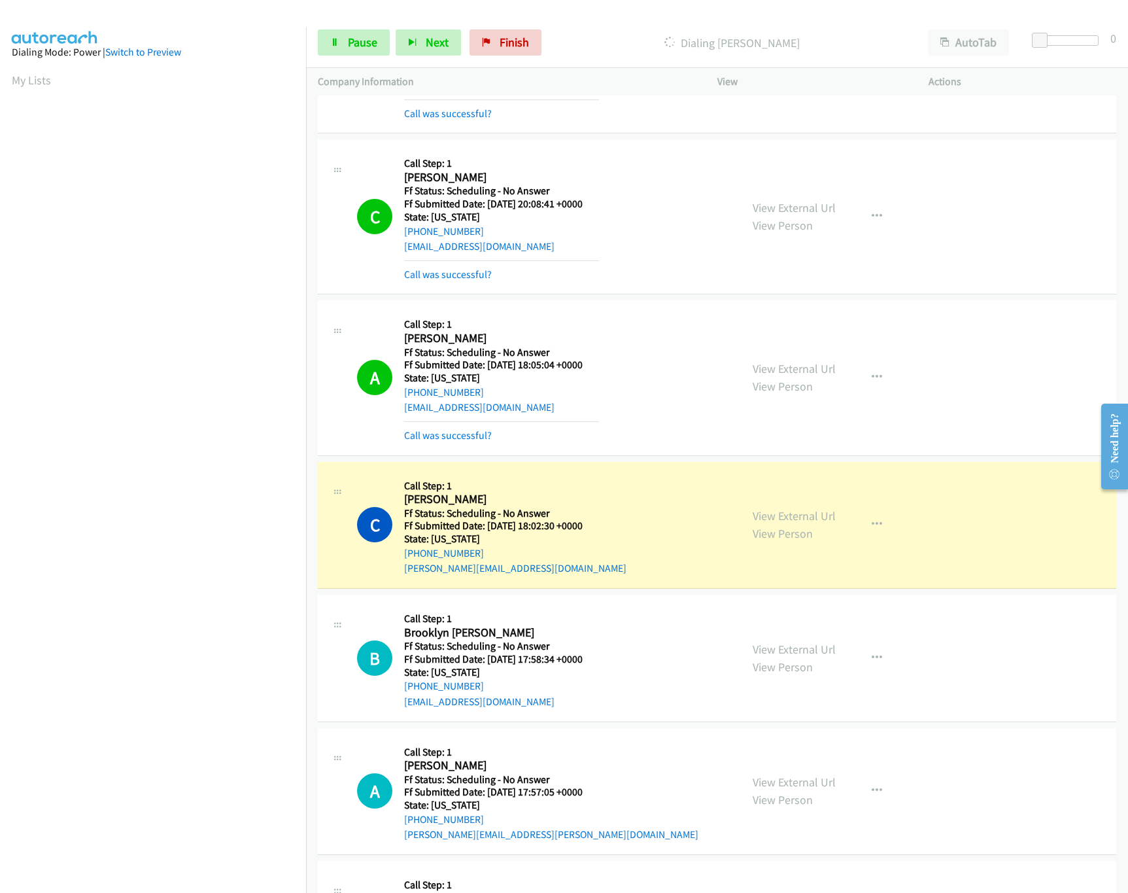
scroll to position [1177, 0]
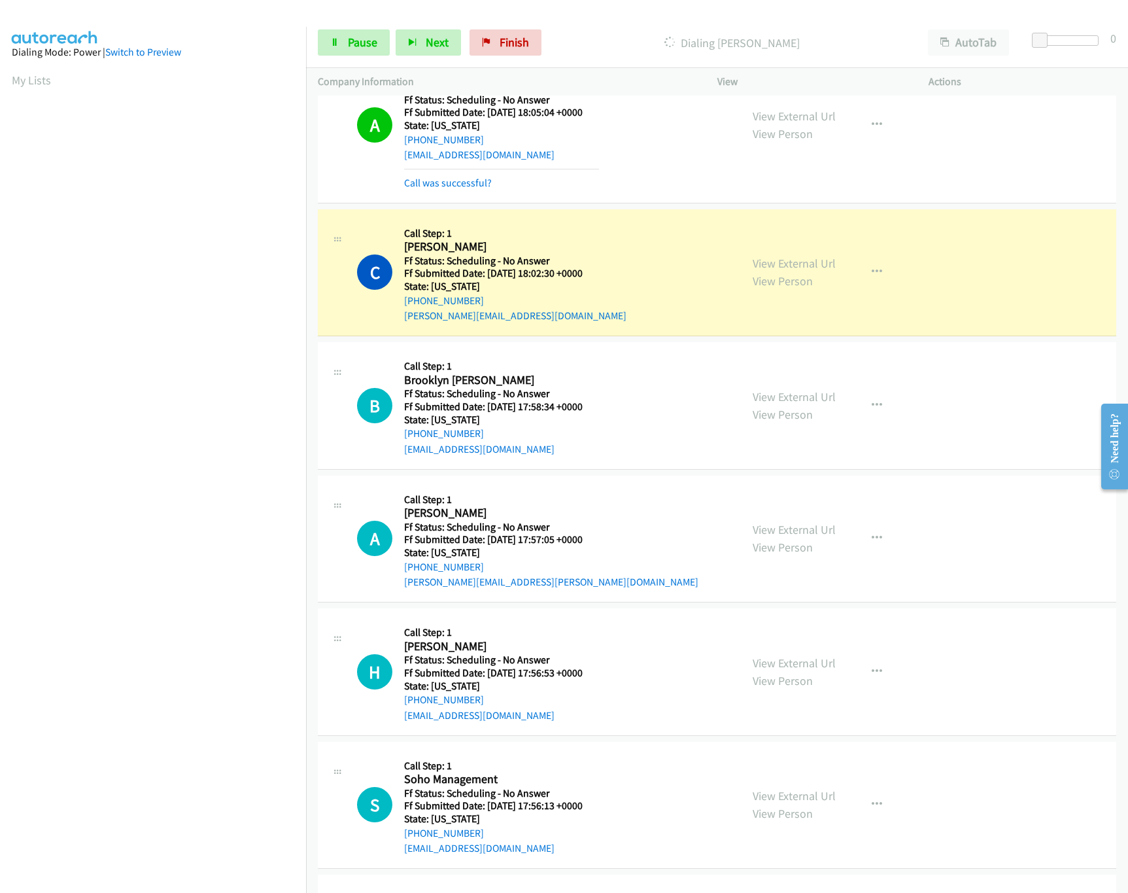
click at [799, 277] on div "View External Url View Person" at bounding box center [794, 271] width 83 height 35
click at [803, 275] on div "View External Url View Person" at bounding box center [794, 271] width 83 height 35
click at [809, 269] on link "View External Url" at bounding box center [794, 263] width 83 height 15
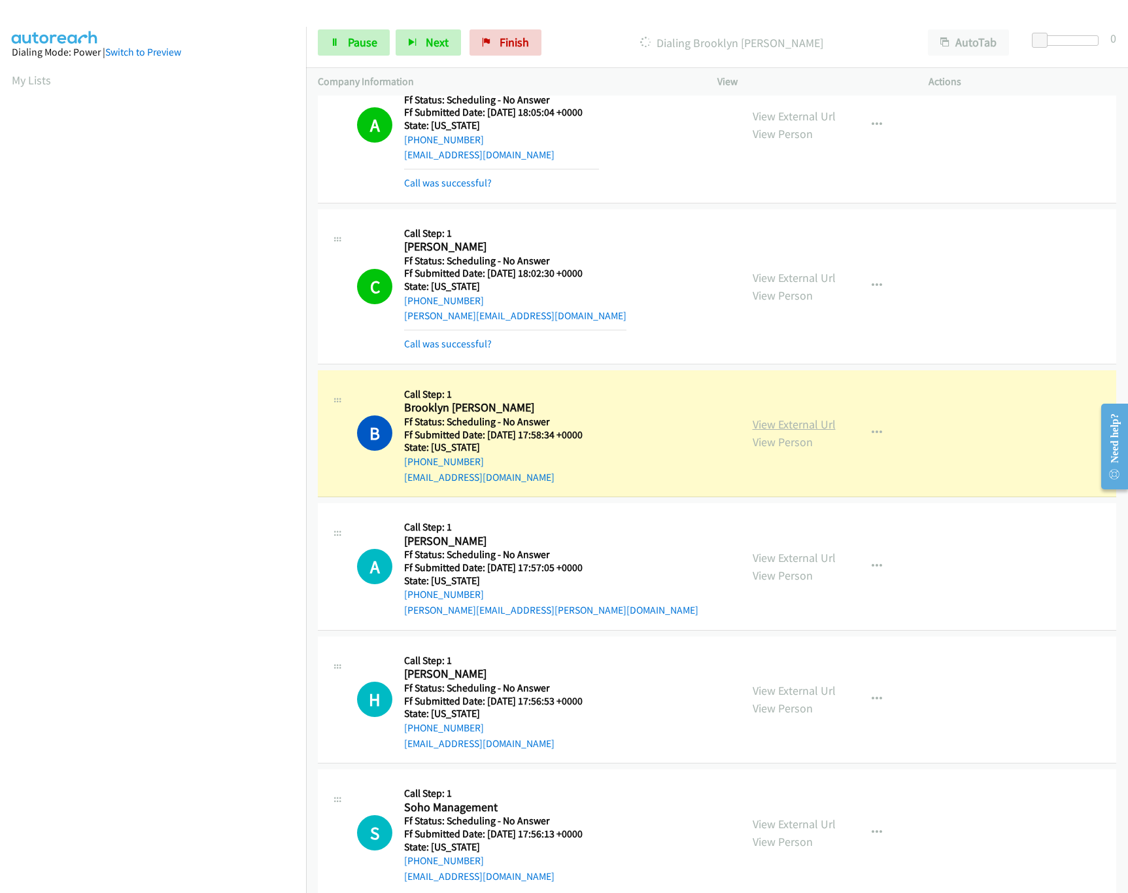
click at [769, 426] on link "View External Url" at bounding box center [794, 424] width 83 height 15
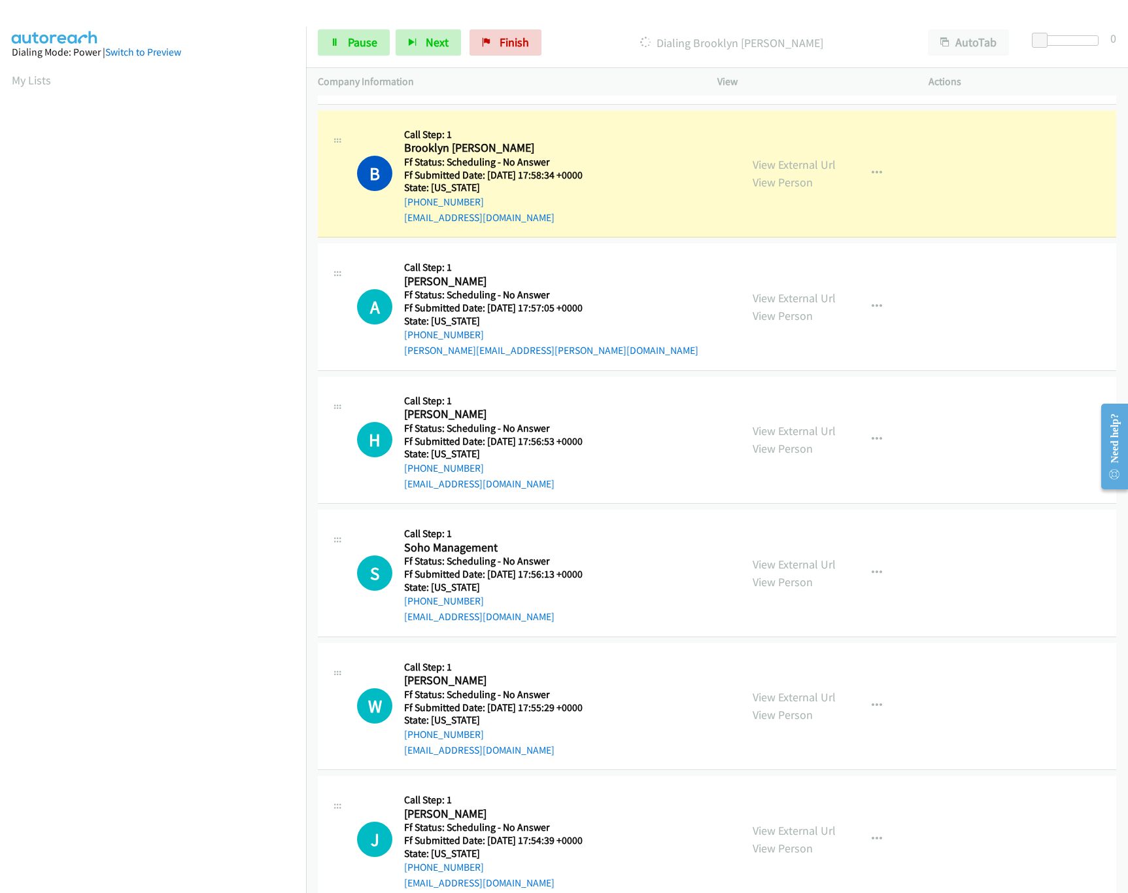
scroll to position [1439, 0]
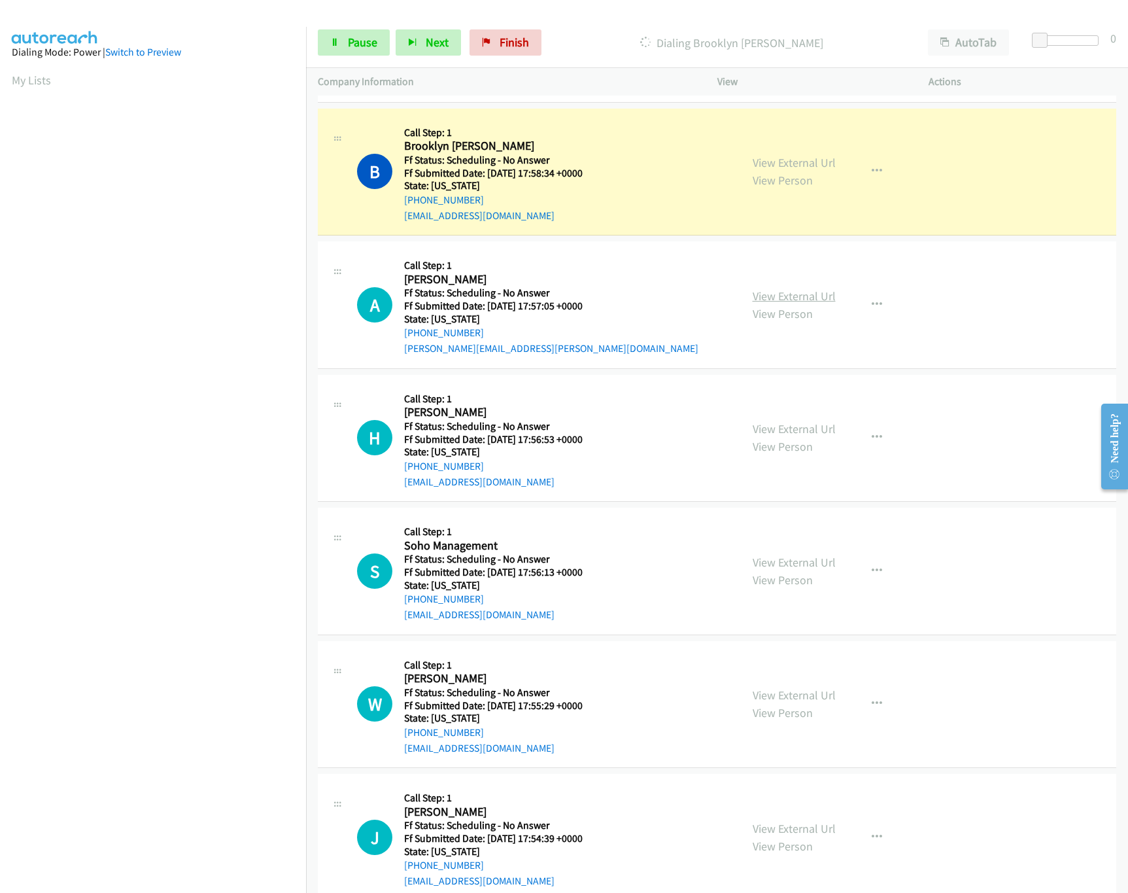
click at [772, 301] on link "View External Url" at bounding box center [794, 295] width 83 height 15
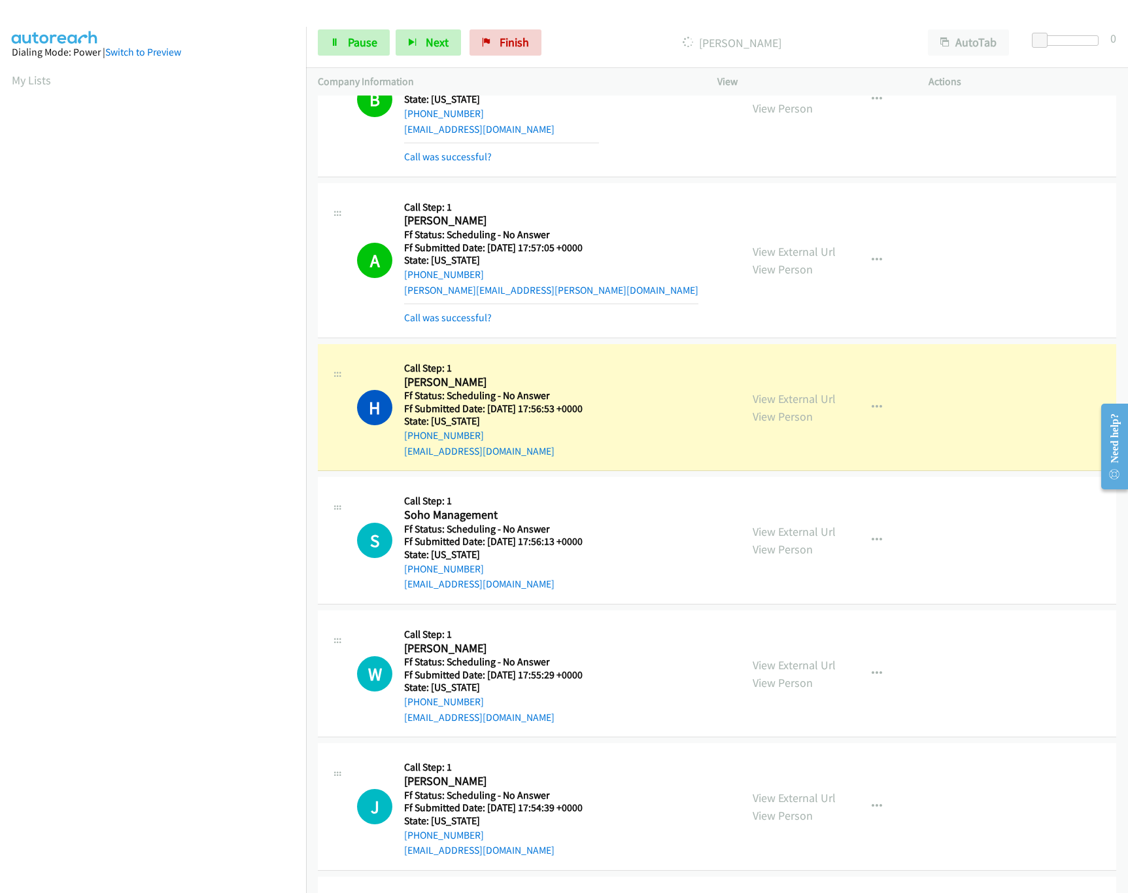
scroll to position [1570, 0]
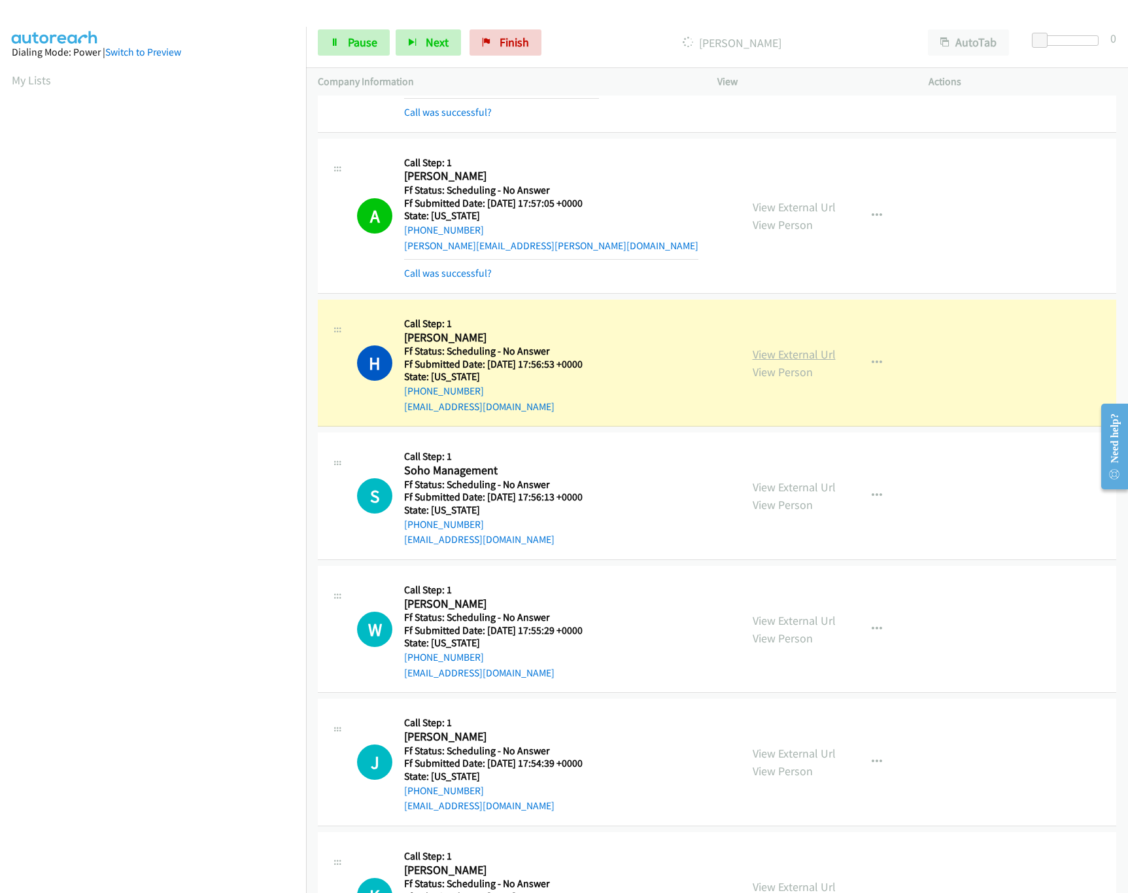
click at [760, 362] on link "View External Url" at bounding box center [794, 354] width 83 height 15
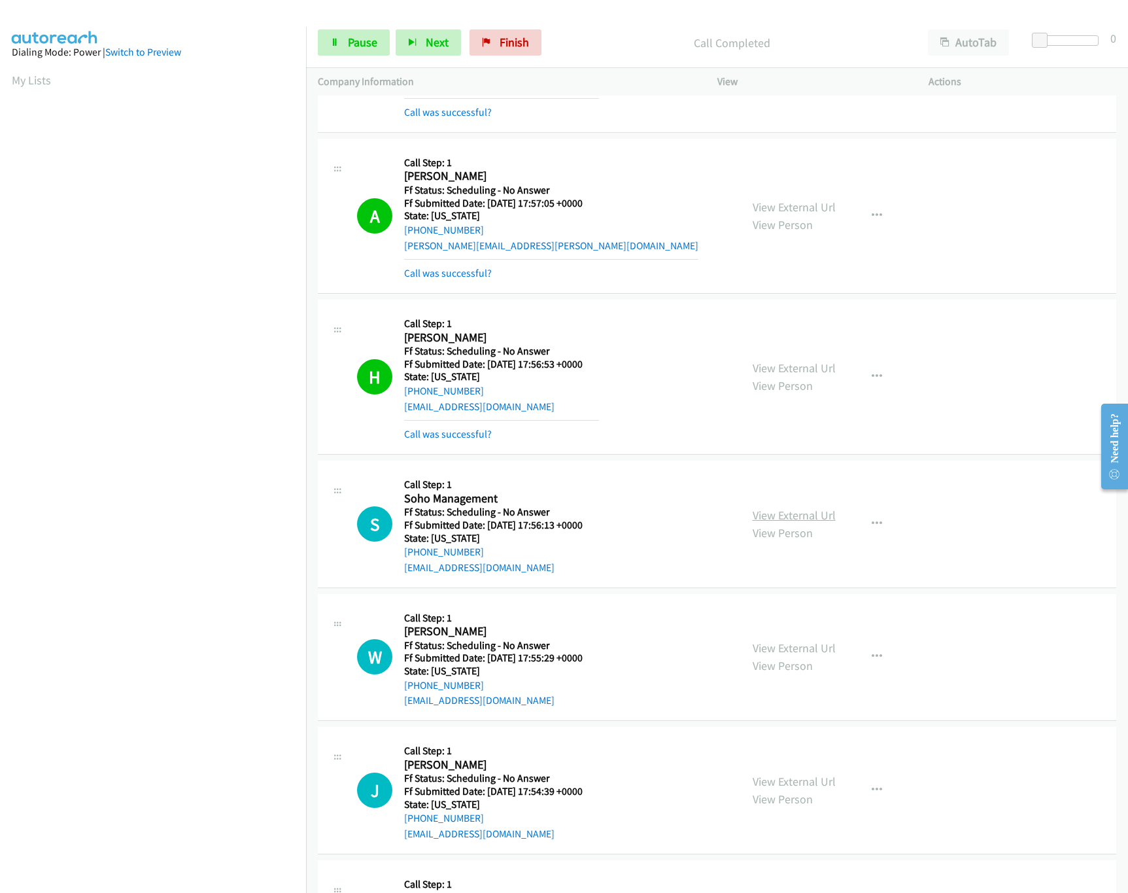
click at [780, 517] on link "View External Url" at bounding box center [794, 514] width 83 height 15
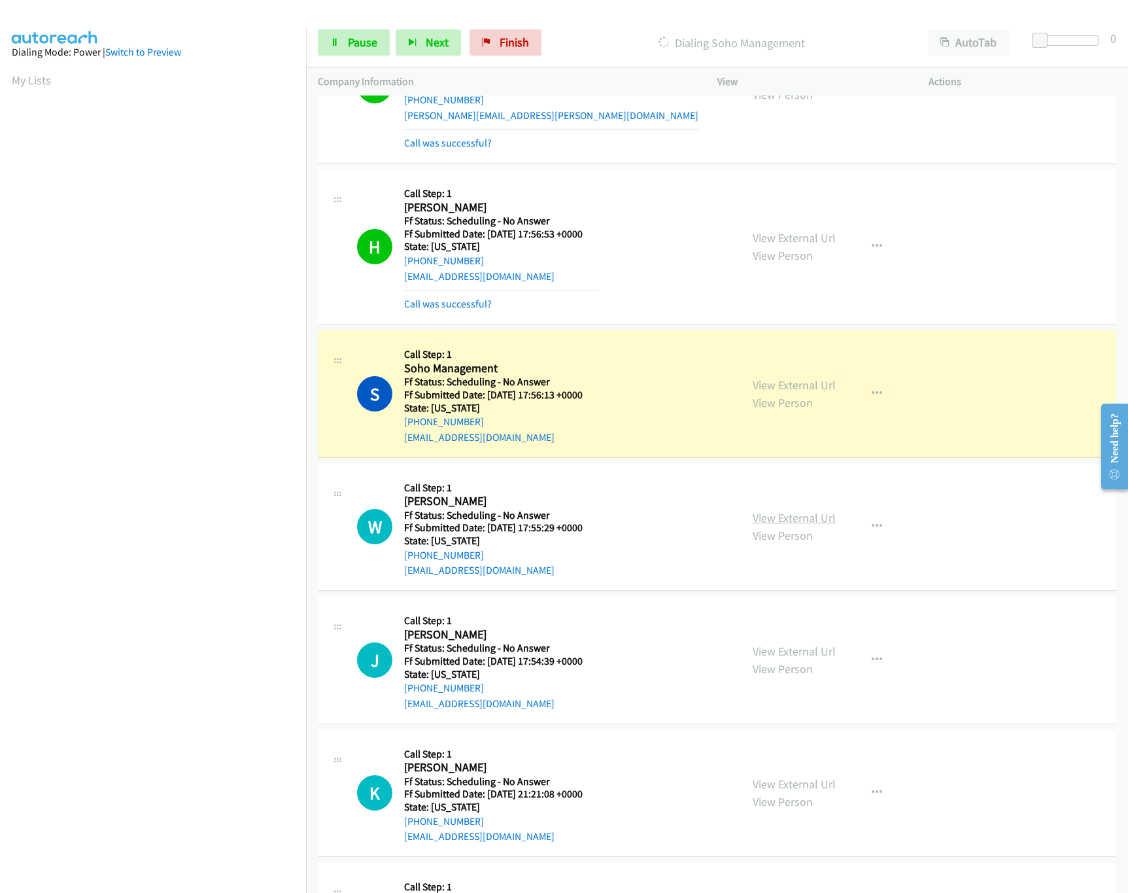
click at [783, 524] on link "View External Url" at bounding box center [794, 517] width 83 height 15
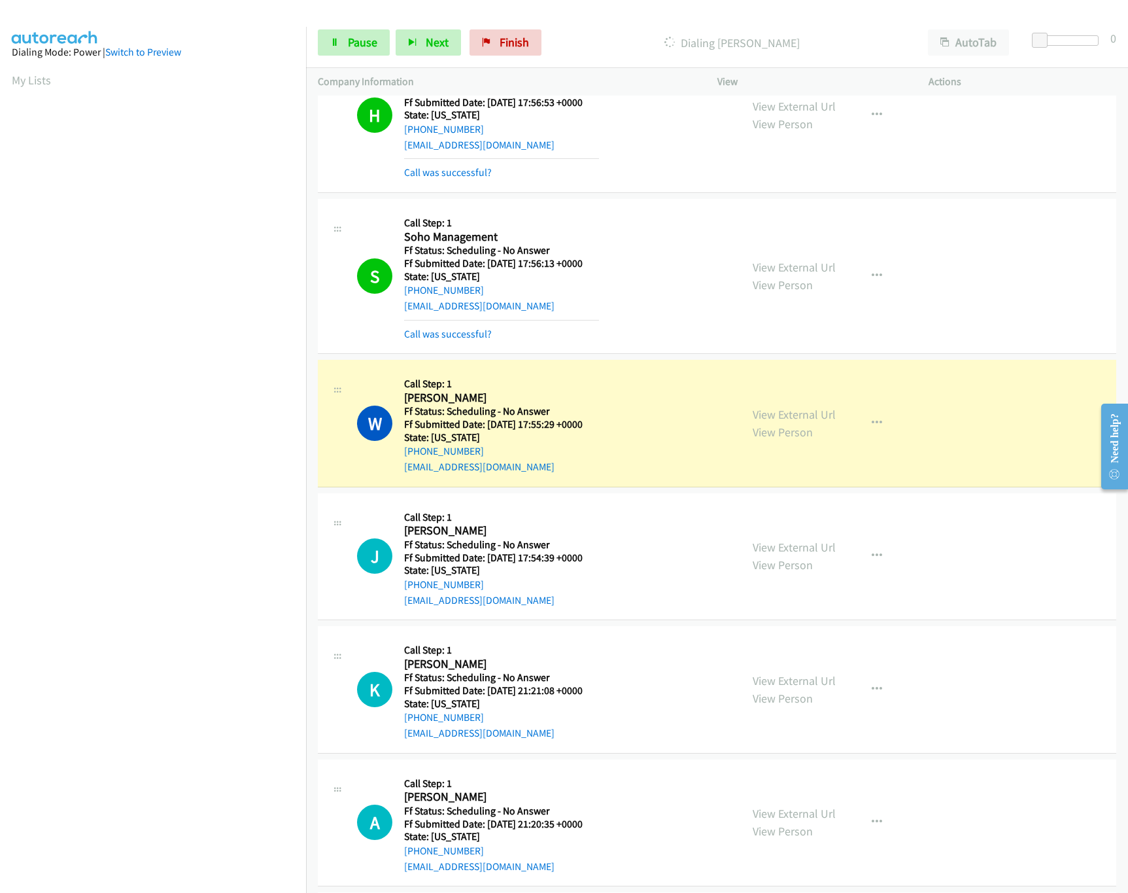
scroll to position [1962, 0]
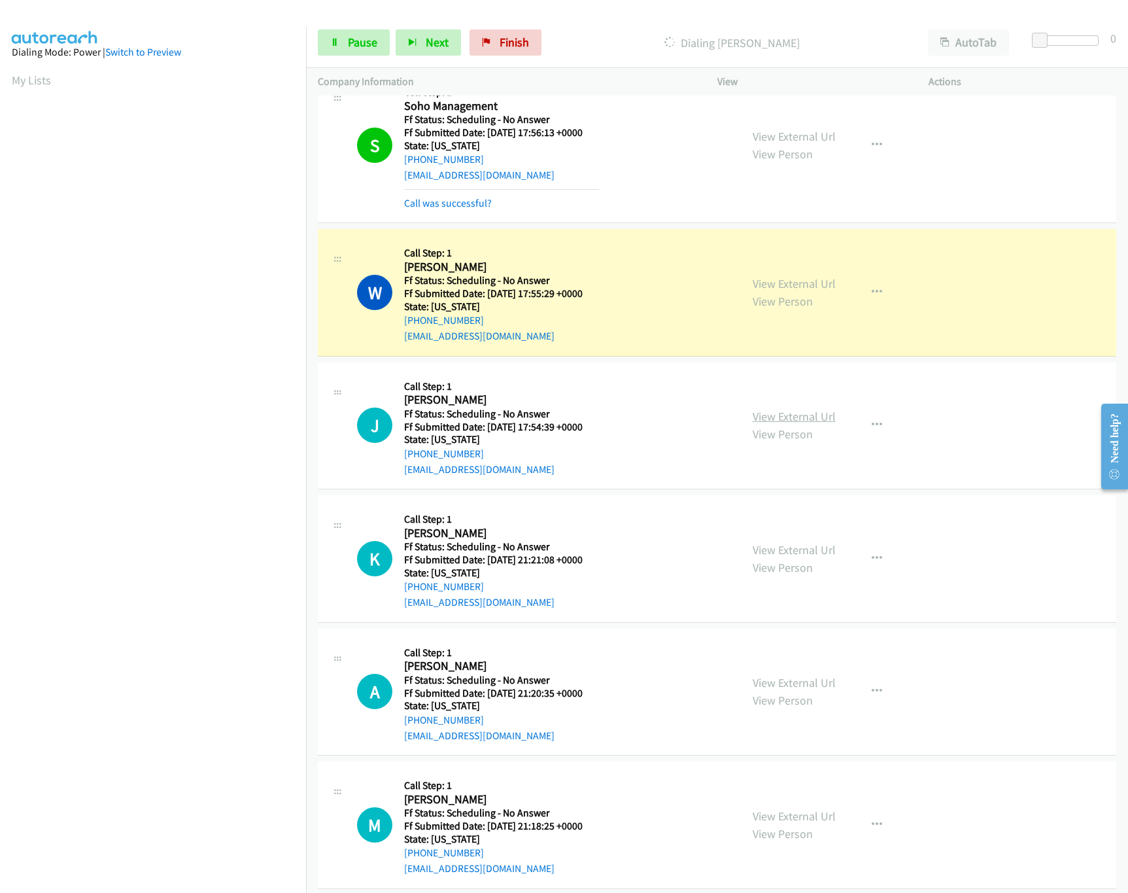
click at [807, 418] on link "View External Url" at bounding box center [794, 416] width 83 height 15
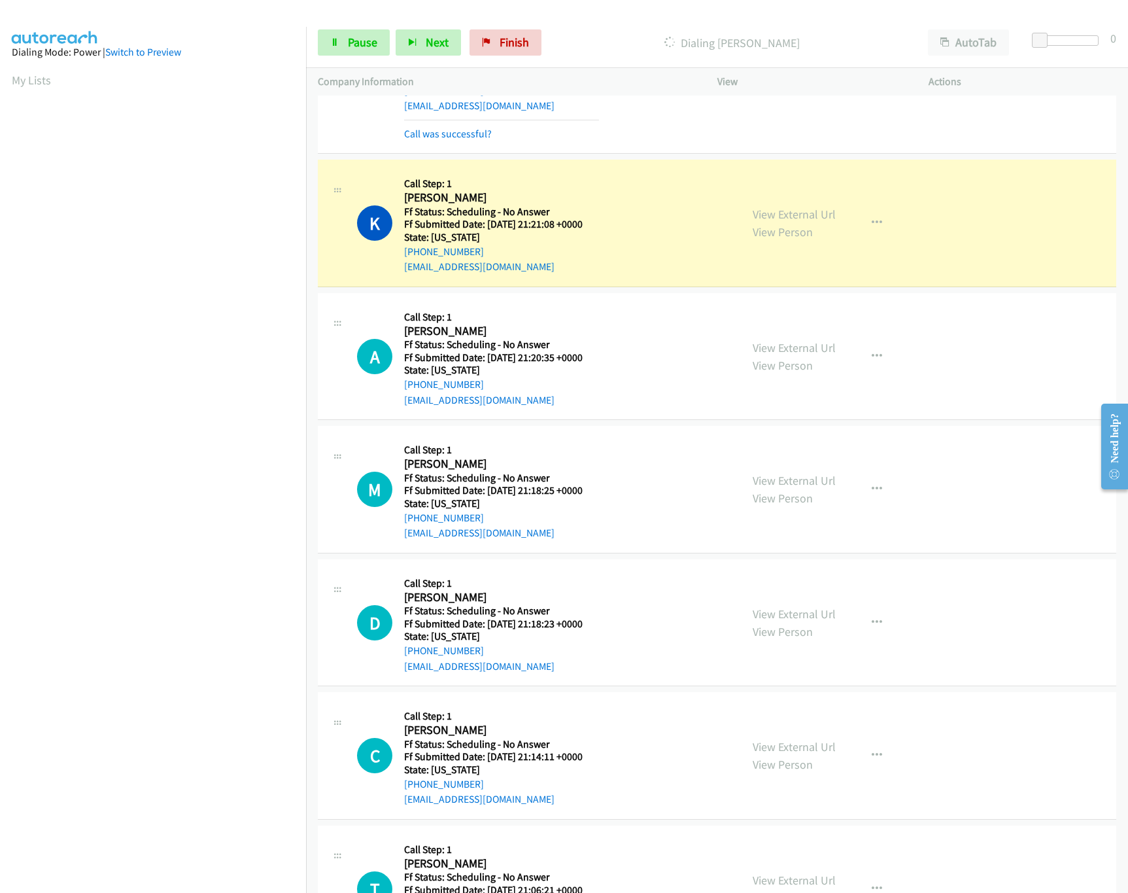
scroll to position [2354, 0]
click at [787, 220] on link "View External Url" at bounding box center [794, 212] width 83 height 15
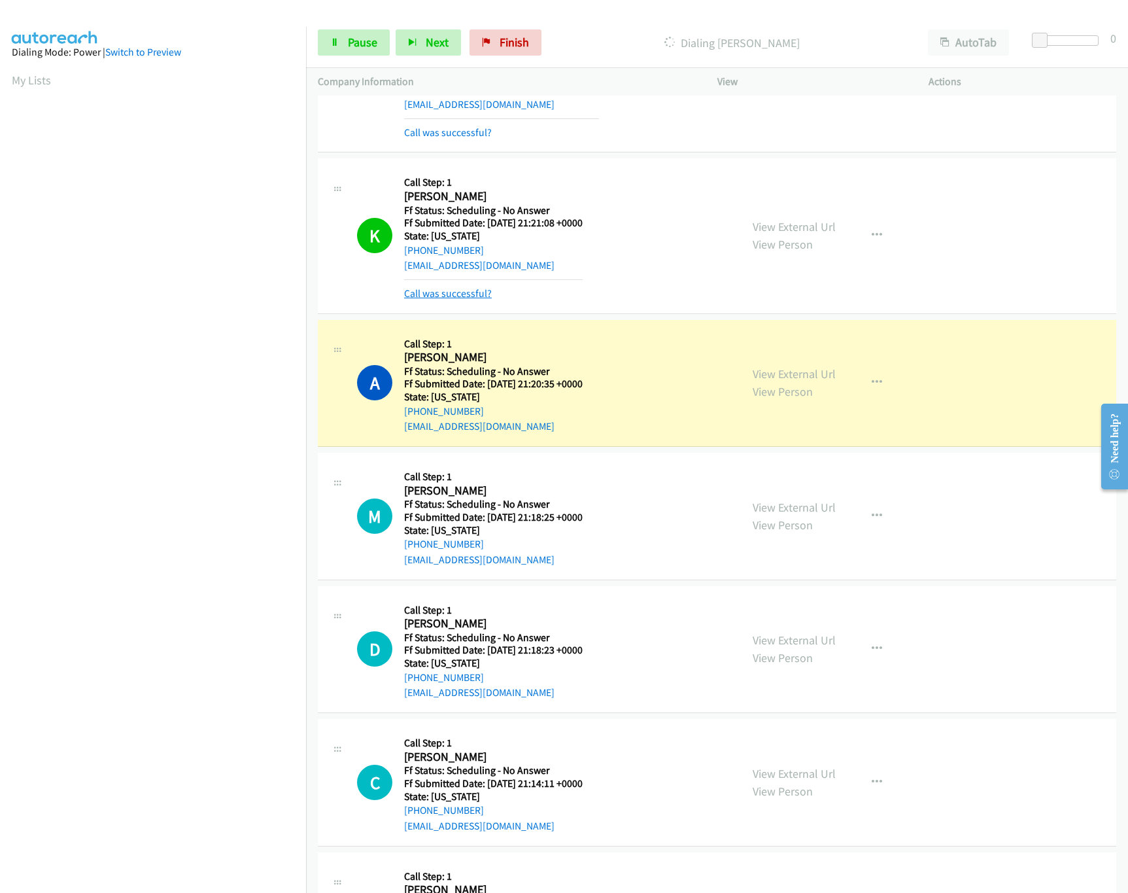
click at [487, 300] on link "Call was successful?" at bounding box center [448, 293] width 88 height 12
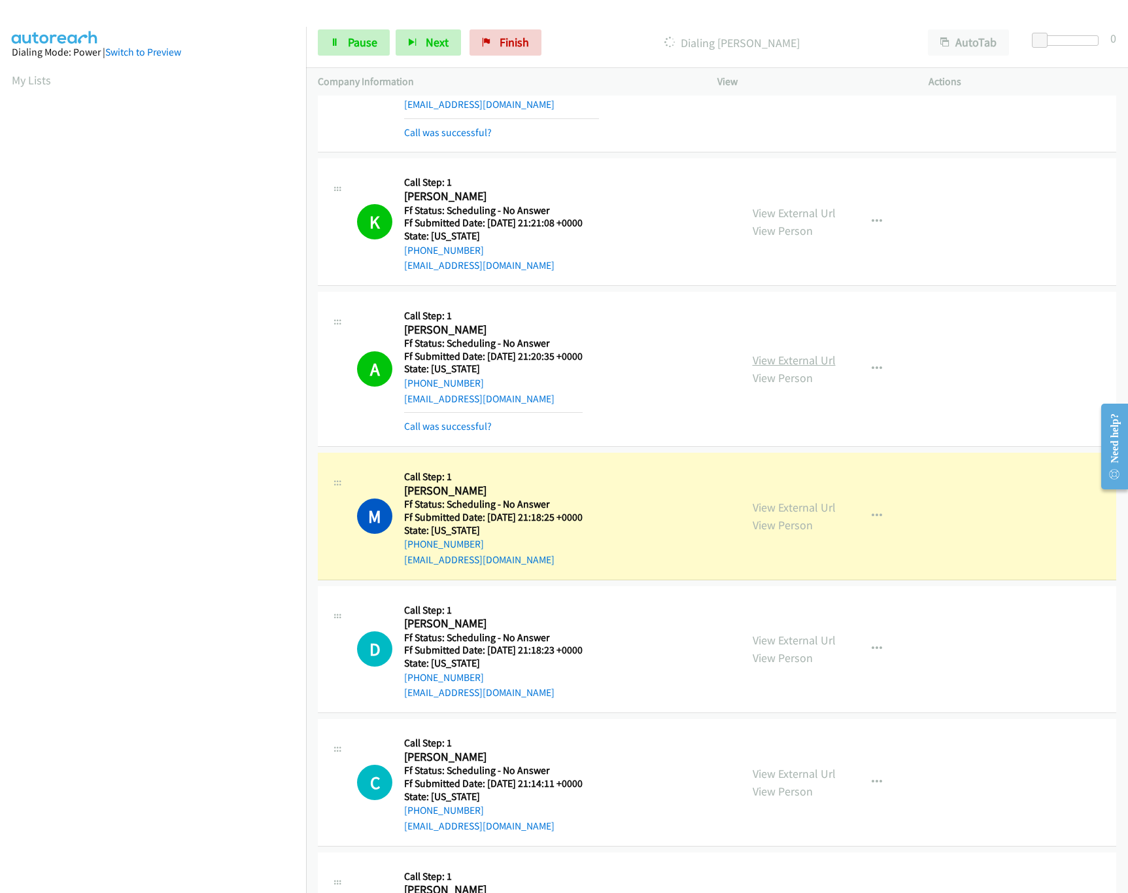
click at [800, 368] on link "View External Url" at bounding box center [794, 359] width 83 height 15
click at [783, 514] on link "View External Url" at bounding box center [794, 507] width 83 height 15
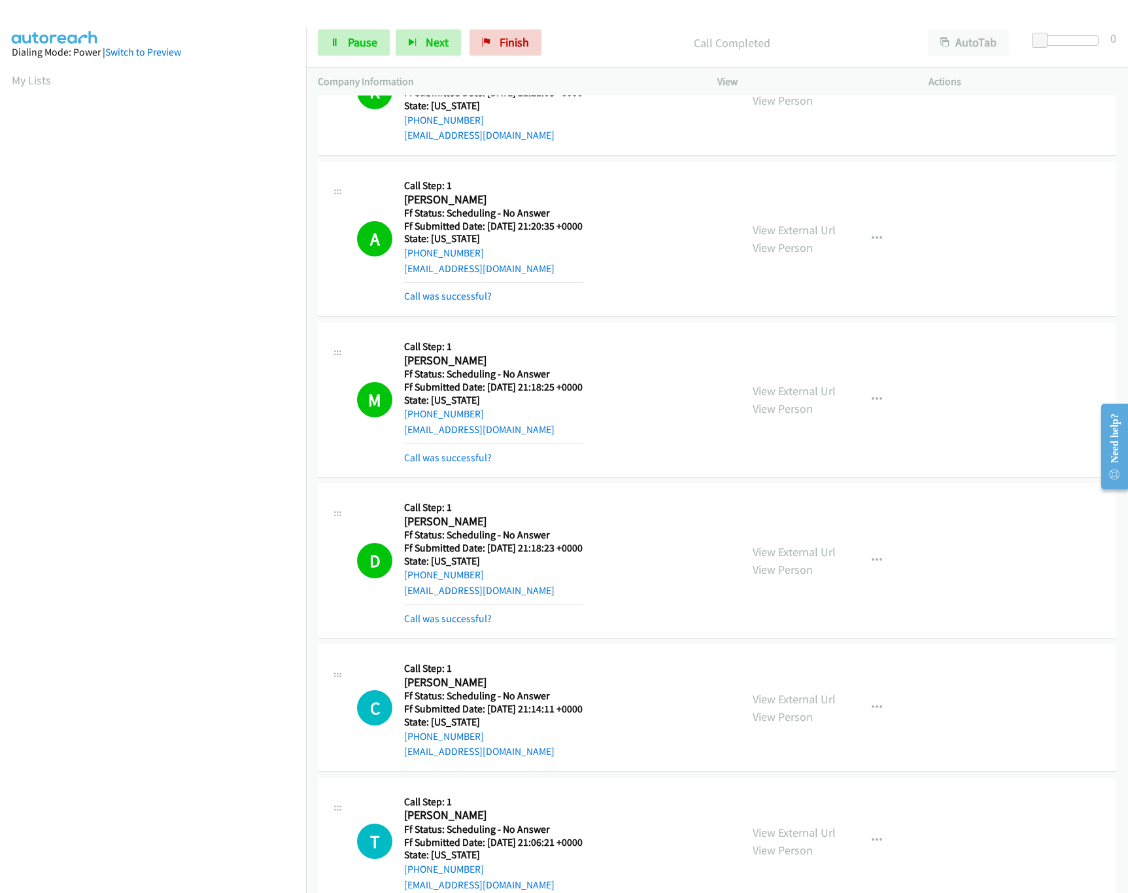
scroll to position [2877, 0]
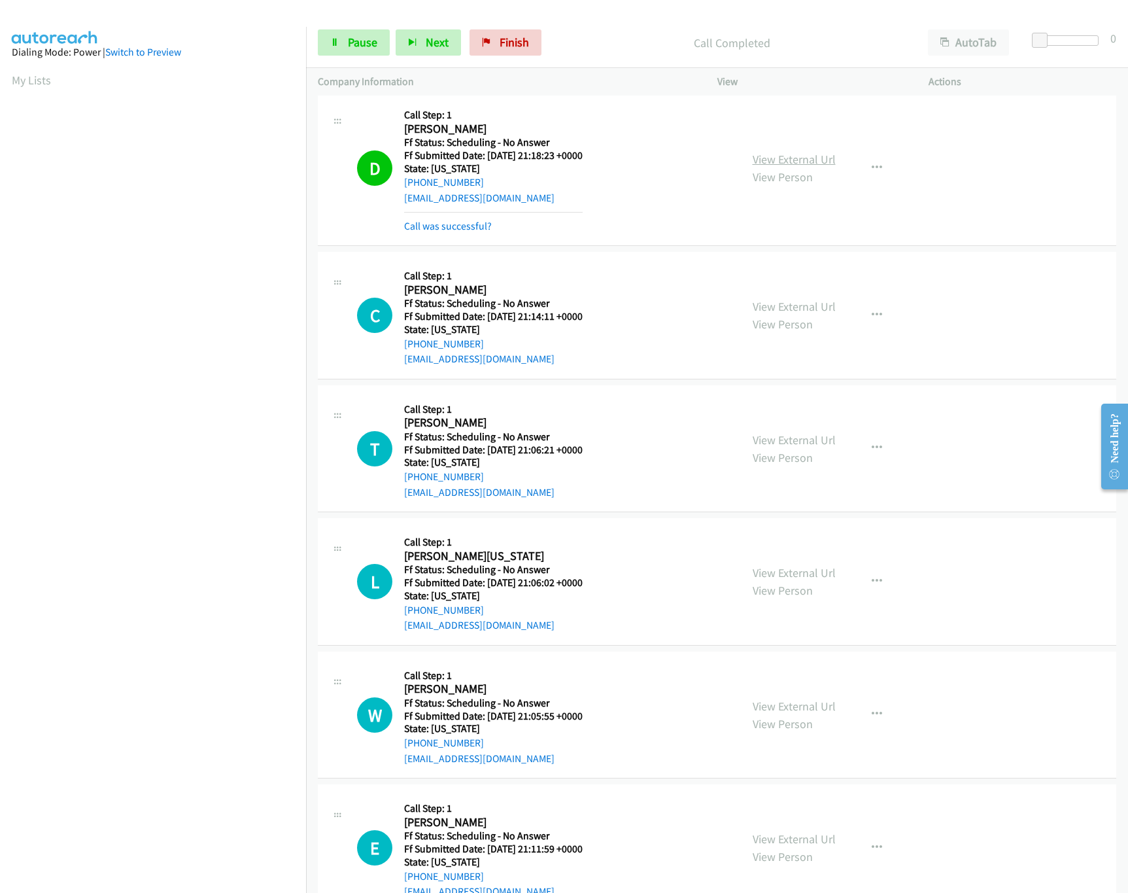
click at [769, 167] on link "View External Url" at bounding box center [794, 159] width 83 height 15
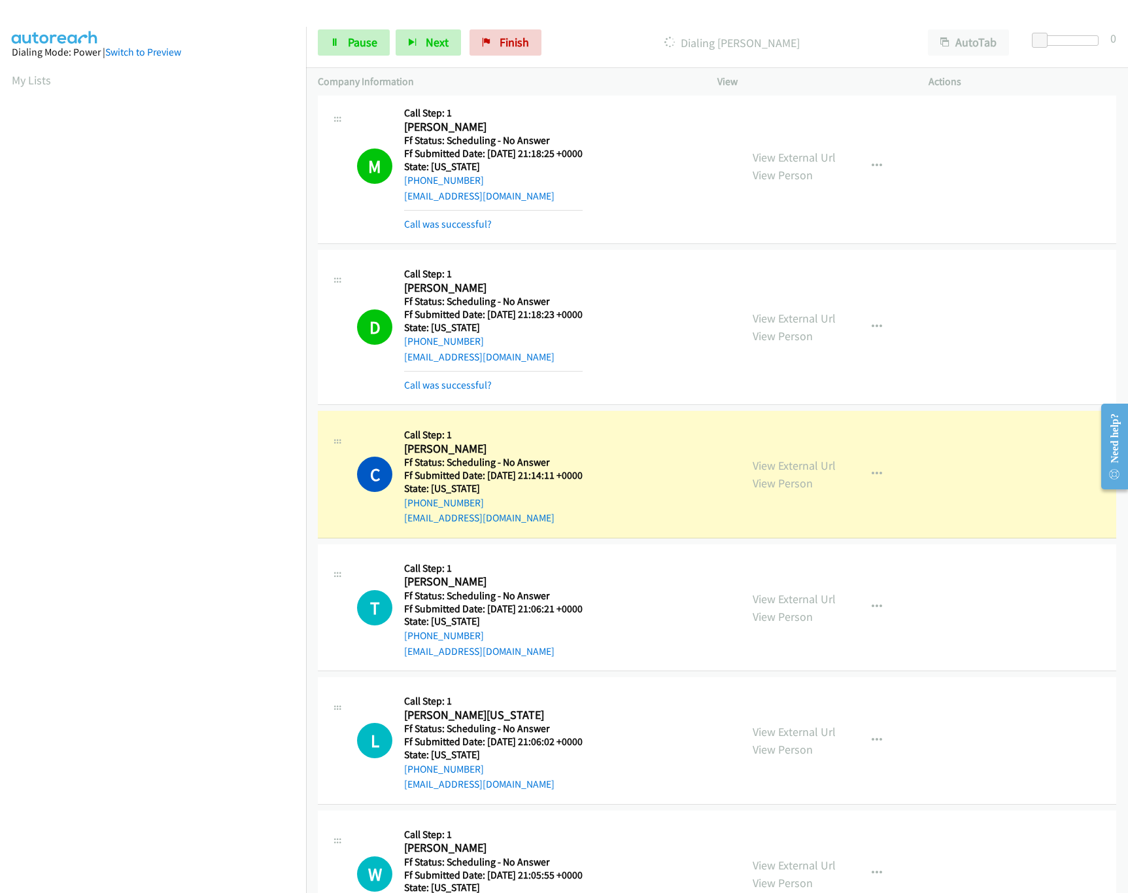
scroll to position [2747, 0]
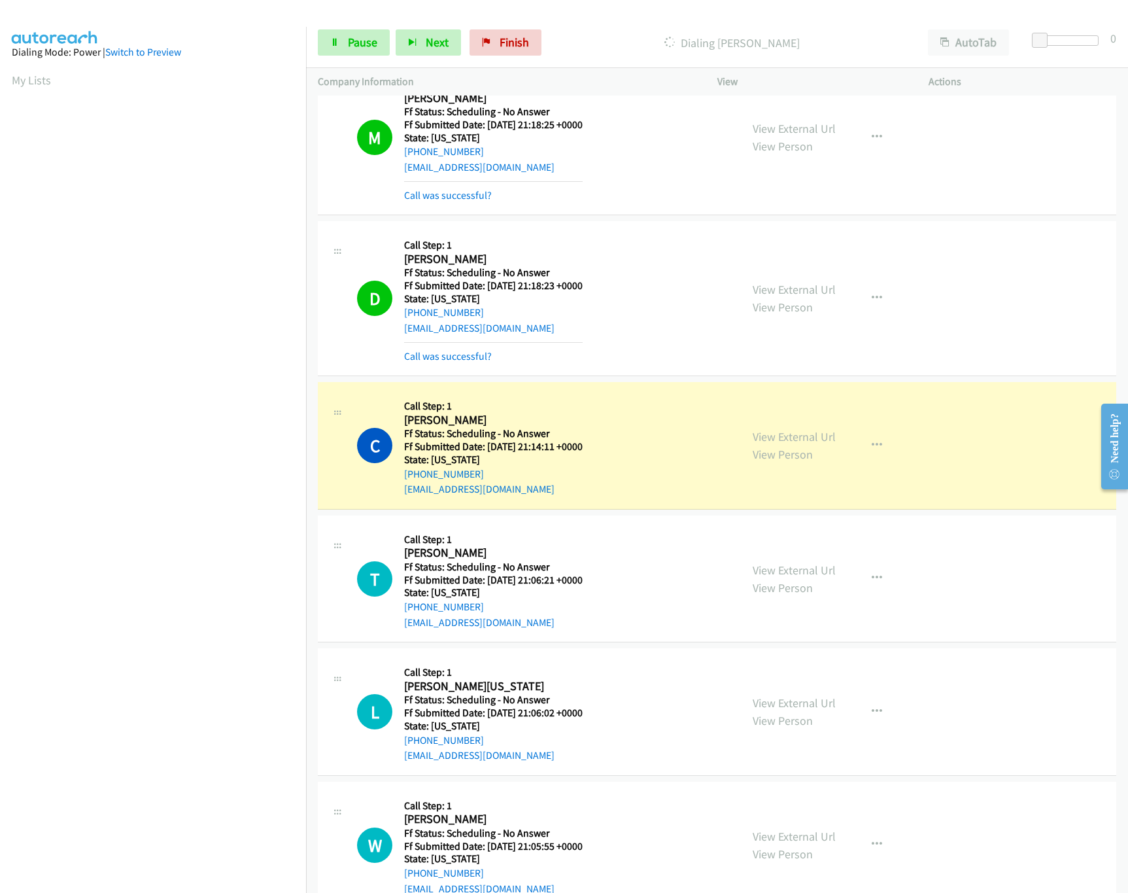
click at [775, 439] on div "View External Url View Person" at bounding box center [794, 445] width 83 height 35
click at [778, 443] on link "View External Url" at bounding box center [794, 436] width 83 height 15
click at [346, 56] on link "Pause" at bounding box center [354, 42] width 72 height 26
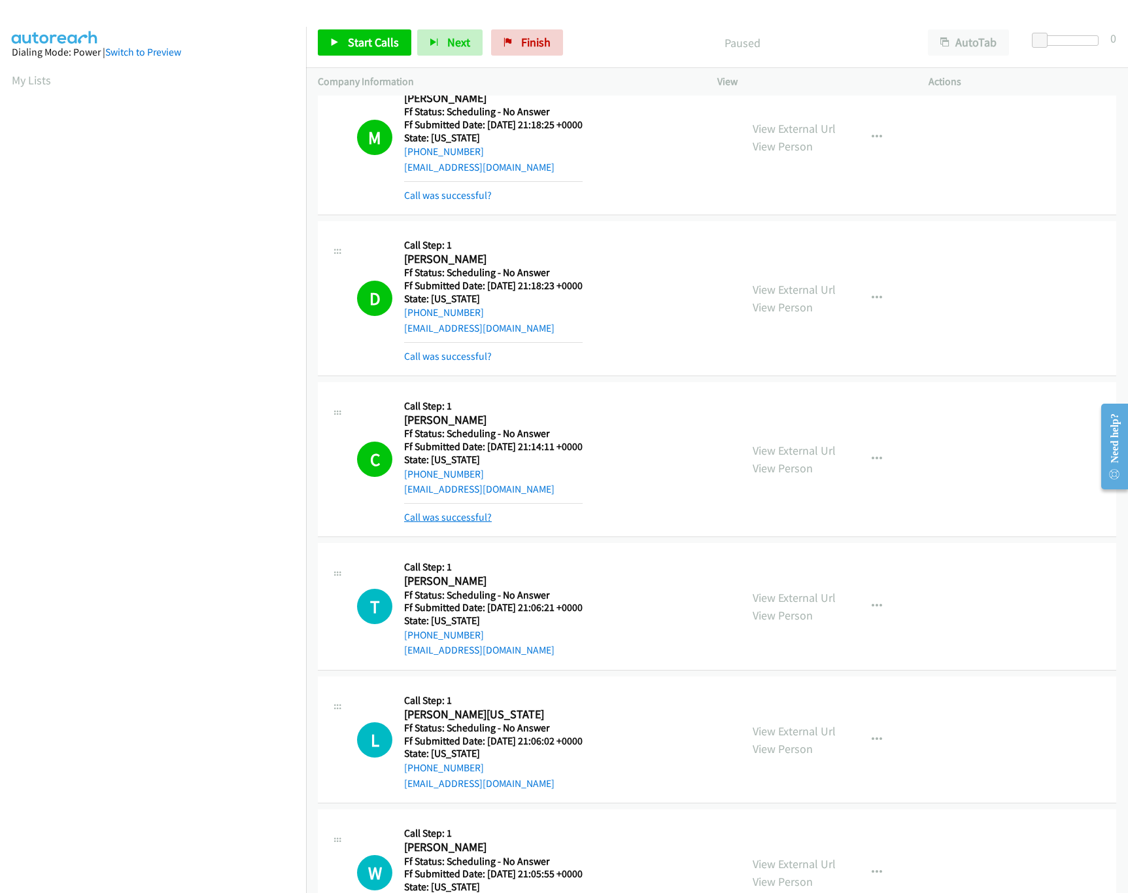
click at [470, 523] on link "Call was successful?" at bounding box center [448, 517] width 88 height 12
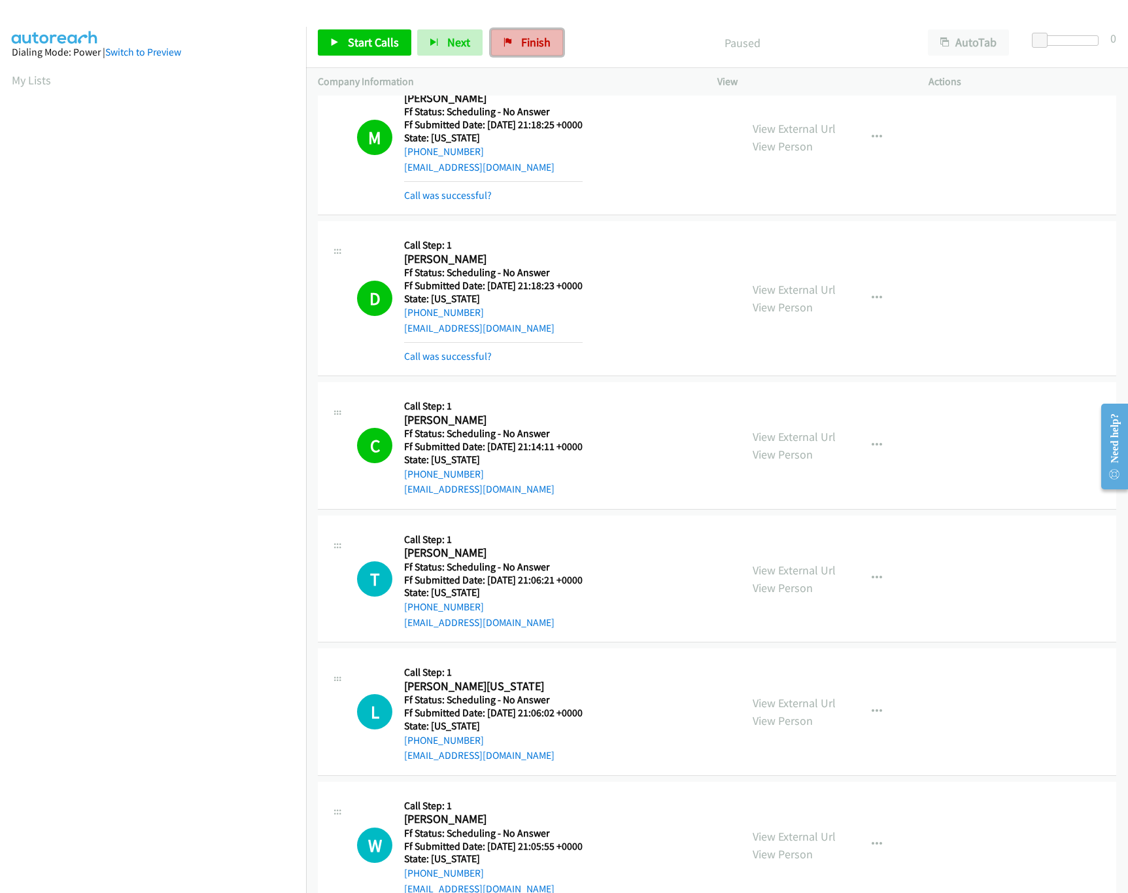
click at [519, 50] on link "Finish" at bounding box center [527, 42] width 72 height 26
